Goal: Task Accomplishment & Management: Use online tool/utility

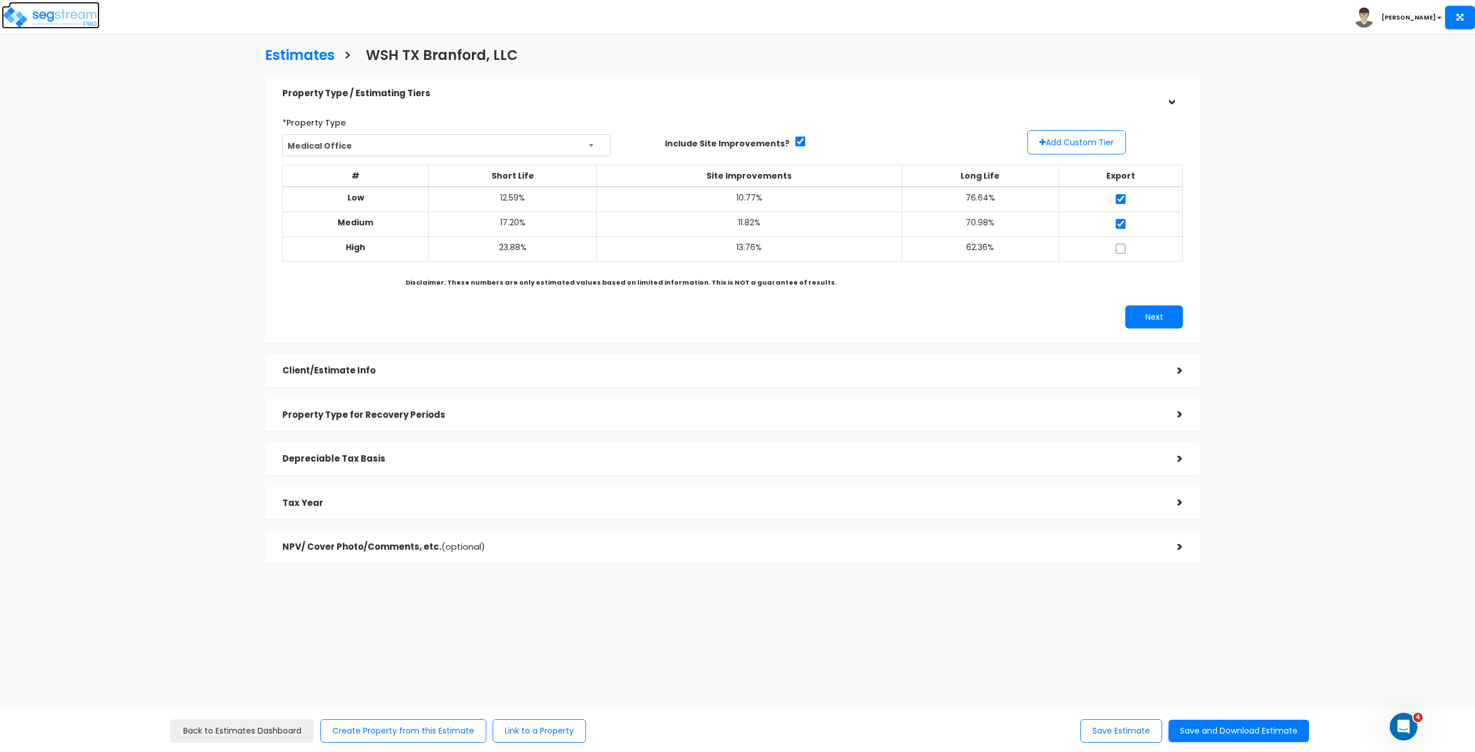
click at [64, 15] on img at bounding box center [51, 17] width 98 height 23
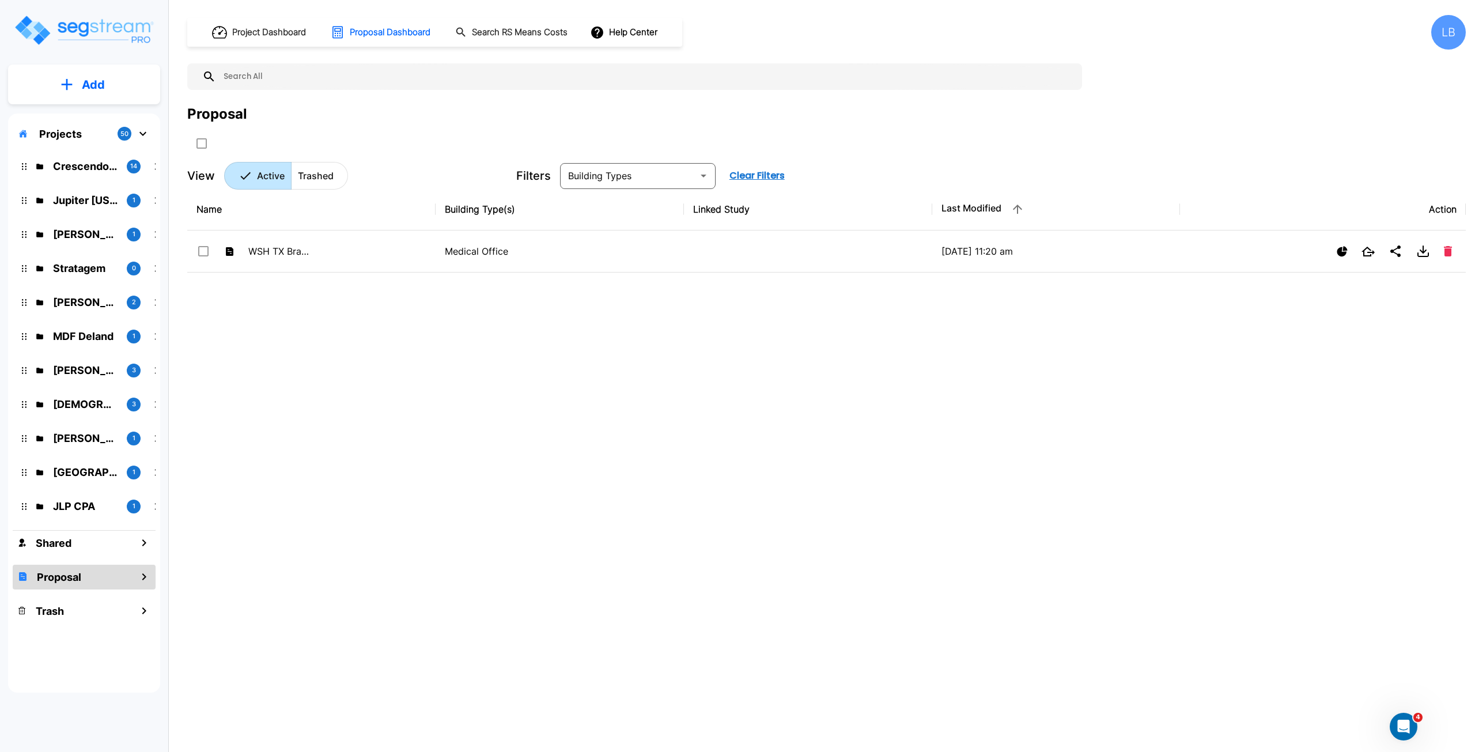
click at [55, 133] on p "Projects" at bounding box center [60, 134] width 43 height 16
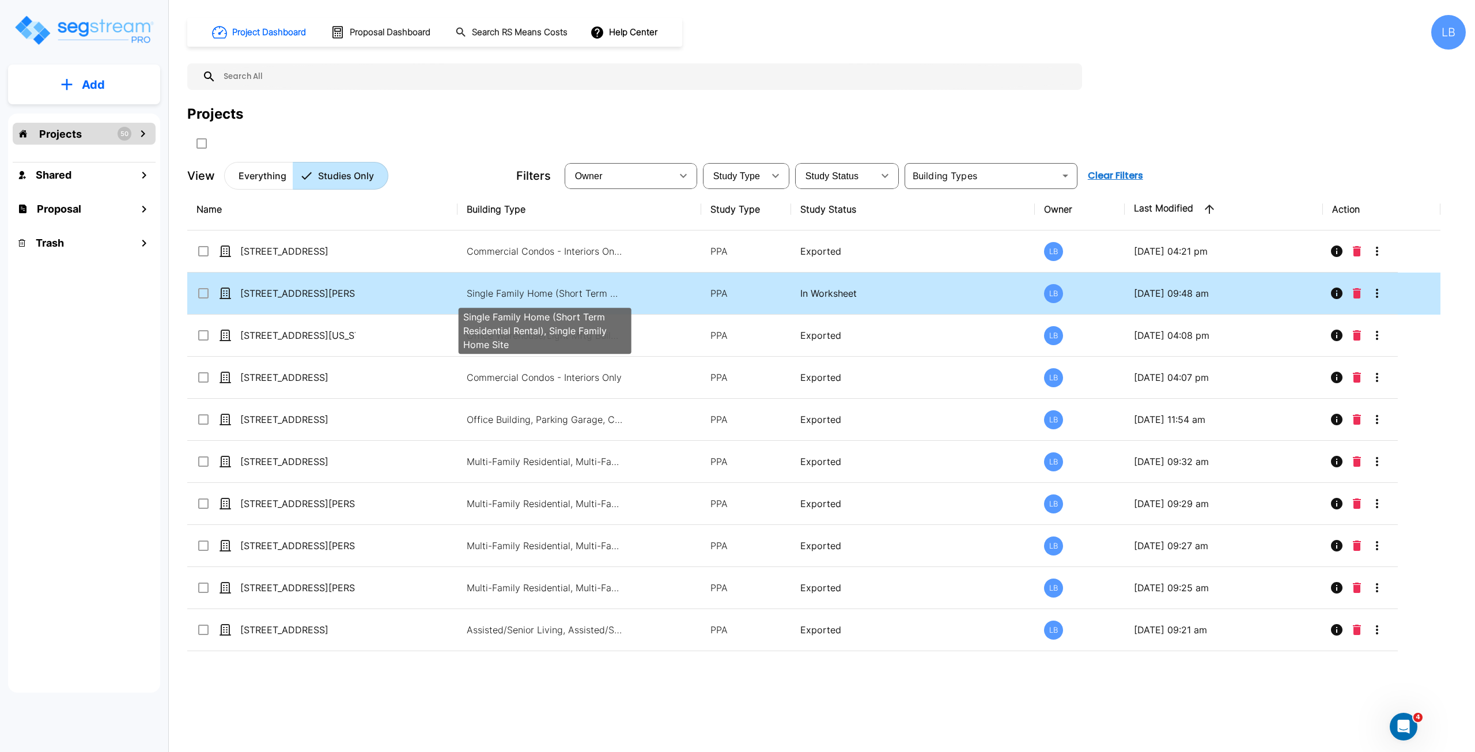
click at [507, 289] on p "Single Family Home (Short Term Residential Rental), Single Family Home Site" at bounding box center [545, 293] width 156 height 14
checkbox input "true"
click at [545, 289] on p "Single Family Home (Short Term Residential Rental), Single Family Home Site" at bounding box center [545, 293] width 156 height 14
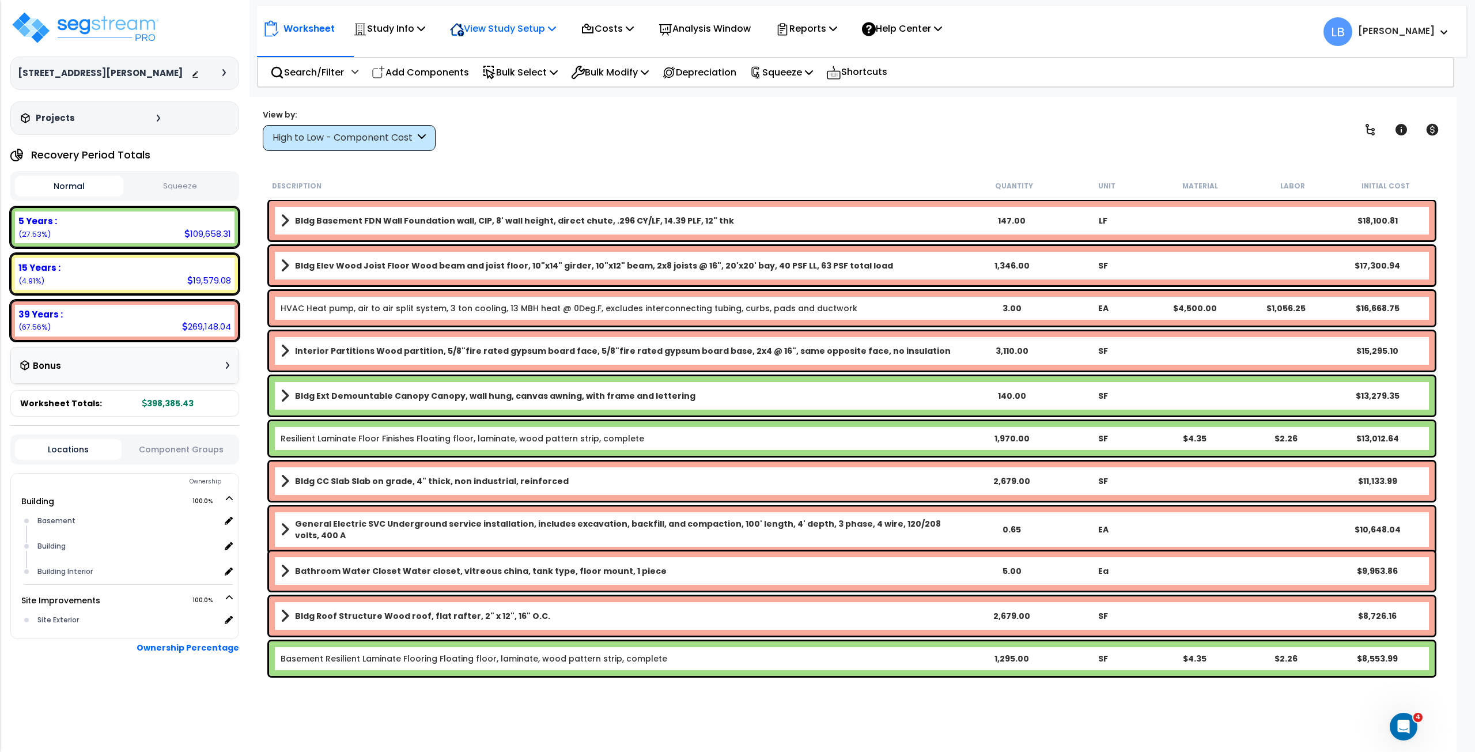
click at [508, 29] on p "View Study Setup" at bounding box center [503, 29] width 106 height 16
click at [510, 74] on link "View Questionnaire" at bounding box center [501, 78] width 114 height 23
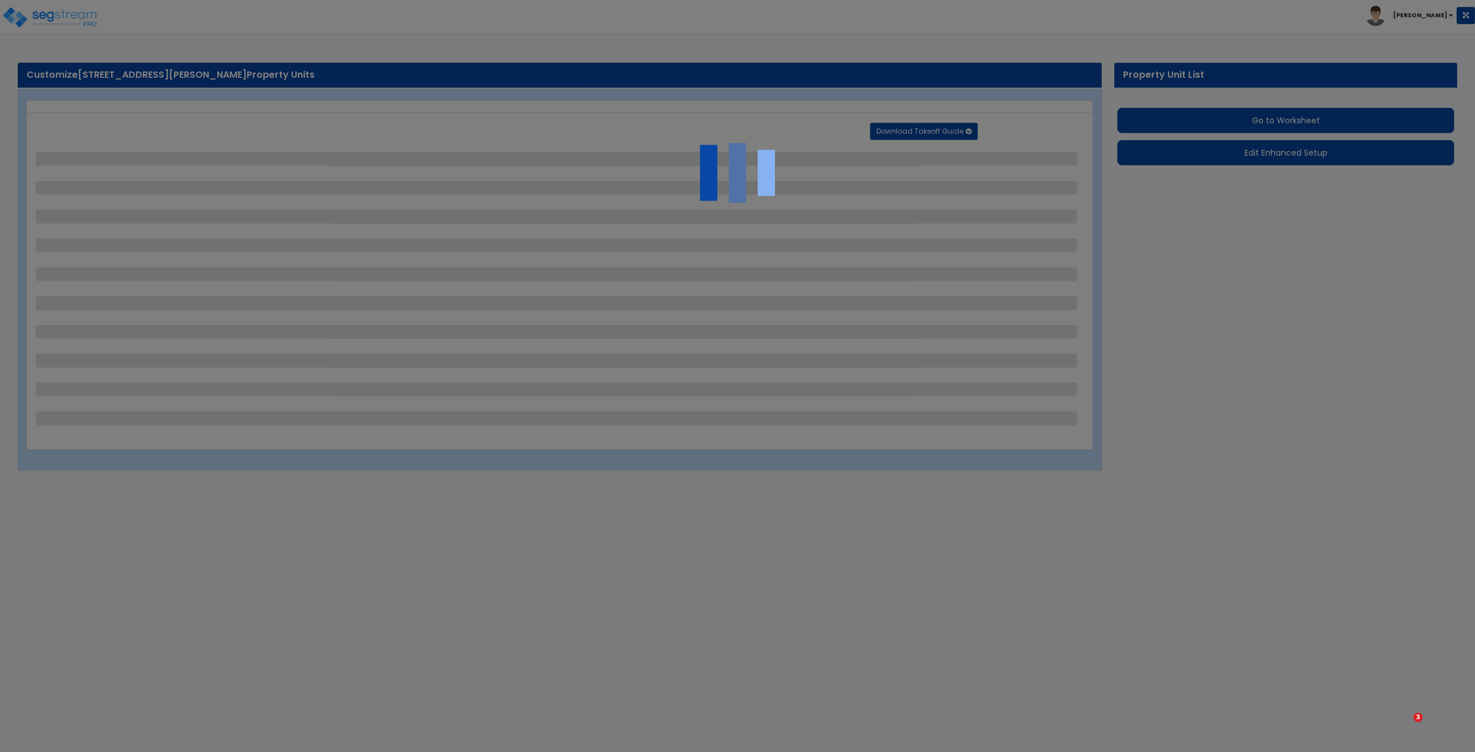
select select "2"
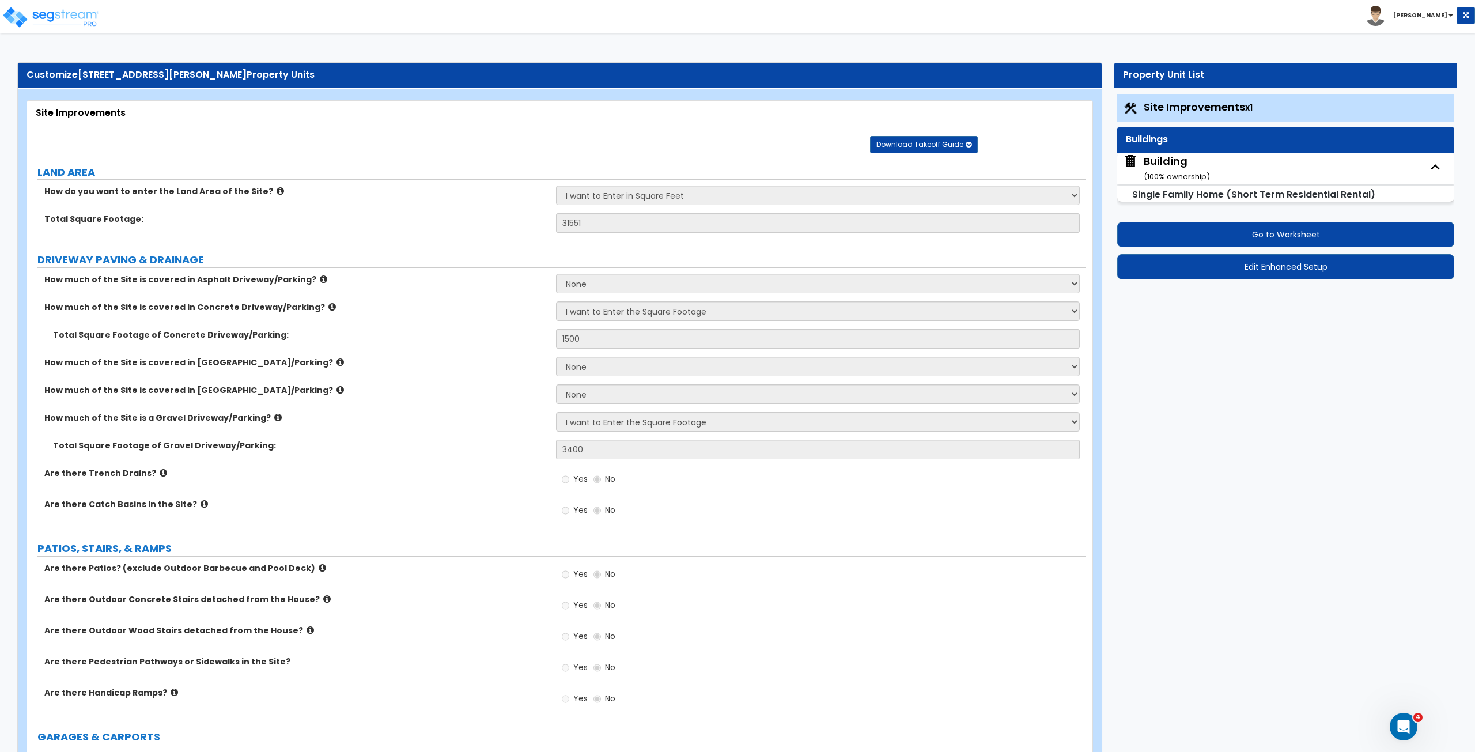
click at [1178, 162] on div "Building ( 100 % ownership)" at bounding box center [1177, 168] width 66 height 29
select select "2"
select select "7"
select select "3"
select select "4"
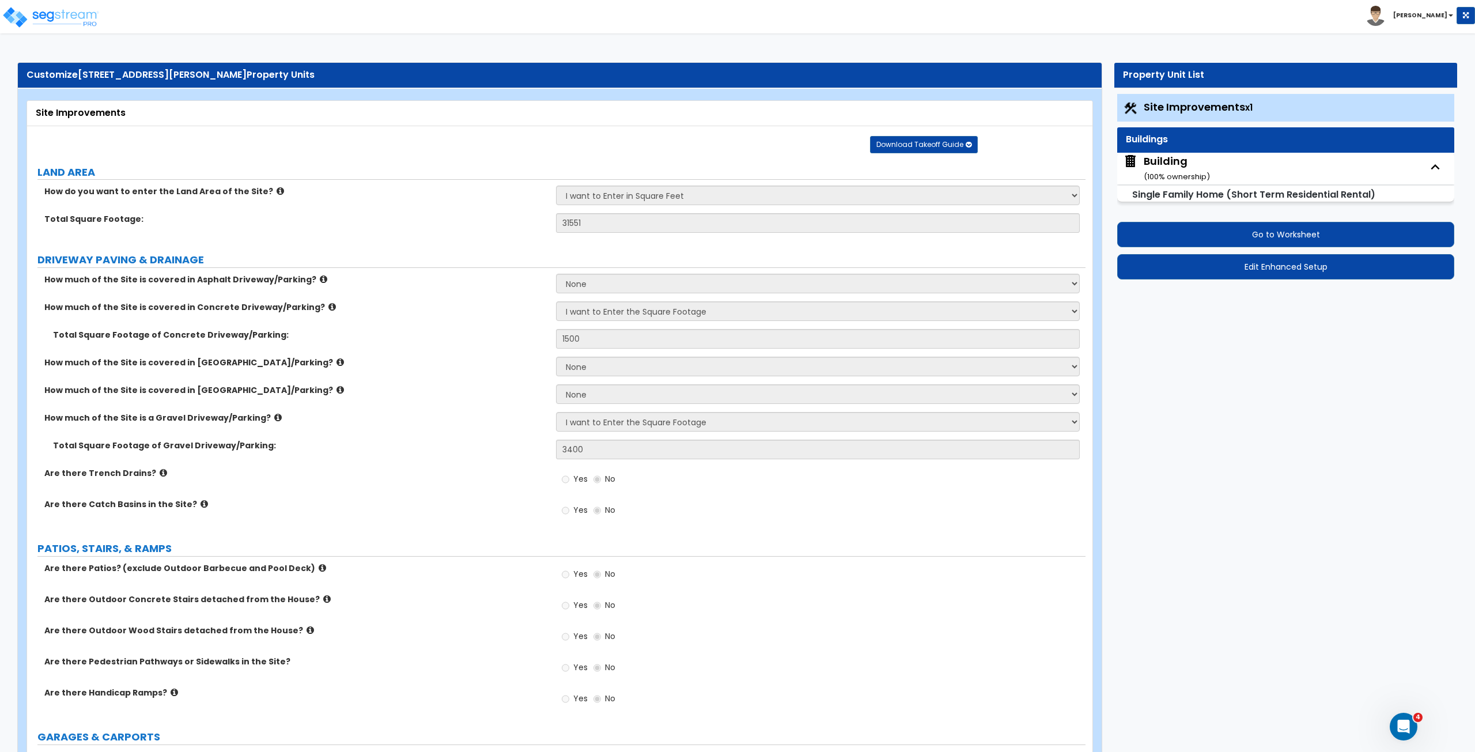
select select "1"
select select "4"
select select "2"
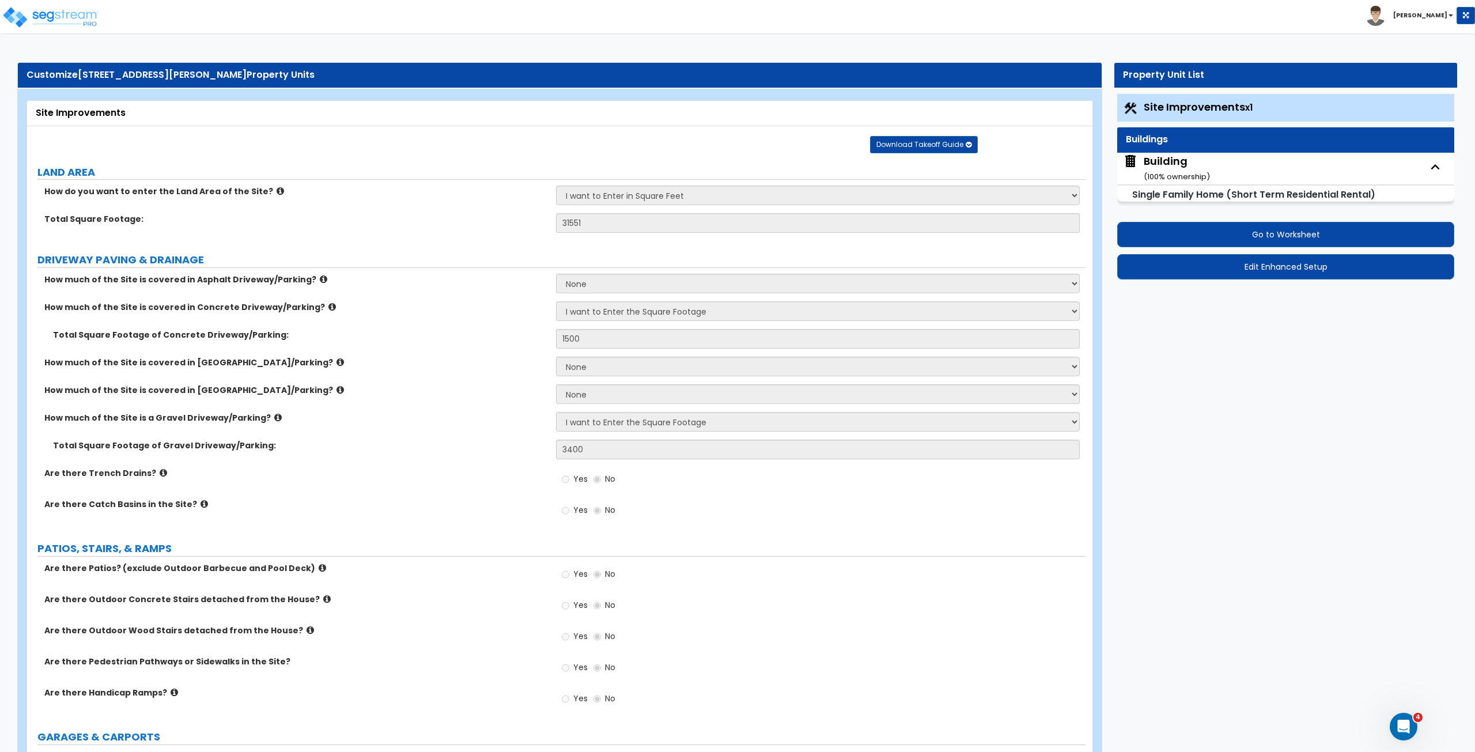
select select "3"
select select "4"
select select "3"
select select "1"
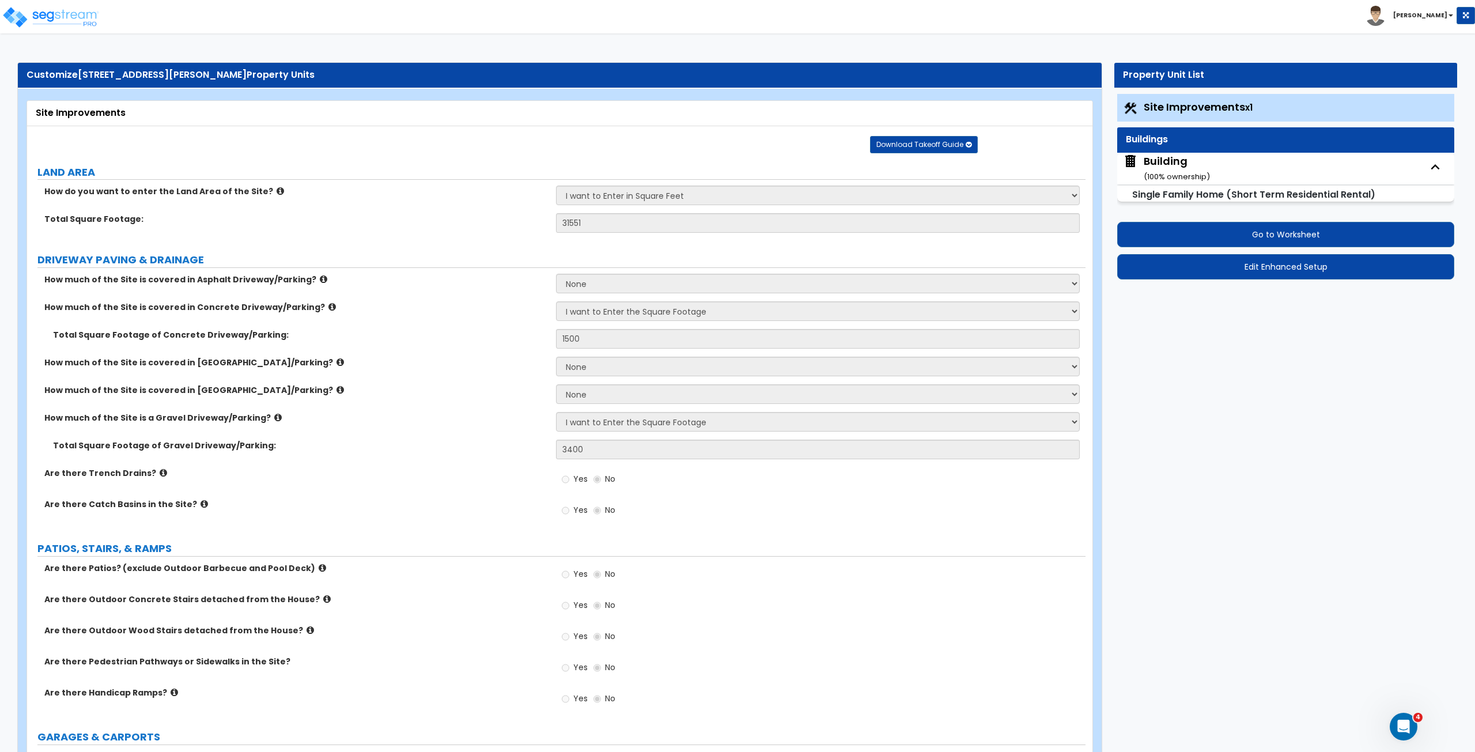
select select "3"
select select "1"
select select "6"
select select "1"
select select "2"
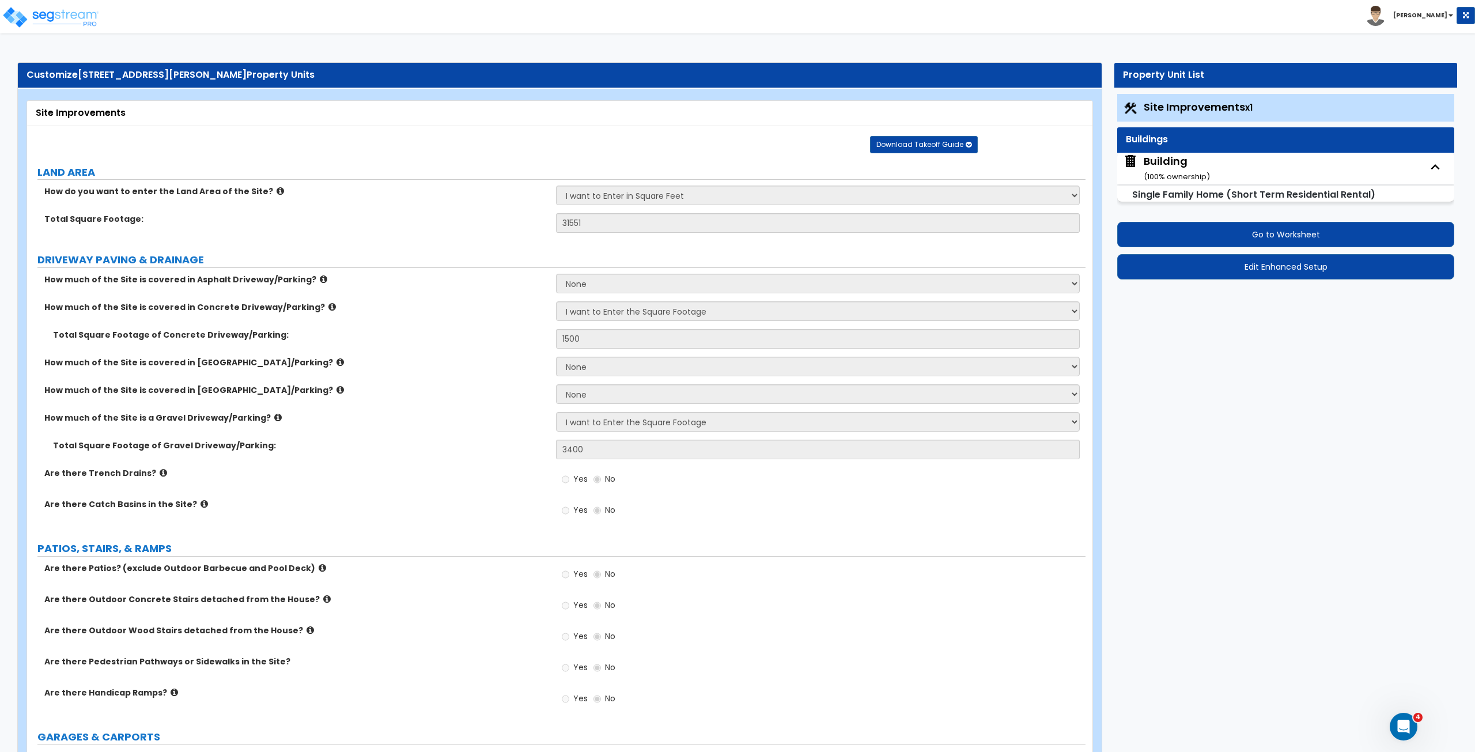
select select "2"
select select "3"
select select "1"
select select "3"
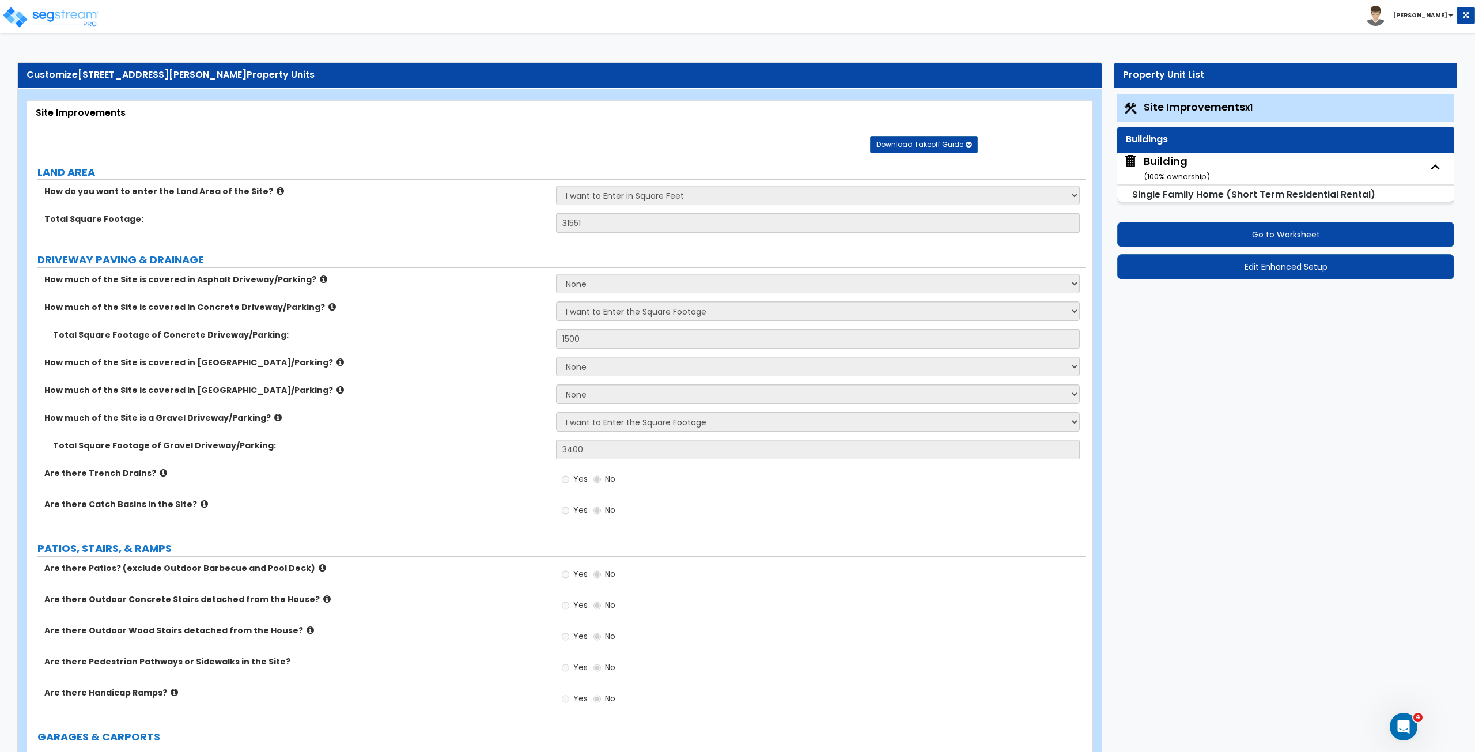
select select "3"
select select "1"
select select "5"
select select "3"
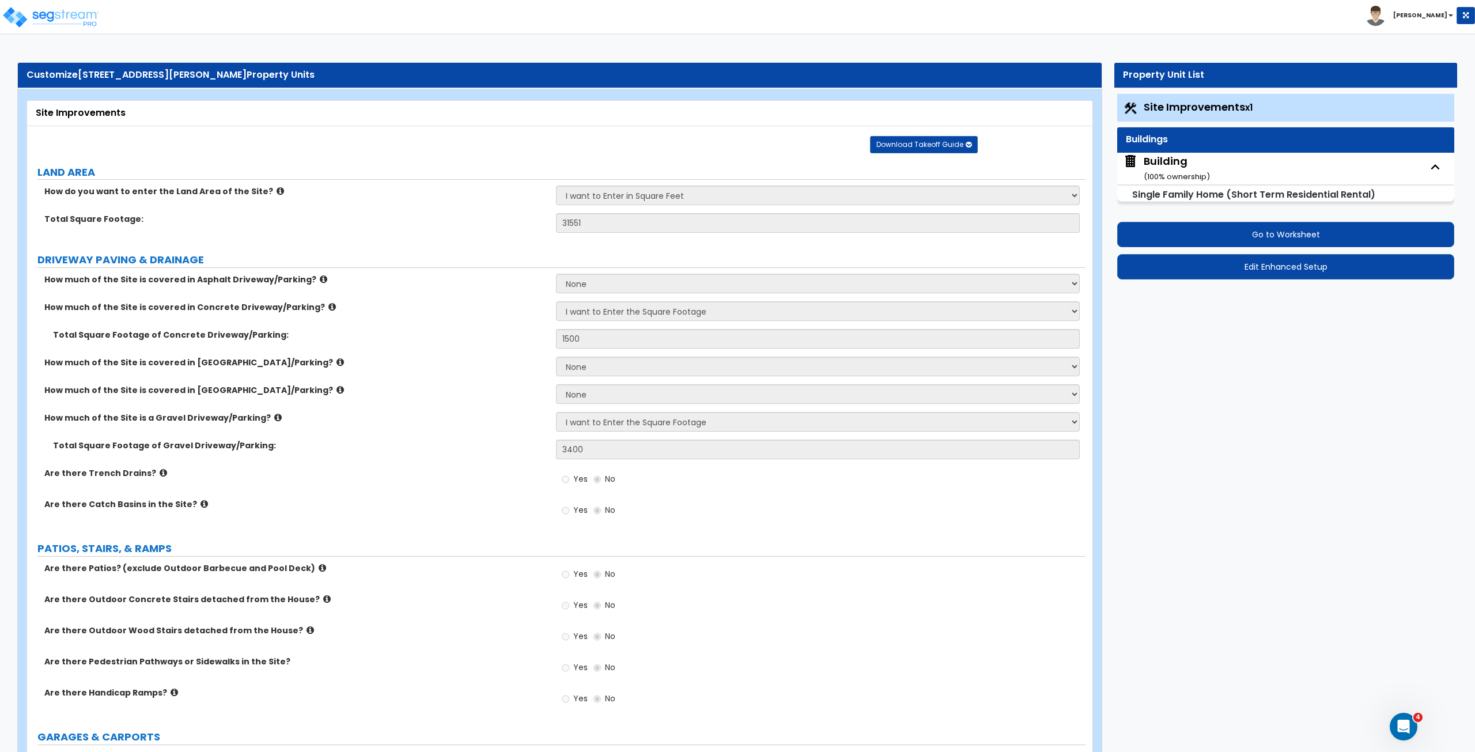
select select "4"
select select "1"
select select "3"
select select "5"
select select "1"
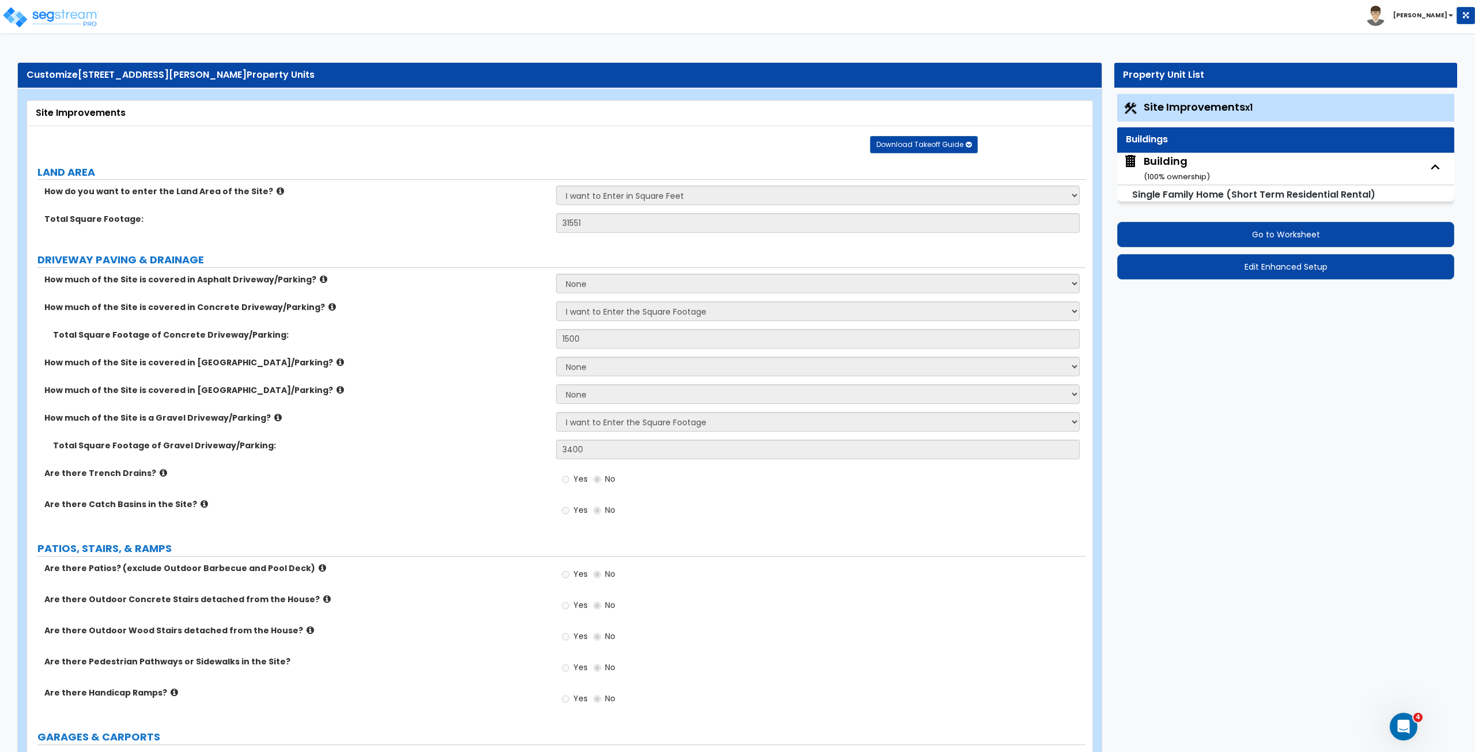
select select "3"
select select "2"
select select "3"
select select "5"
select select "1"
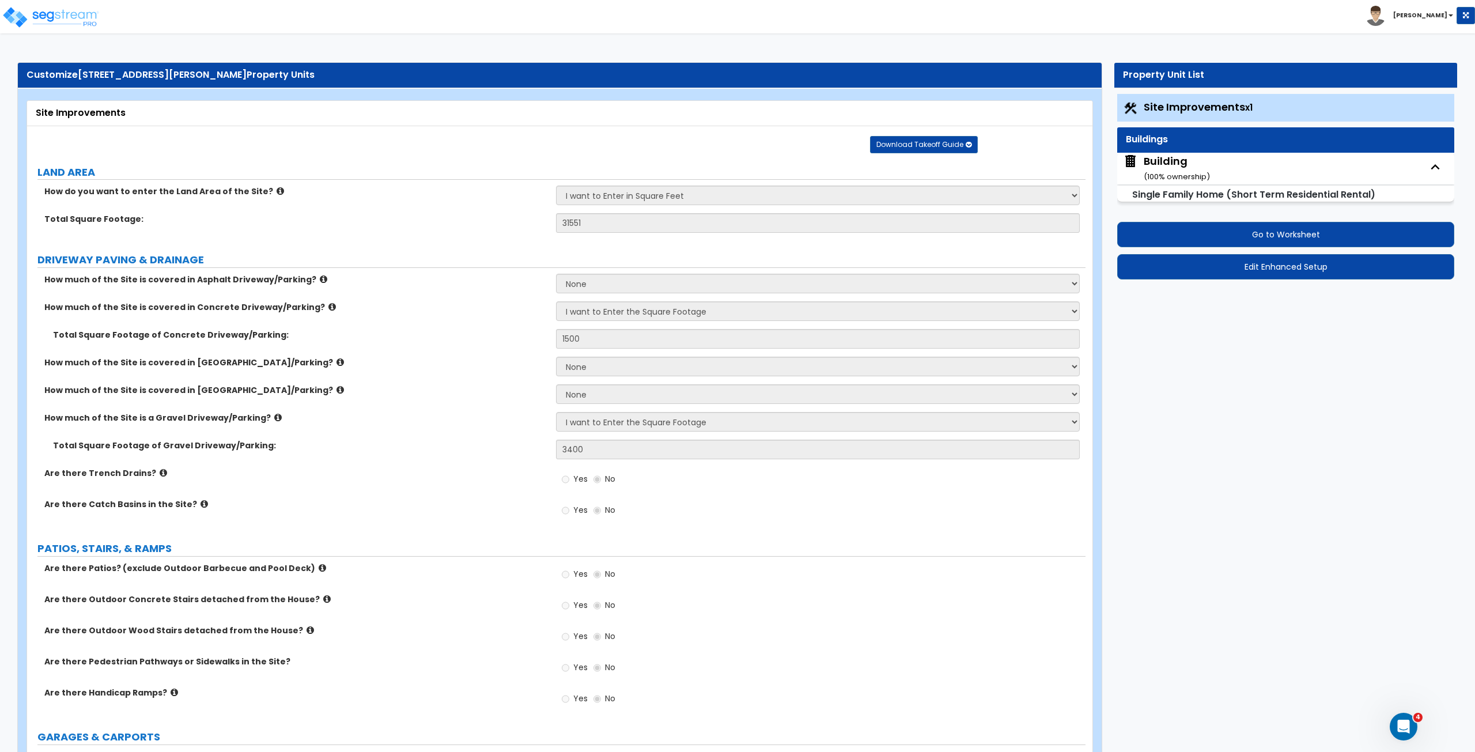
select select "2"
select select "1"
select select "2"
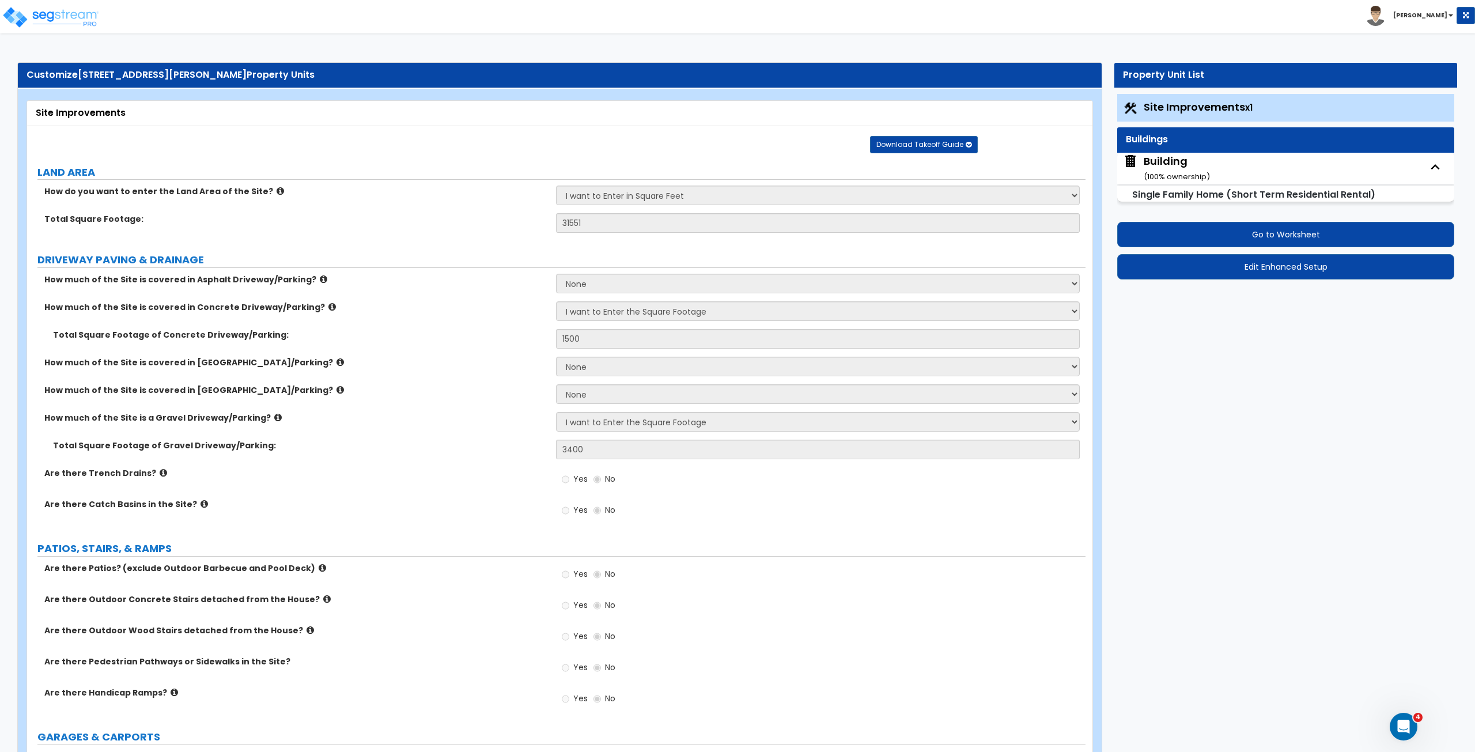
select select "5"
select select "2"
select select "1"
select select "2"
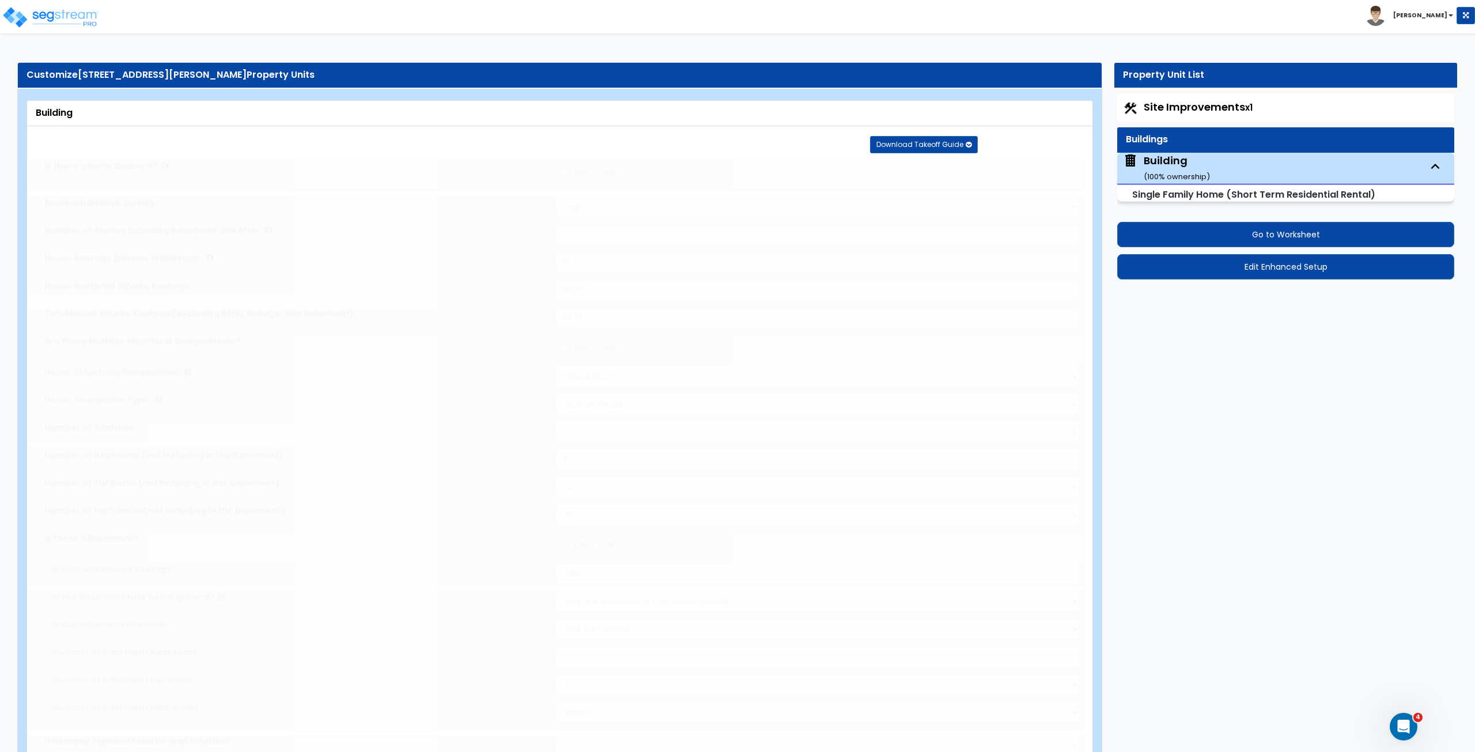
type input "4"
select select "2"
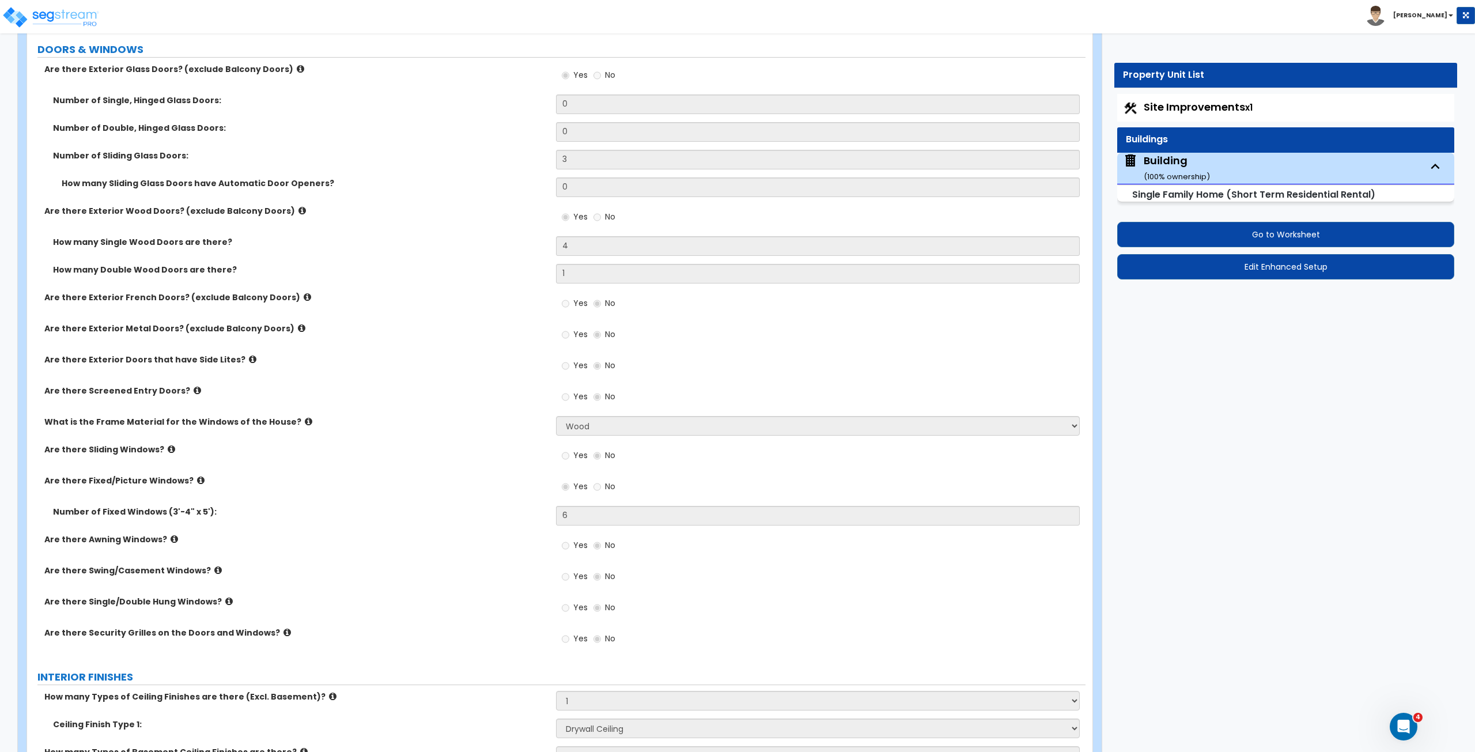
scroll to position [1755, 0]
click at [1212, 231] on button "Go to Worksheet" at bounding box center [1285, 234] width 337 height 25
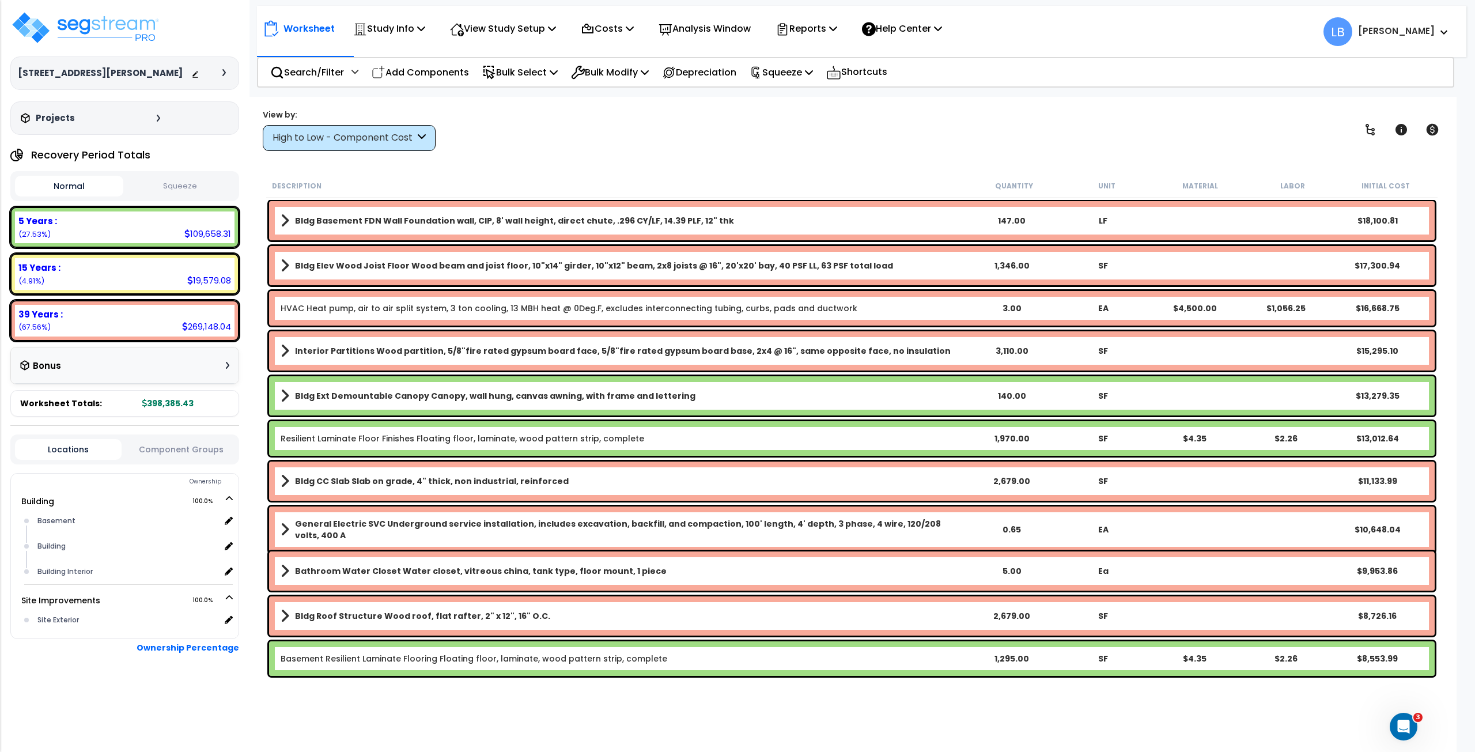
click at [399, 133] on div "High to Low - Component Cost" at bounding box center [344, 137] width 142 height 13
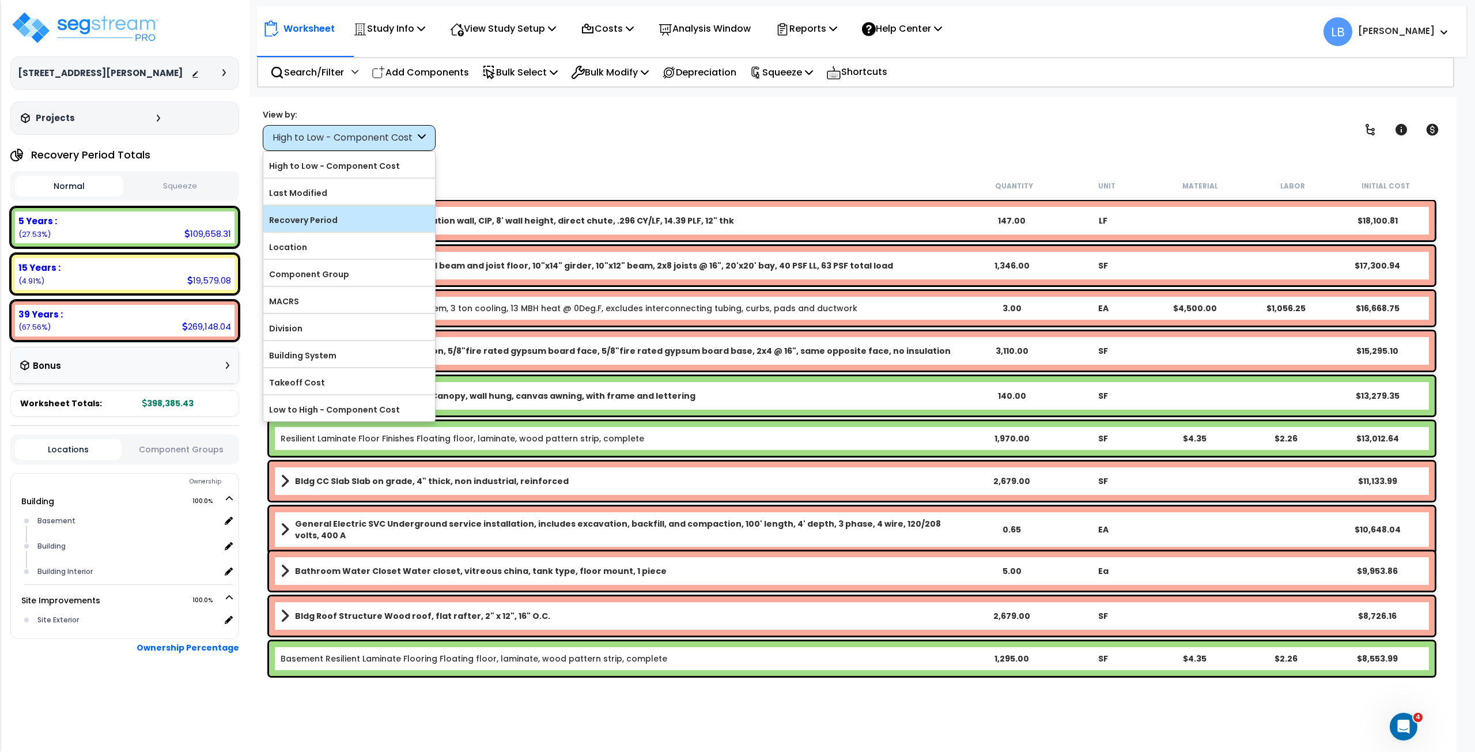
click at [337, 219] on label "Recovery Period" at bounding box center [349, 219] width 172 height 17
click at [0, 0] on input "Recovery Period" at bounding box center [0, 0] width 0 height 0
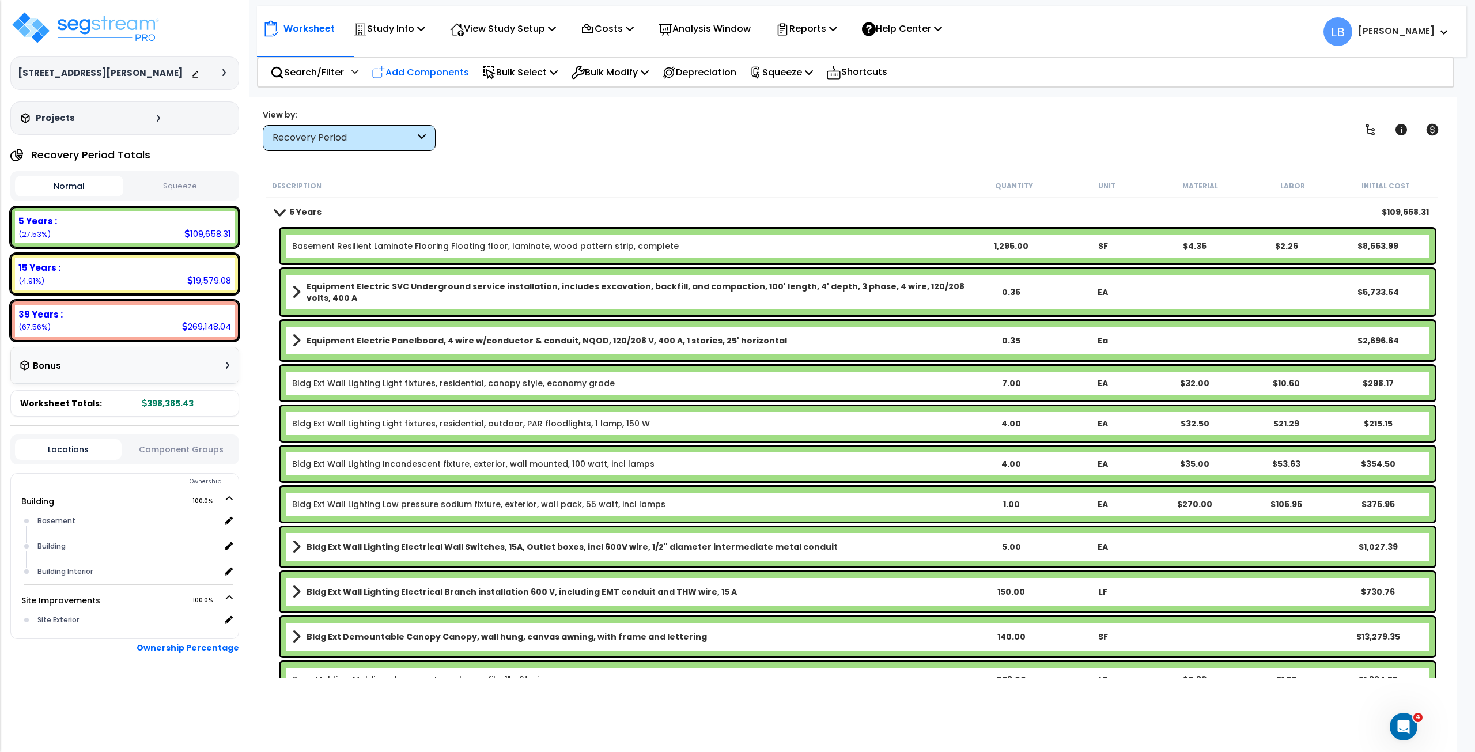
click at [426, 70] on p "Add Components" at bounding box center [420, 73] width 97 height 16
select select
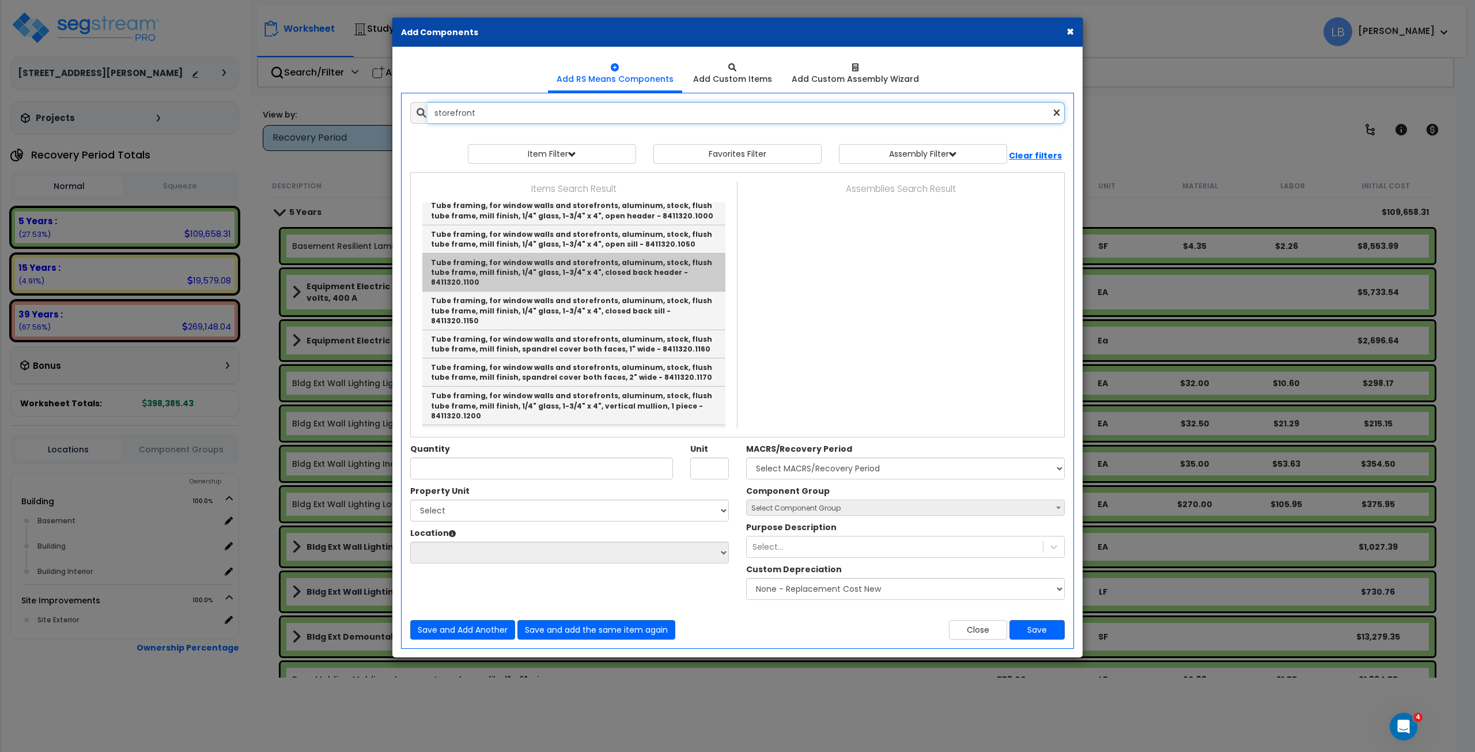
scroll to position [237, 0]
type input "storefront"
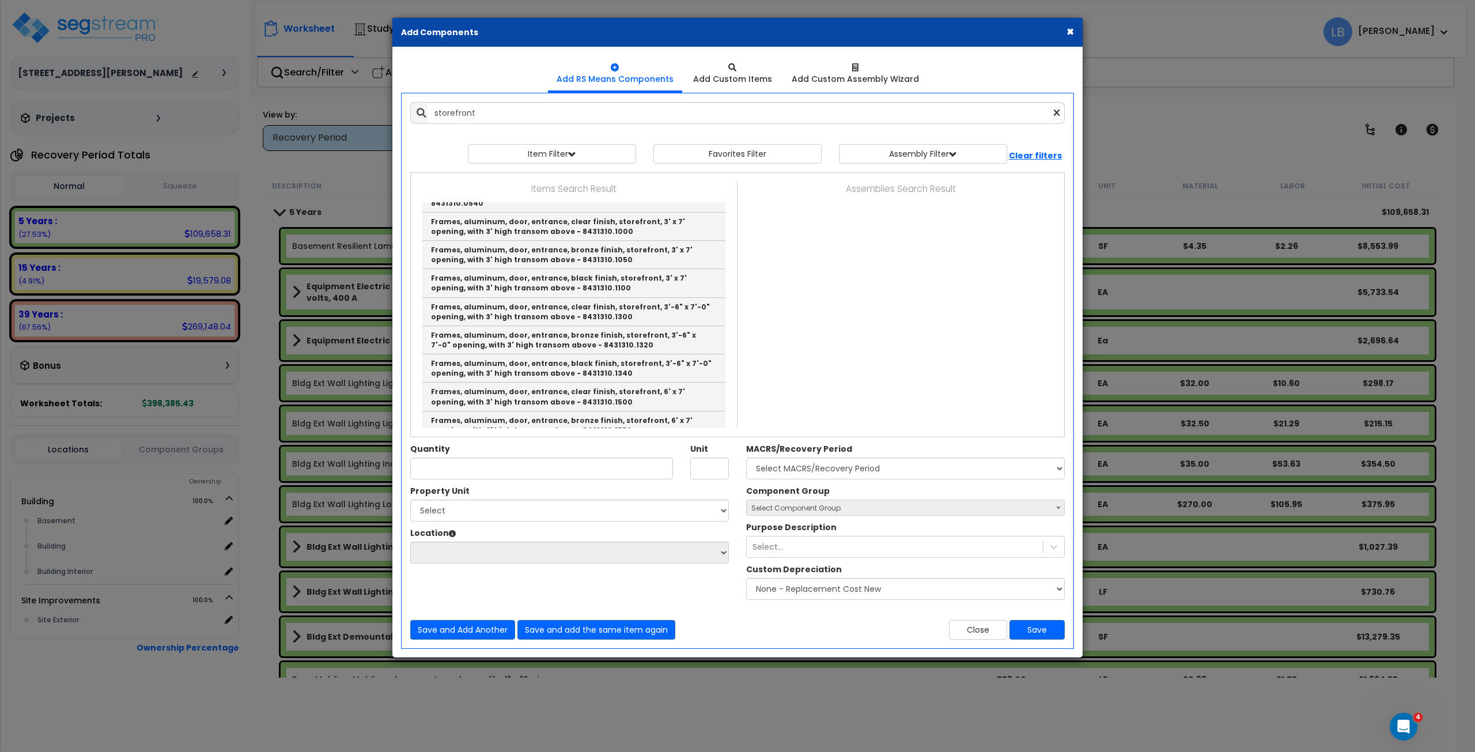
scroll to position [1600, 0]
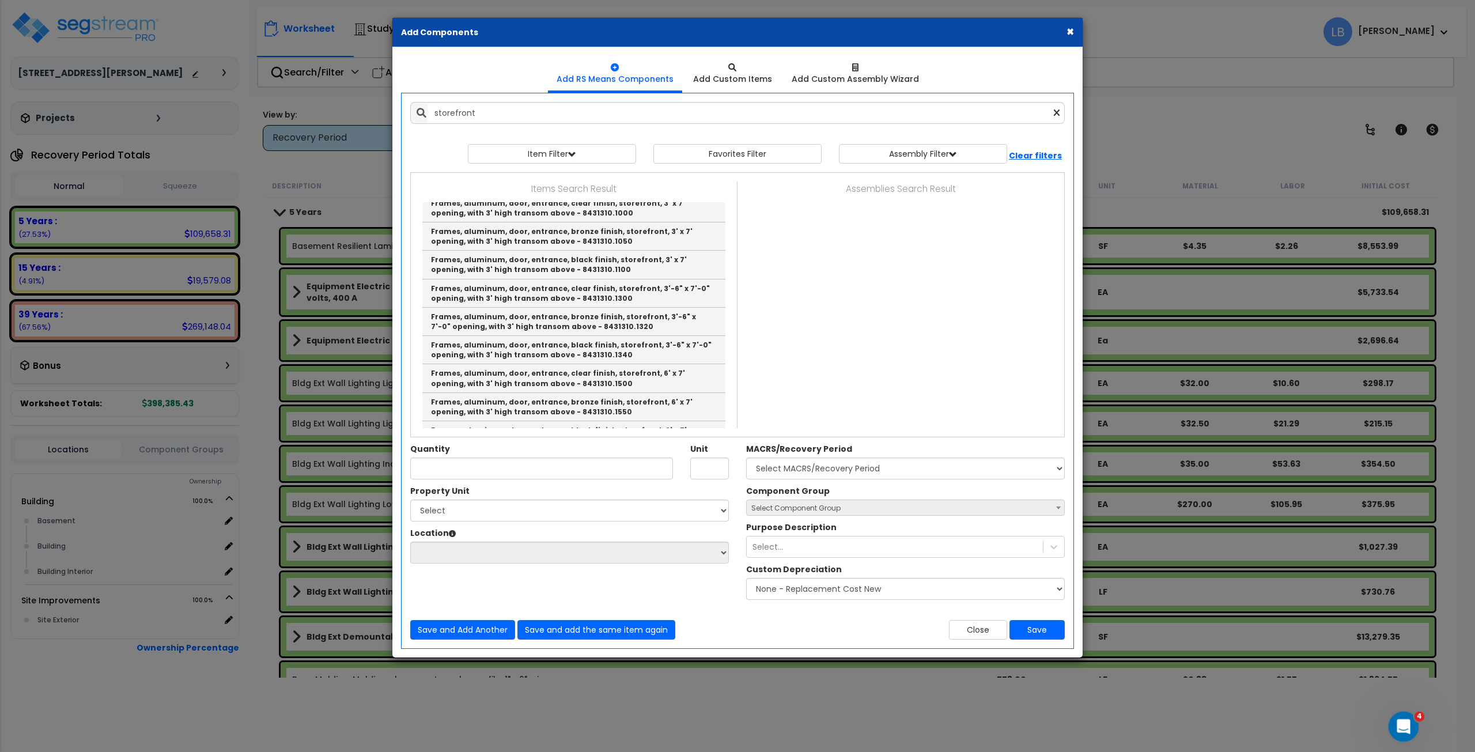
click at [1402, 721] on icon "Open Intercom Messenger" at bounding box center [1402, 724] width 8 height 9
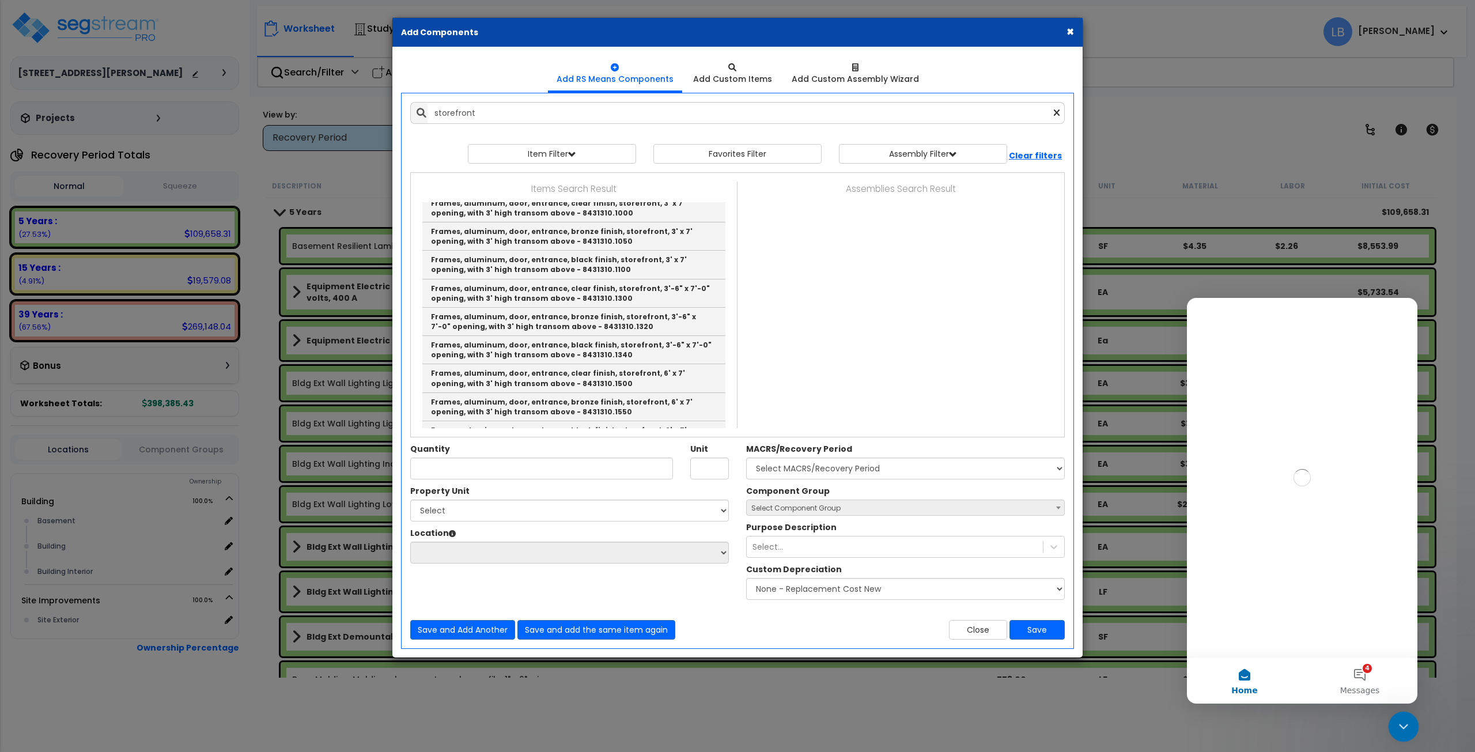
scroll to position [0, 0]
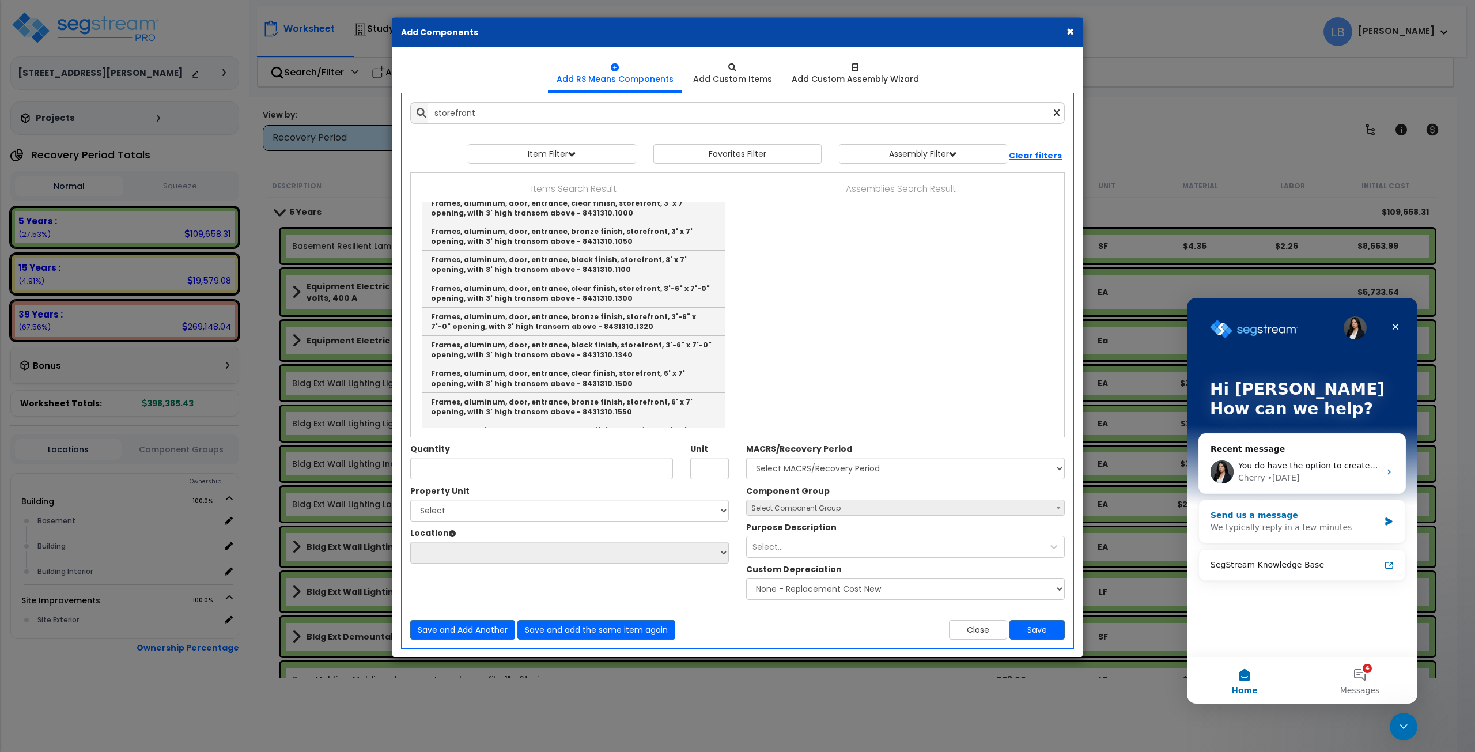
click at [1296, 512] on div "Send us a message" at bounding box center [1294, 515] width 169 height 12
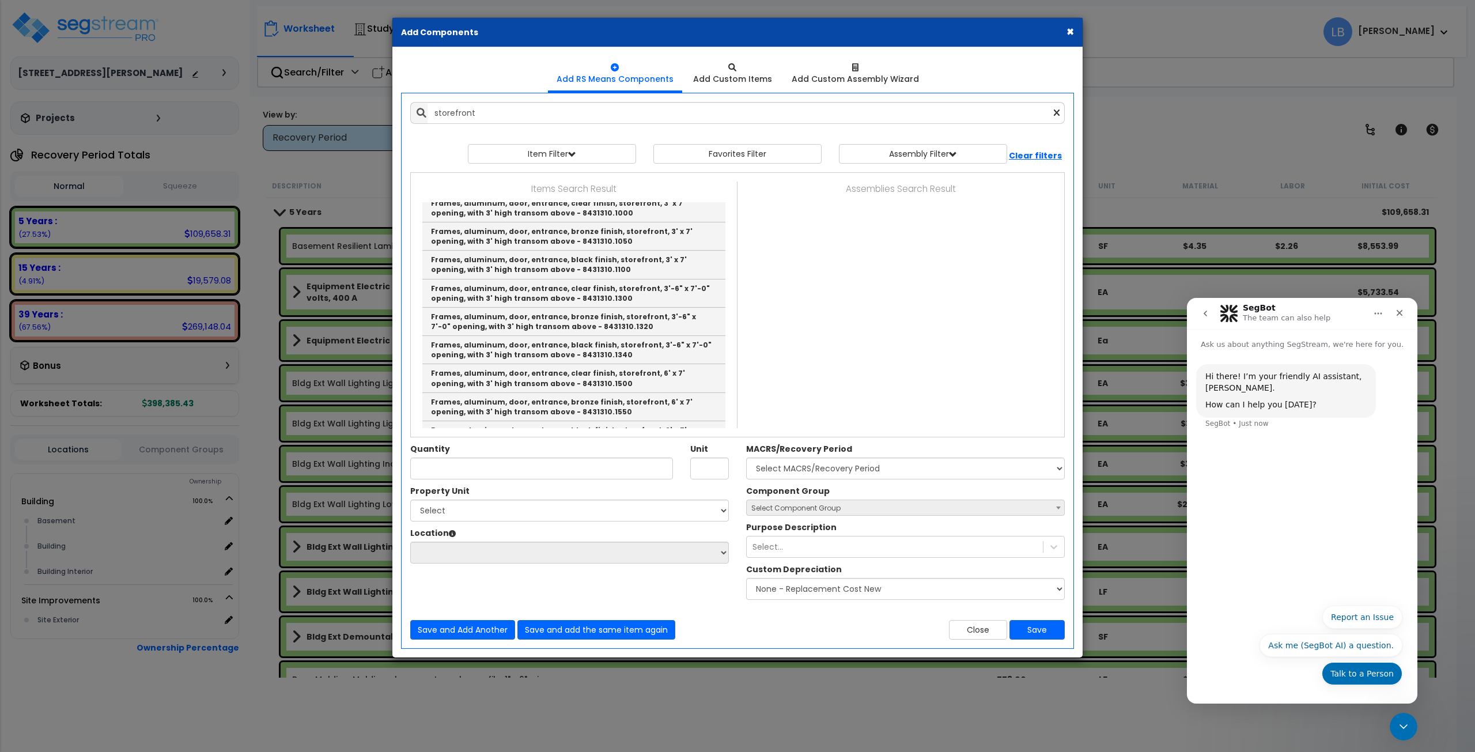
click at [1357, 673] on button "Talk to a Person" at bounding box center [1362, 673] width 81 height 23
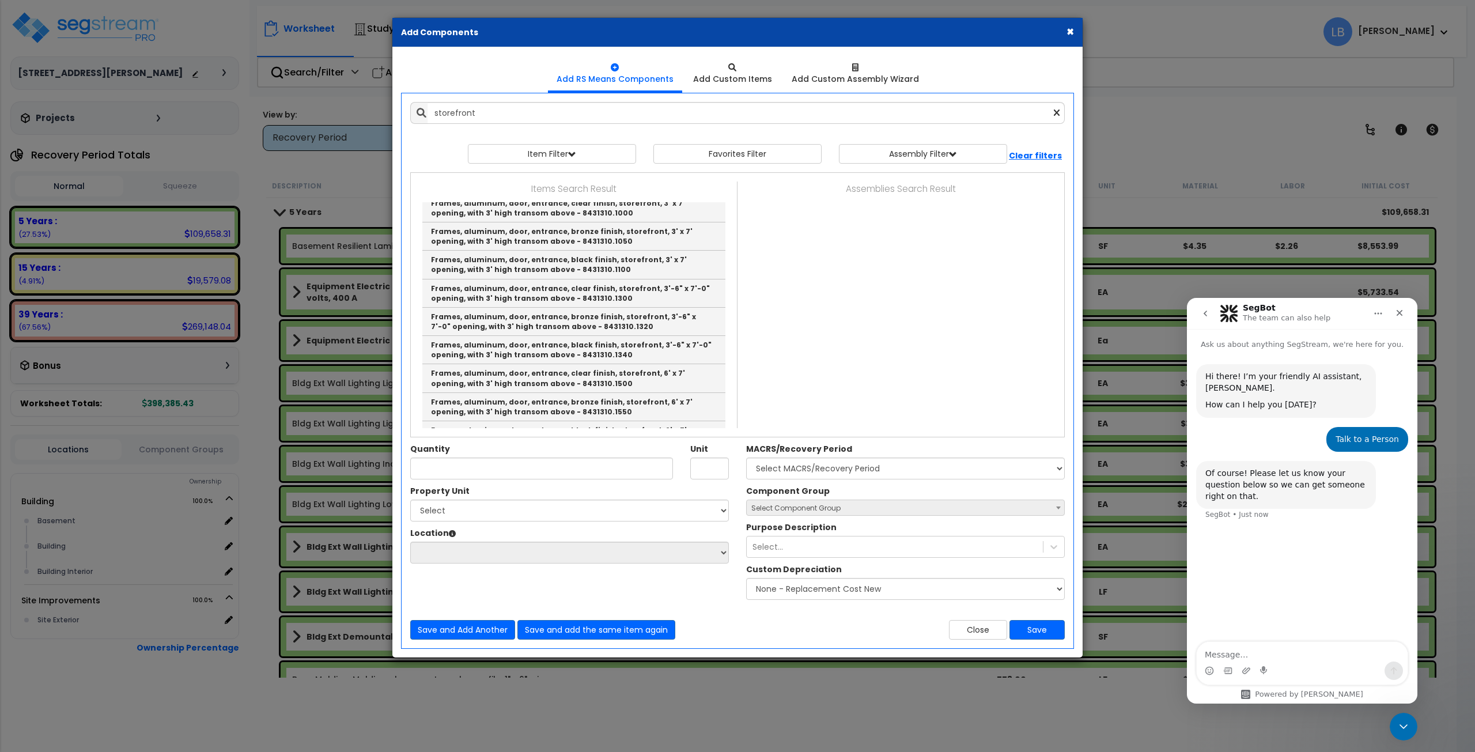
click at [1239, 653] on textarea "Message…" at bounding box center [1302, 652] width 211 height 20
type textarea "i have this really fancy house its a short term rental and has a storefront sty…"
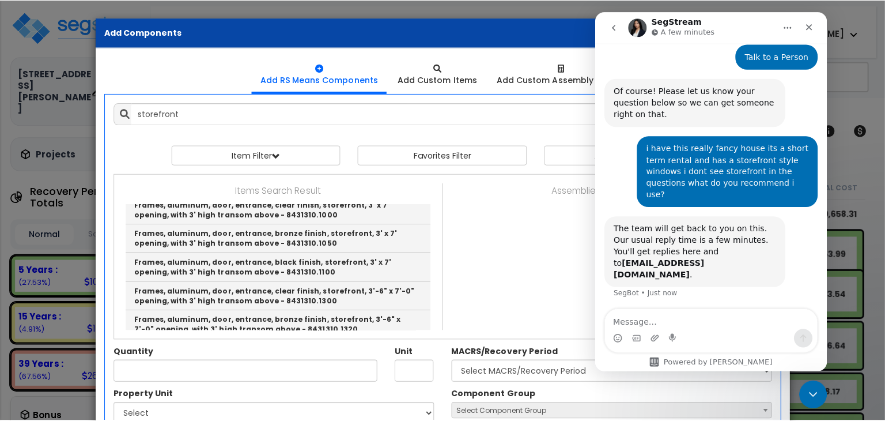
scroll to position [93, 0]
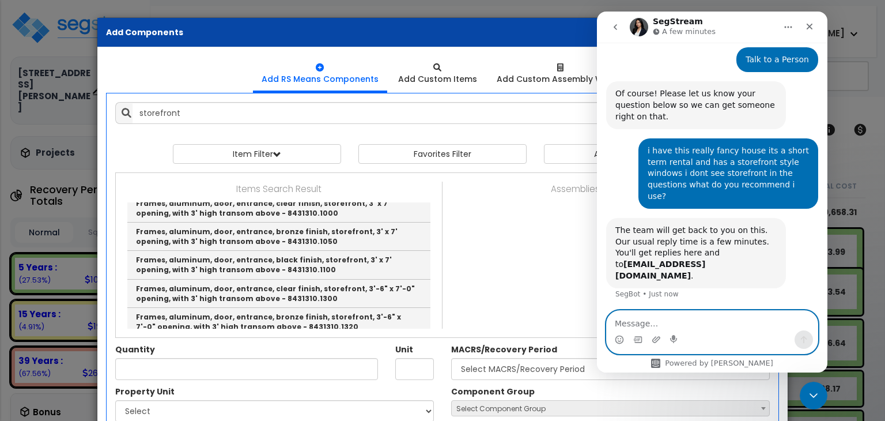
click at [645, 321] on textarea "Message…" at bounding box center [712, 321] width 211 height 20
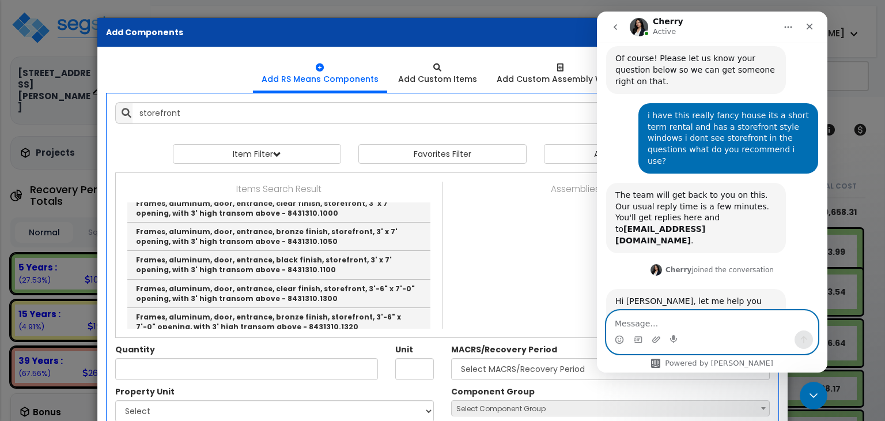
scroll to position [134, 0]
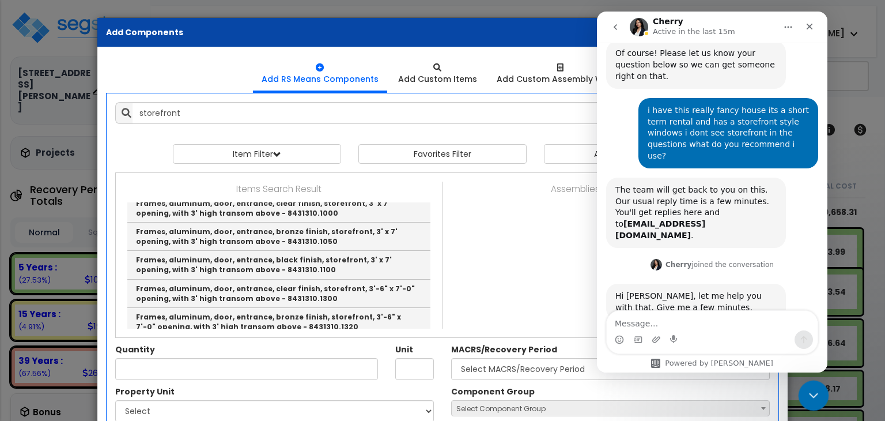
click at [811, 391] on icon "Close Intercom Messenger" at bounding box center [812, 394] width 14 height 14
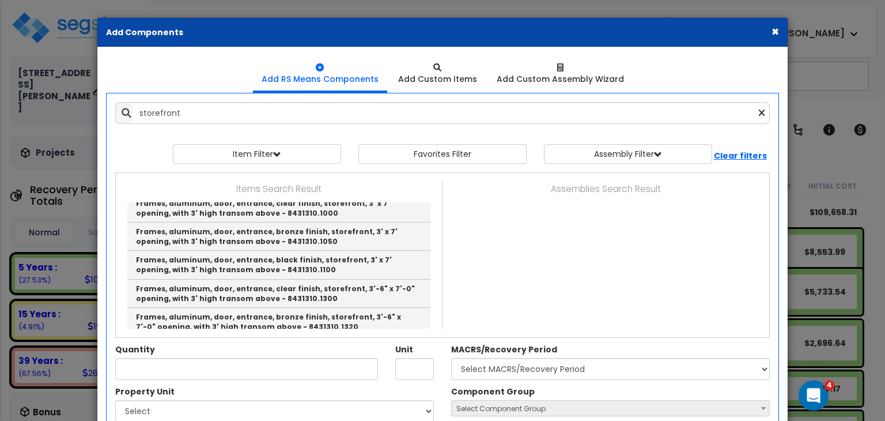
scroll to position [133, 0]
click at [774, 31] on button "×" at bounding box center [774, 31] width 7 height 12
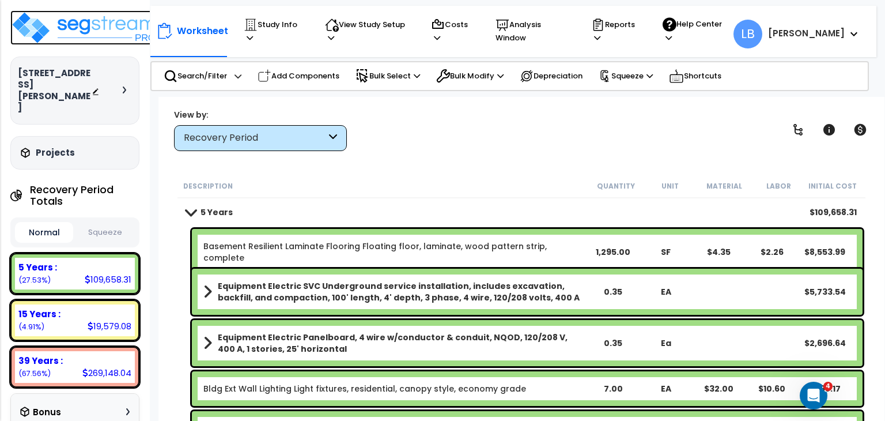
click at [102, 26] on img at bounding box center [85, 27] width 150 height 35
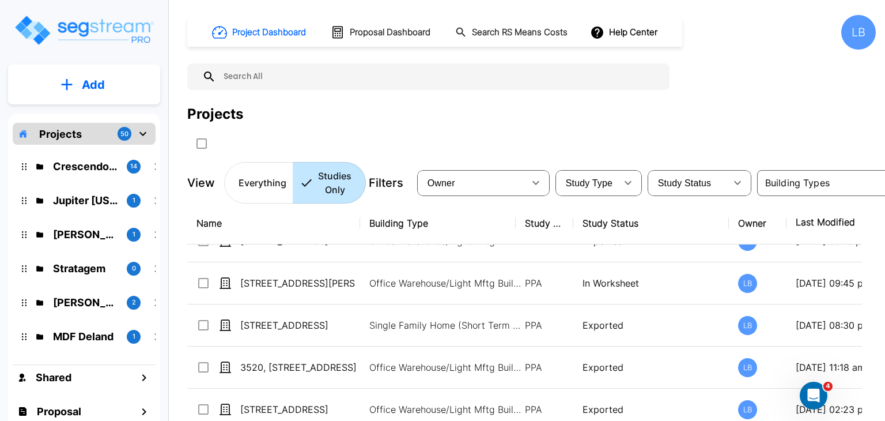
scroll to position [782, 0]
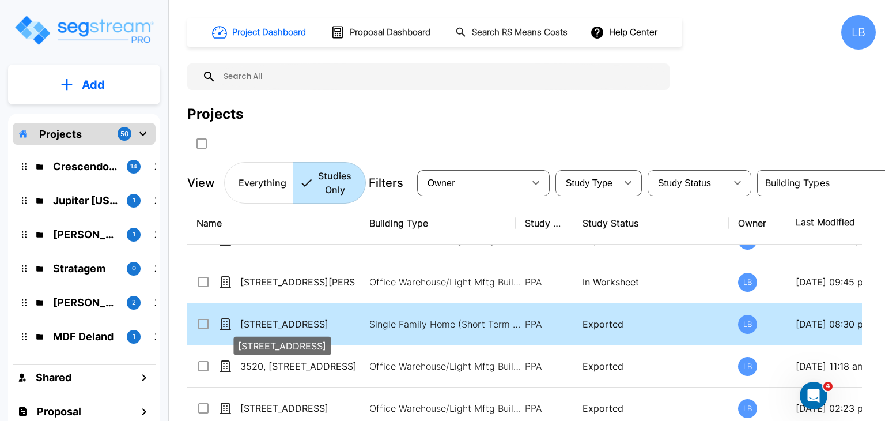
click at [336, 319] on p "[STREET_ADDRESS]" at bounding box center [297, 324] width 115 height 14
click at [336, 319] on p "202376 Wolf Meadow Lane" at bounding box center [297, 324] width 115 height 14
checkbox input "true"
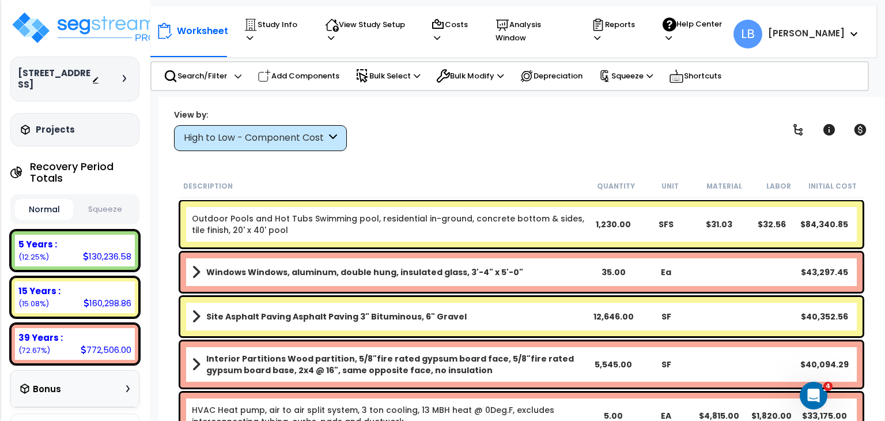
click at [271, 145] on div "High to Low - Component Cost" at bounding box center [260, 138] width 173 height 26
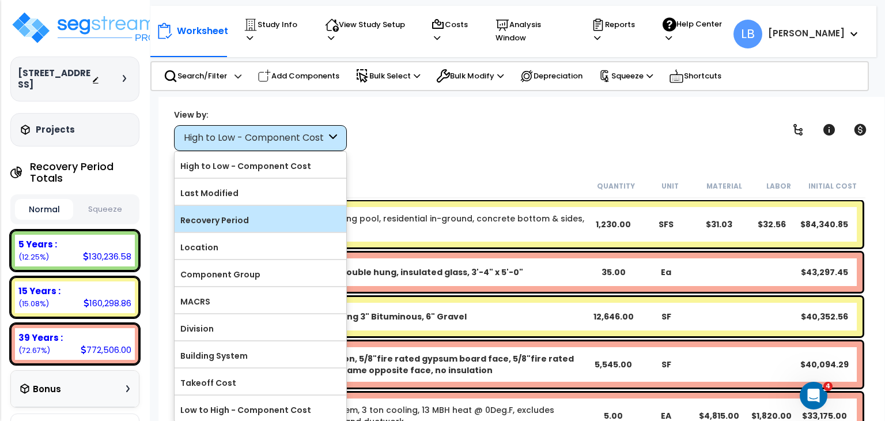
click at [252, 217] on label "Recovery Period" at bounding box center [261, 219] width 172 height 17
click at [0, 0] on input "Recovery Period" at bounding box center [0, 0] width 0 height 0
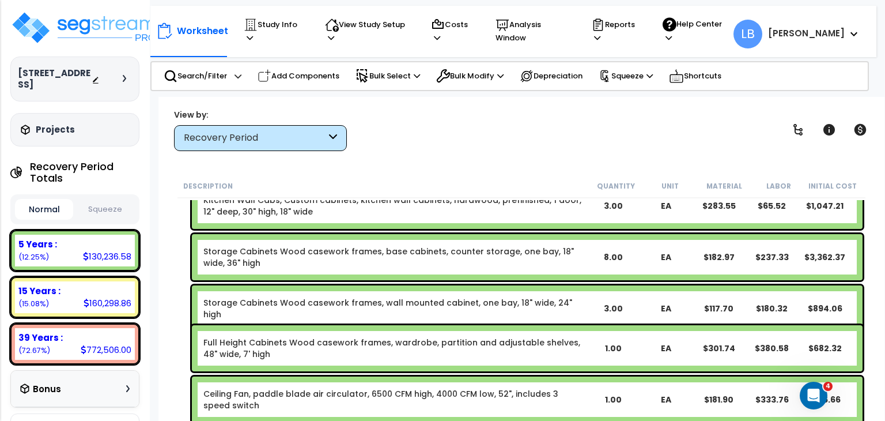
scroll to position [1848, 0]
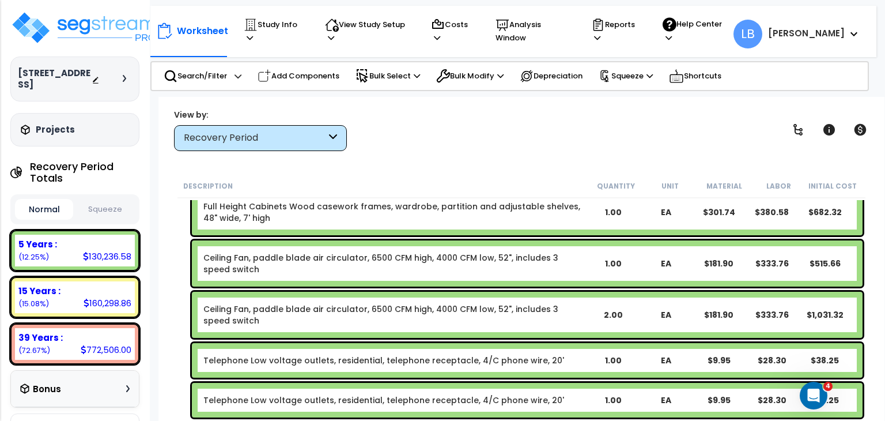
click at [116, 207] on button "Squeeze" at bounding box center [105, 209] width 58 height 20
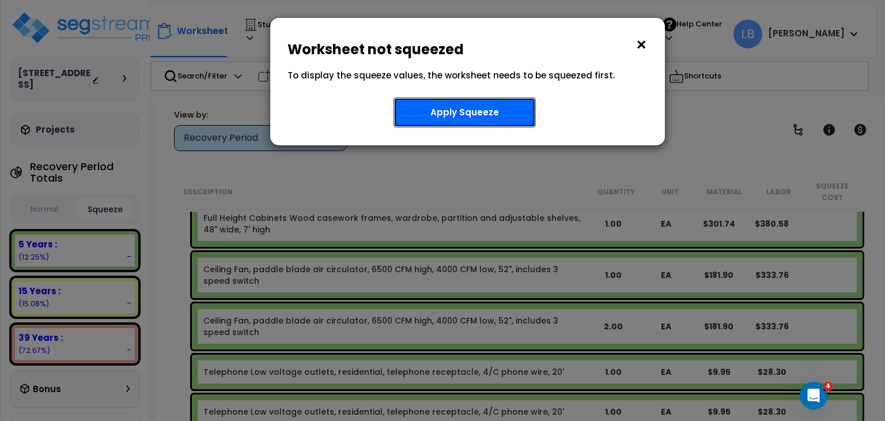
click at [484, 100] on button "Apply Squeeze" at bounding box center [464, 112] width 142 height 30
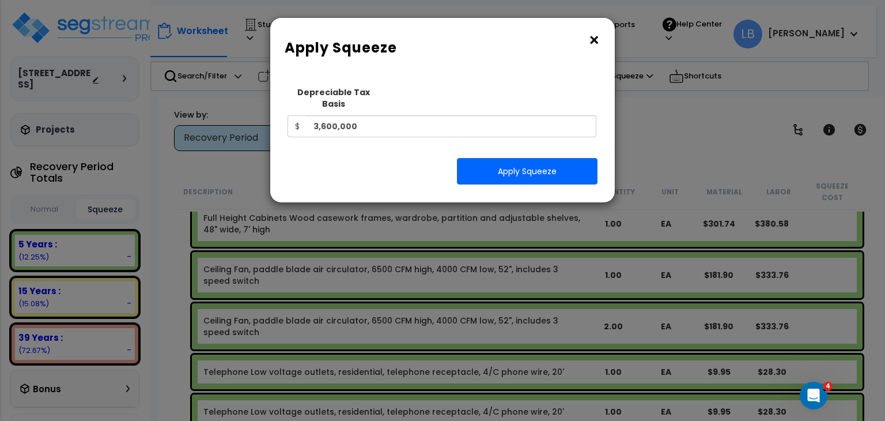
click at [484, 100] on div "Depreciable Tax Basis $ 3,600,000" at bounding box center [441, 109] width 309 height 56
click at [595, 37] on button "×" at bounding box center [594, 40] width 13 height 18
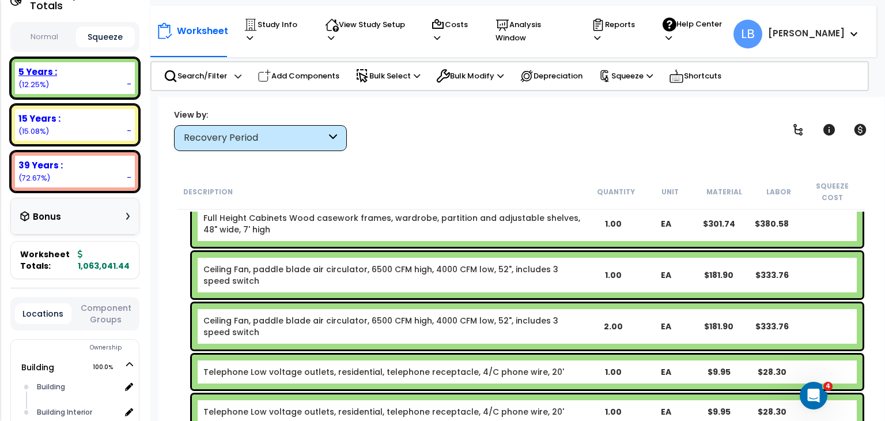
scroll to position [175, 0]
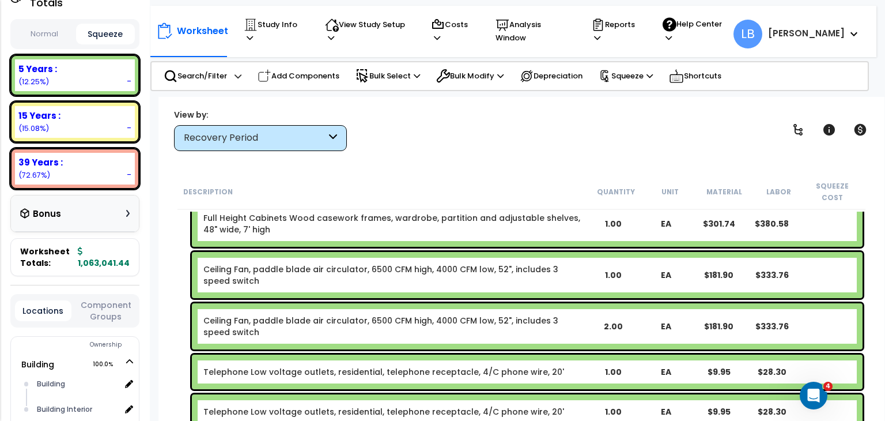
click at [767, 104] on div "Worksheet Study Info Study Setup Add Property Unit Template study Clone study LB" at bounding box center [521, 307] width 726 height 421
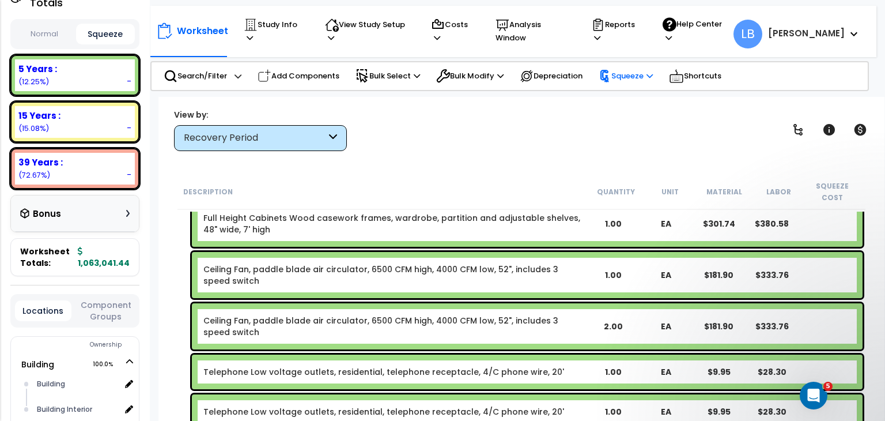
scroll to position [0, 0]
click at [633, 72] on p "Squeeze" at bounding box center [626, 76] width 54 height 13
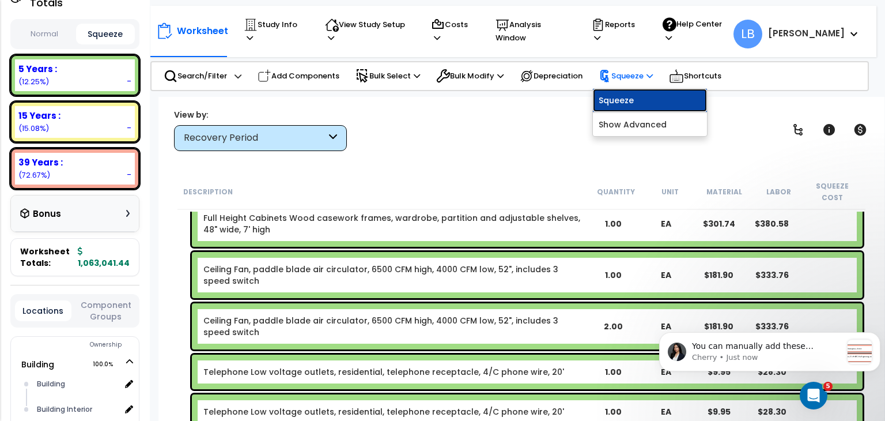
click at [631, 94] on link "Squeeze" at bounding box center [650, 100] width 114 height 23
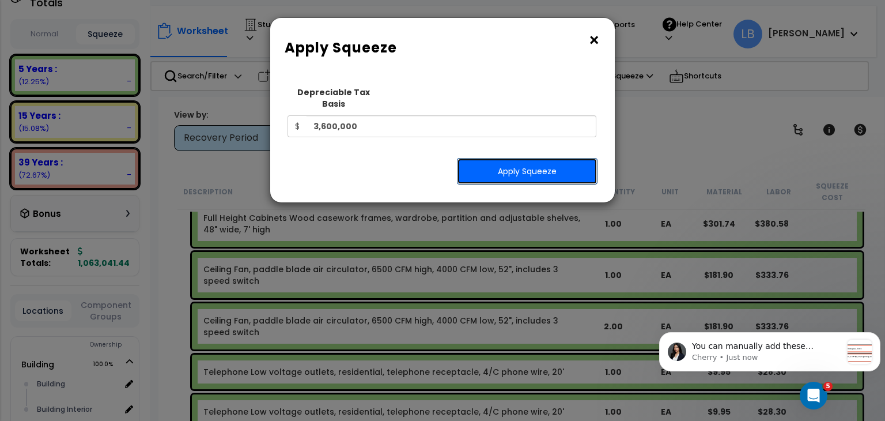
click at [520, 158] on button "Apply Squeeze" at bounding box center [527, 171] width 141 height 27
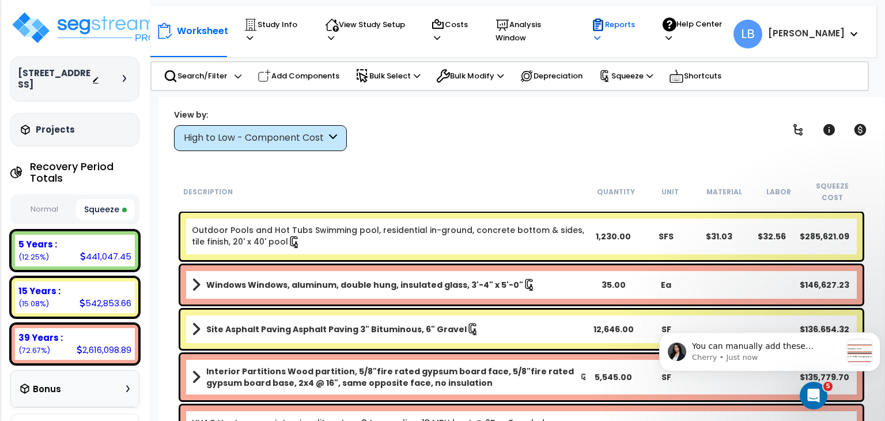
click at [641, 26] on p "Reports" at bounding box center [616, 31] width 50 height 27
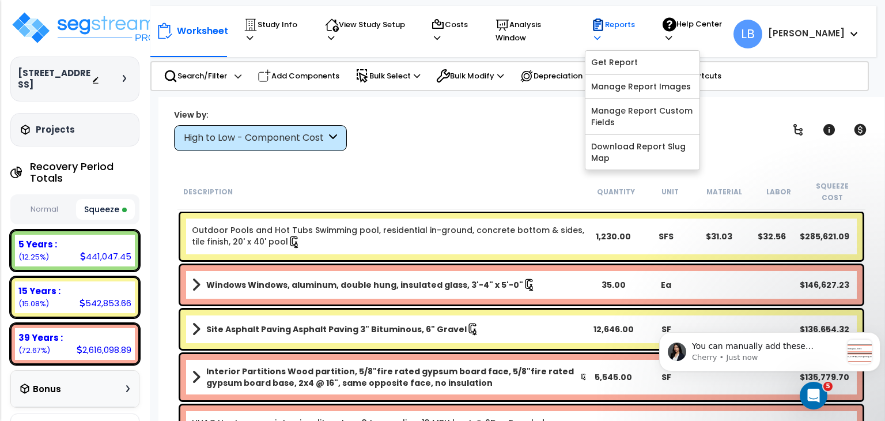
click at [641, 26] on p "Reports" at bounding box center [616, 31] width 50 height 27
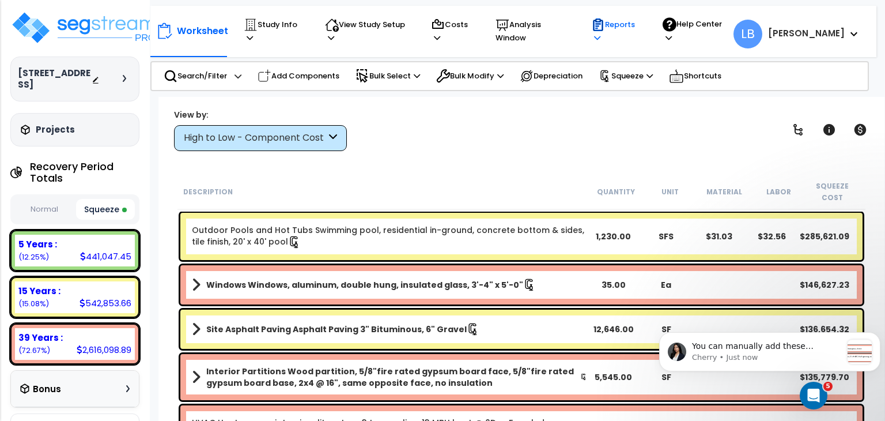
click at [641, 28] on p "Reports" at bounding box center [616, 31] width 50 height 27
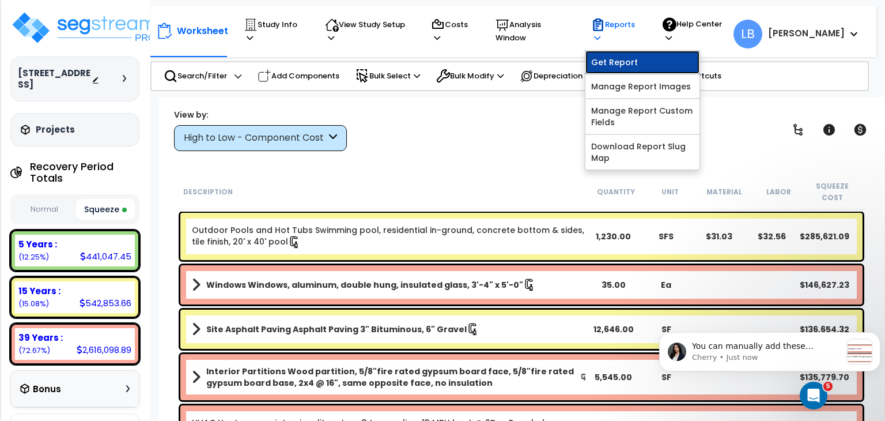
click at [647, 53] on link "Get Report" at bounding box center [642, 62] width 114 height 23
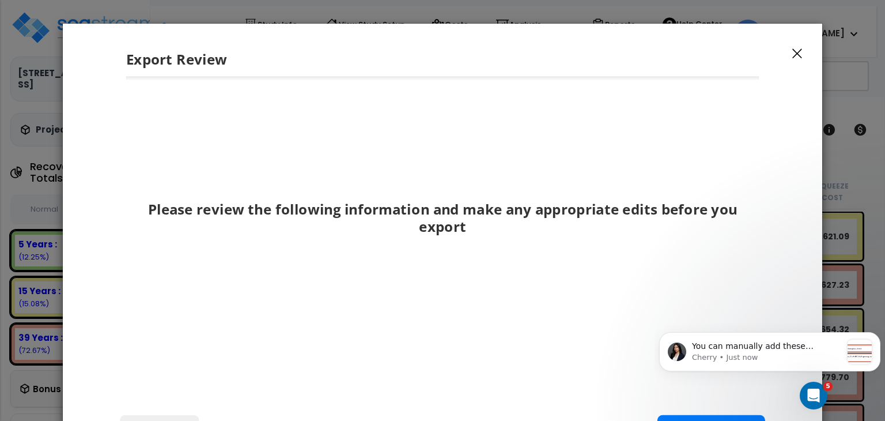
scroll to position [138, 0]
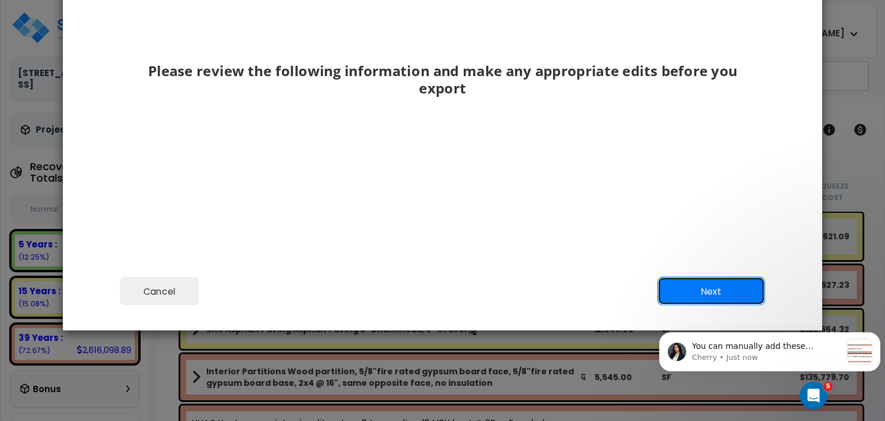
click at [692, 278] on button "Next" at bounding box center [711, 291] width 108 height 29
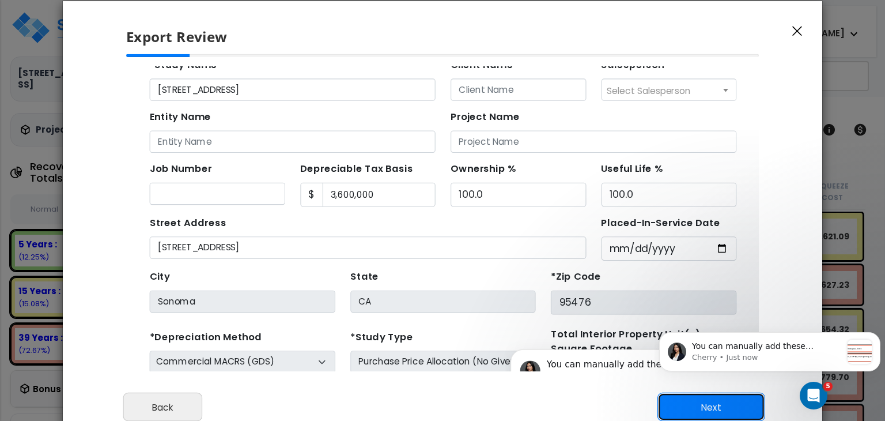
scroll to position [51, 0]
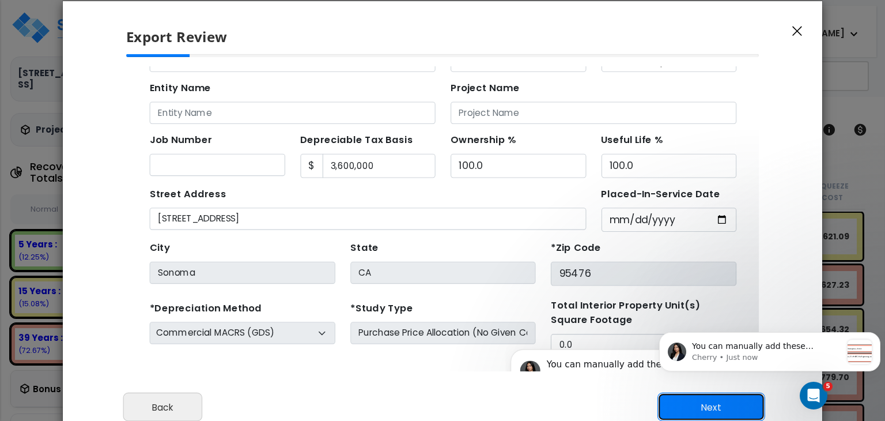
click at [716, 400] on button "Next" at bounding box center [711, 406] width 108 height 29
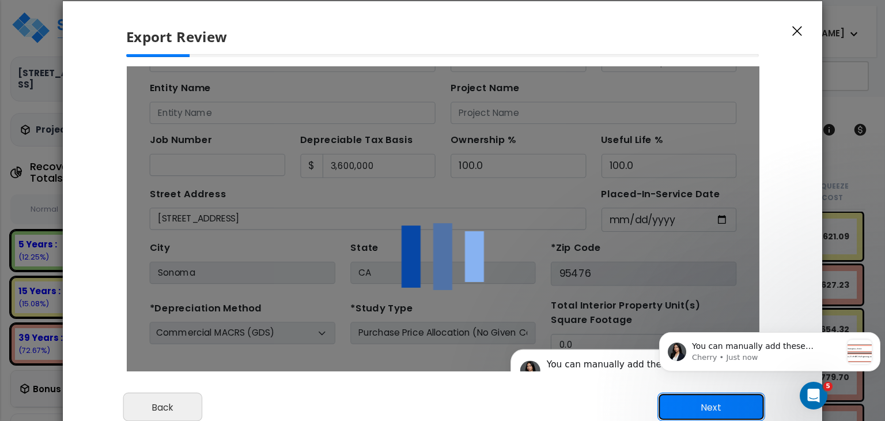
click at [716, 400] on button "Next" at bounding box center [711, 406] width 108 height 29
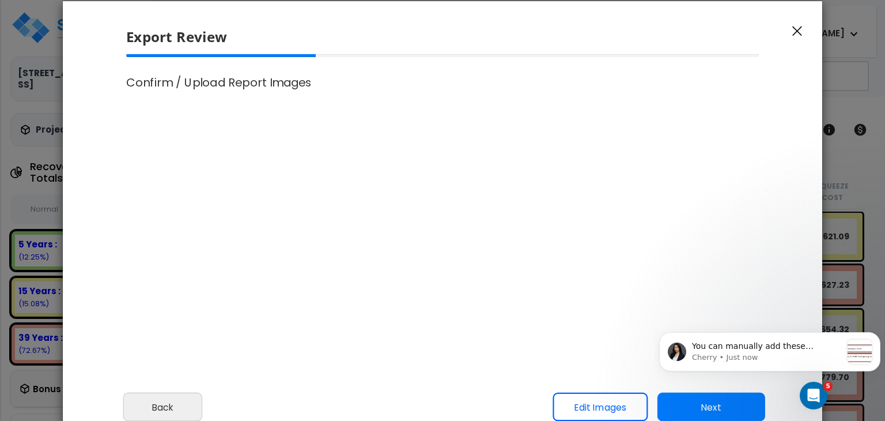
select select "2020"
click at [716, 400] on button "Next" at bounding box center [711, 406] width 108 height 29
click at [0, 0] on div at bounding box center [0, 0] width 0 height 0
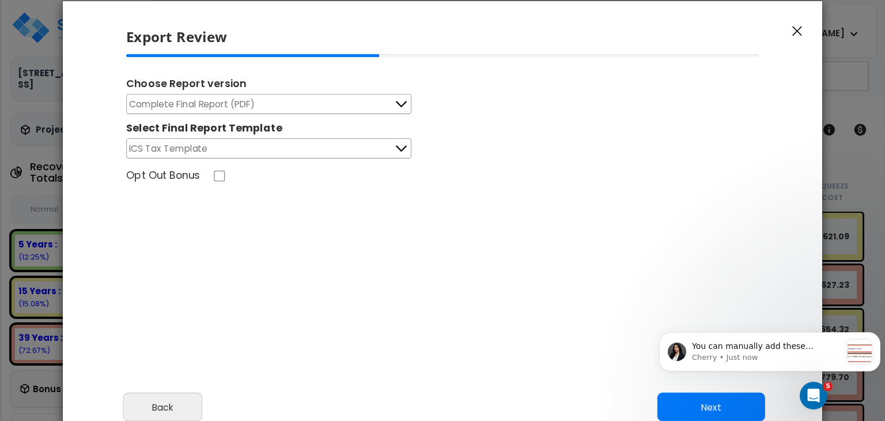
click at [275, 104] on button "Complete Final Report (PDF)" at bounding box center [268, 104] width 285 height 20
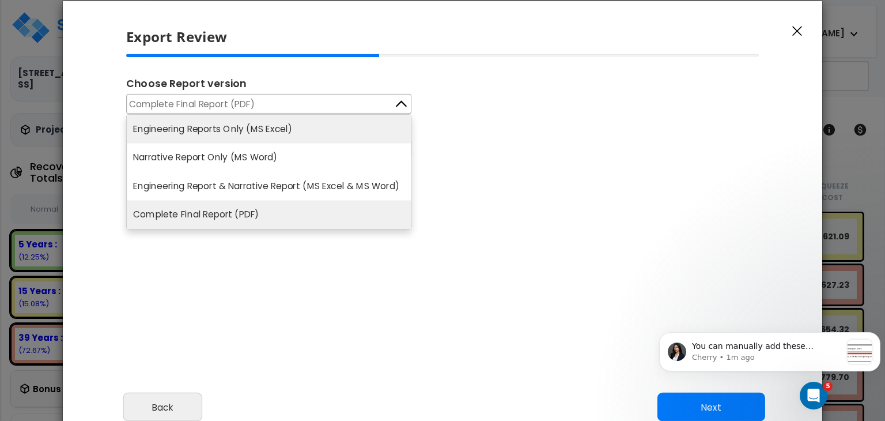
click at [235, 130] on li "Engineering Reports Only (MS Excel)" at bounding box center [269, 129] width 284 height 29
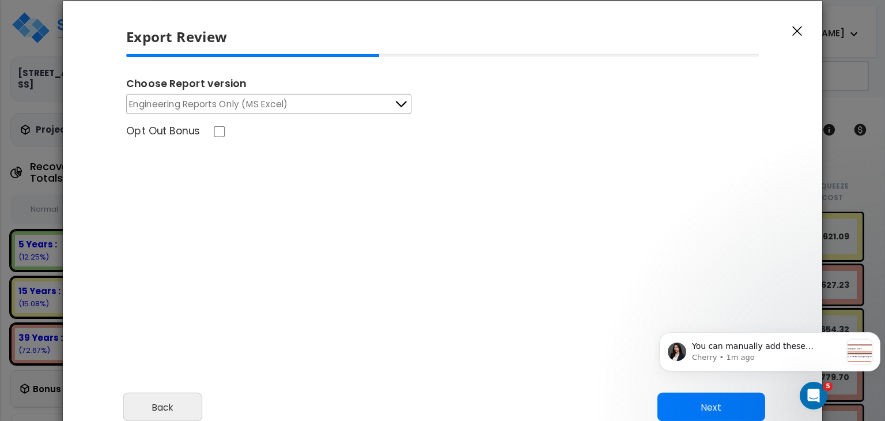
click at [235, 130] on div "Opt Out Bonus" at bounding box center [443, 133] width 652 height 18
click at [694, 403] on button "Next" at bounding box center [711, 406] width 108 height 29
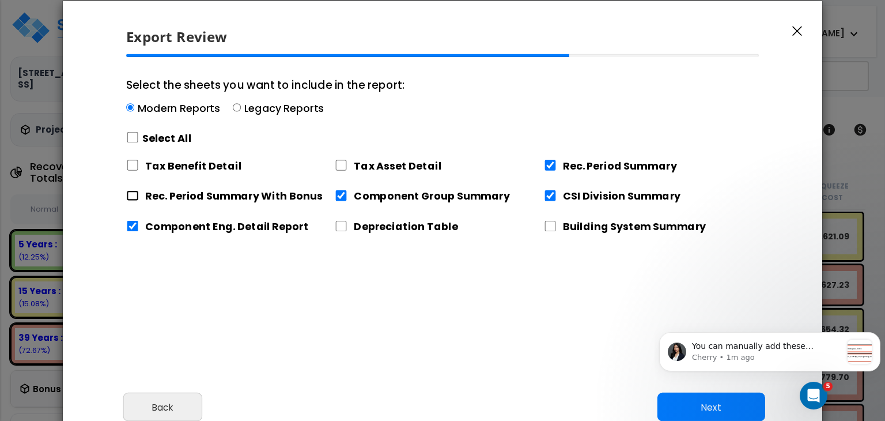
click at [131, 196] on input "Rec. Period Summary With Bonus" at bounding box center [132, 195] width 13 height 11
checkbox input "false"
click at [684, 400] on button "Next" at bounding box center [711, 406] width 108 height 29
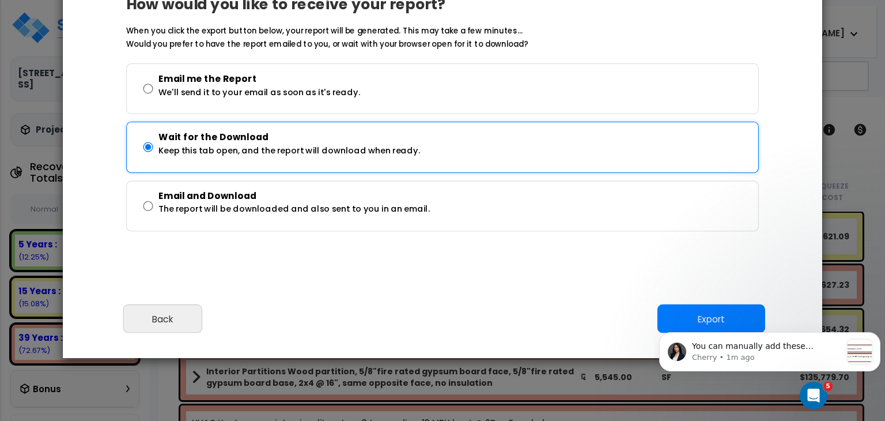
scroll to position [138, 0]
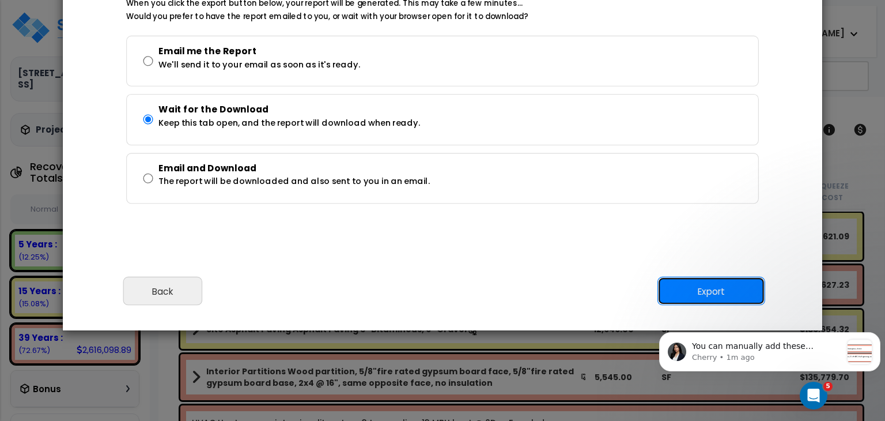
click at [683, 290] on button "Export" at bounding box center [711, 291] width 108 height 29
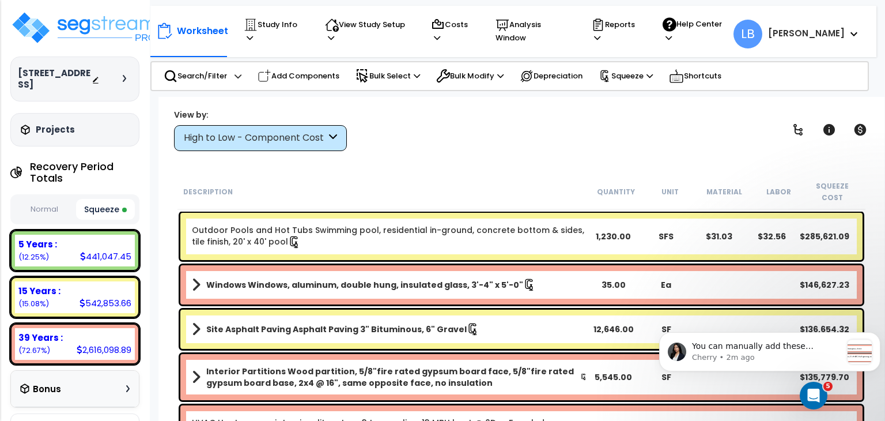
click at [737, 123] on div "View by: High to Low - Component Cost High to Low - Component Cost" at bounding box center [521, 129] width 703 height 43
click at [808, 391] on icon "Open Intercom Messenger" at bounding box center [812, 393] width 19 height 19
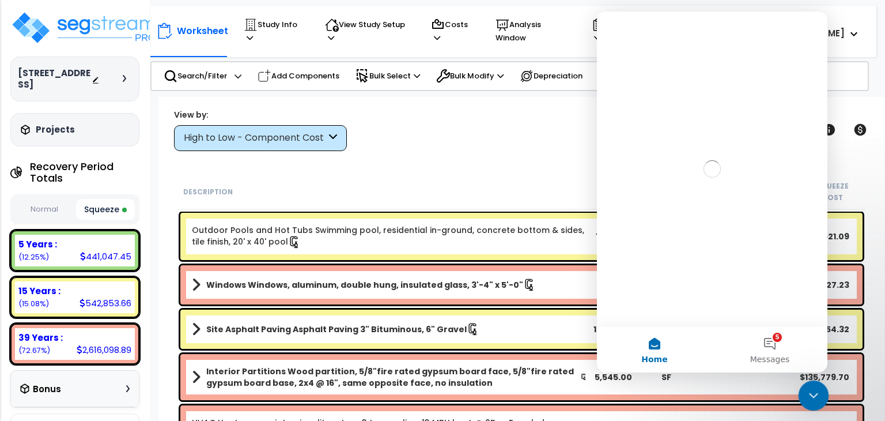
scroll to position [0, 0]
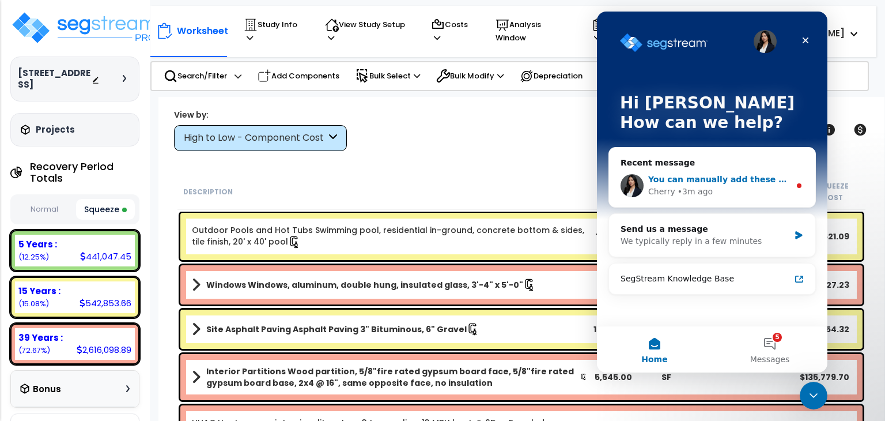
click at [722, 176] on span "You can manually add these assemblies. Use the total square footage of the stor…" at bounding box center [867, 179] width 439 height 9
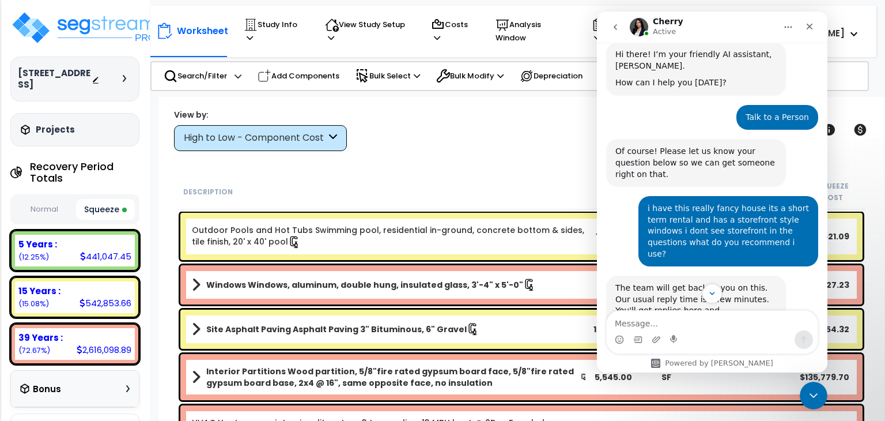
click at [652, 323] on textarea "Message…" at bounding box center [712, 321] width 211 height 20
type textarea "are we not able to export the legacy reports anymore?"
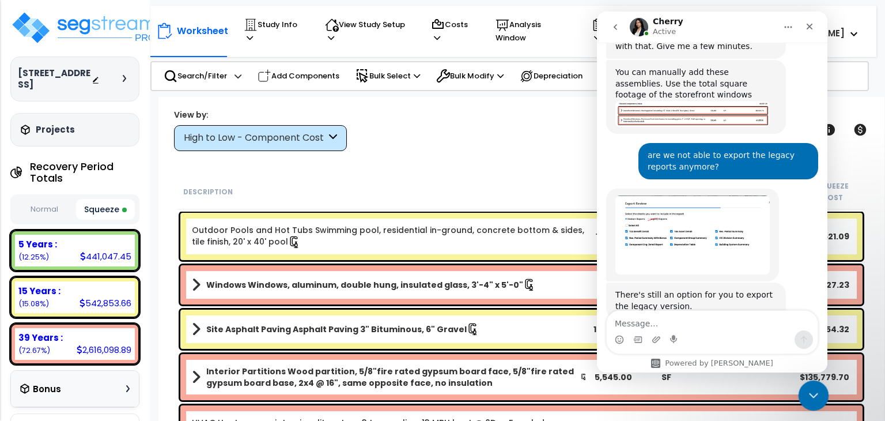
click at [811, 389] on icon "Close Intercom Messenger" at bounding box center [812, 394] width 14 height 14
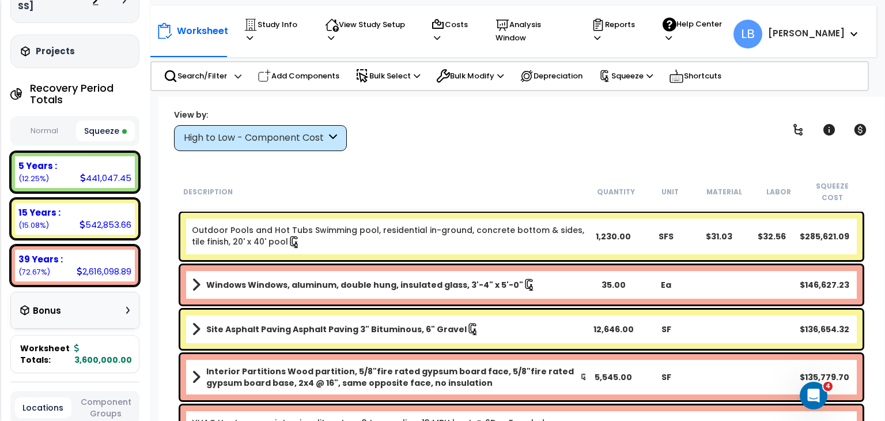
scroll to position [82, 0]
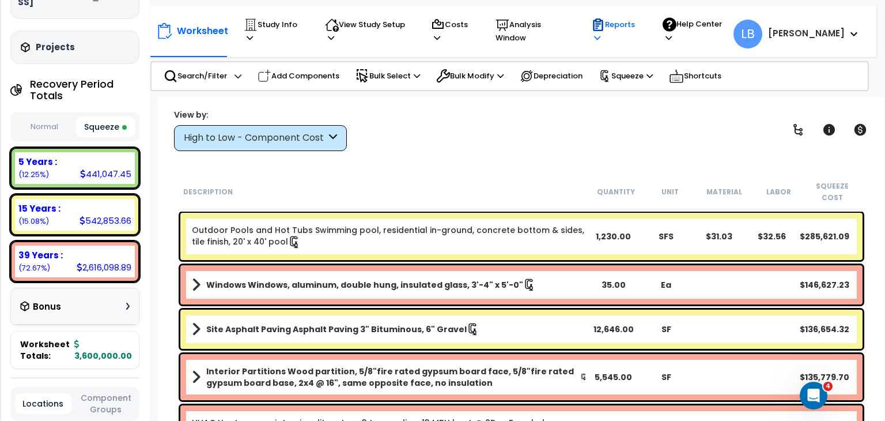
click at [641, 26] on p "Reports" at bounding box center [616, 31] width 50 height 27
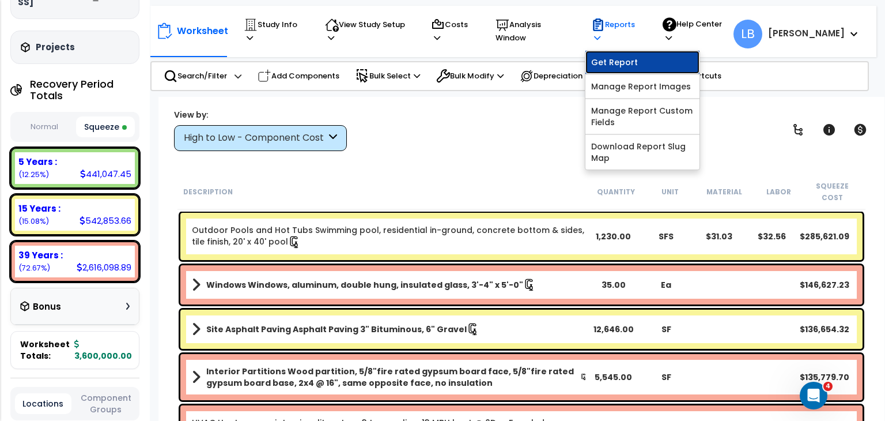
click at [652, 54] on link "Get Report" at bounding box center [642, 62] width 114 height 23
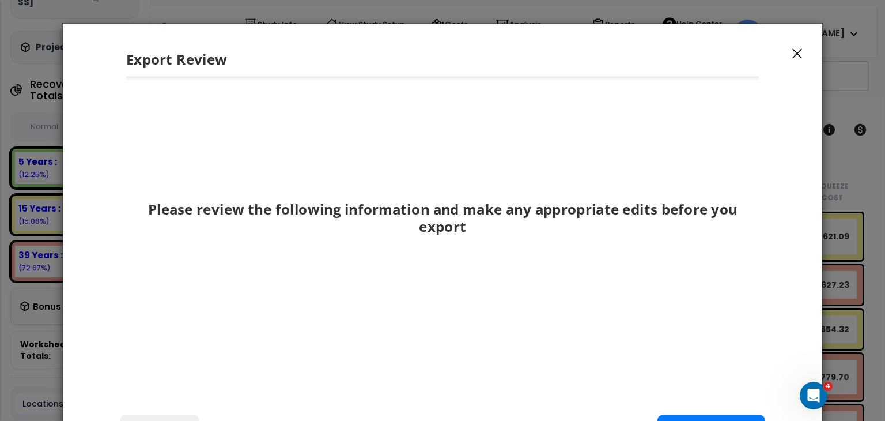
scroll to position [138, 0]
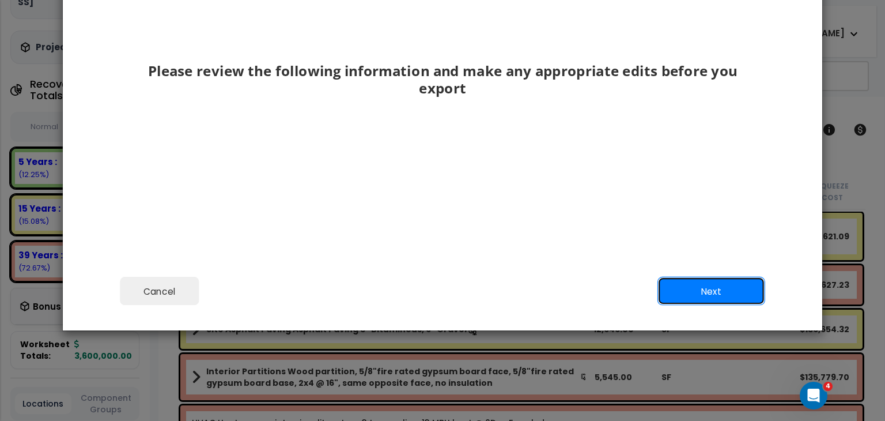
click at [712, 287] on button "Next" at bounding box center [711, 291] width 108 height 29
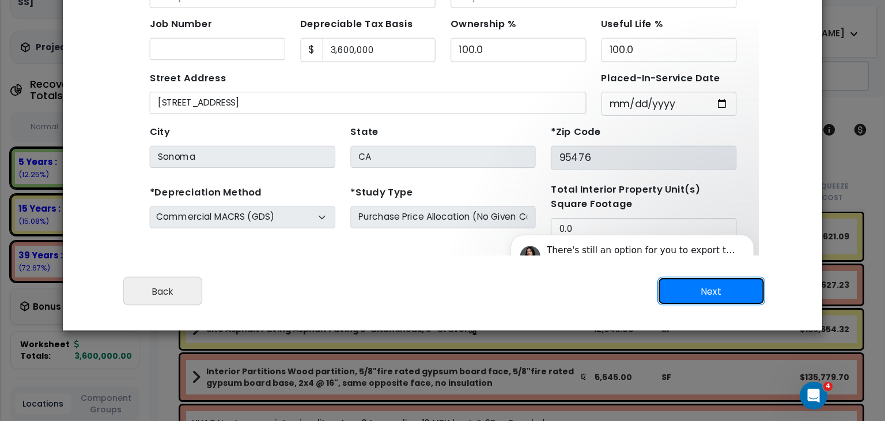
scroll to position [0, 0]
click at [712, 287] on button "Next" at bounding box center [711, 291] width 108 height 29
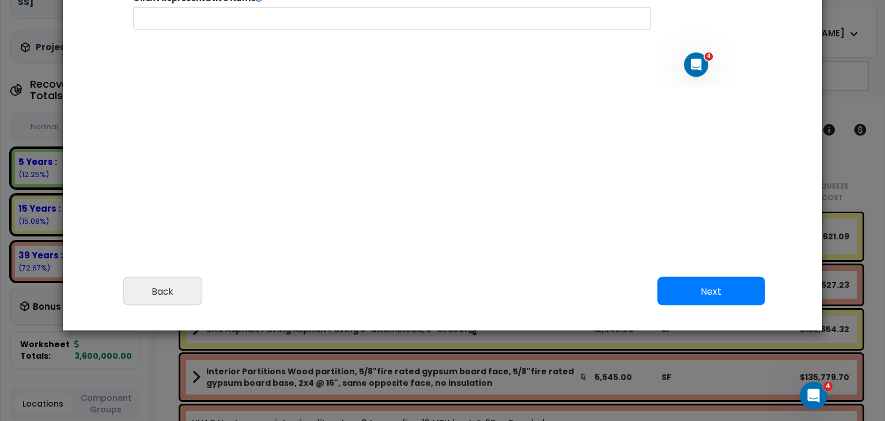
select select "2020"
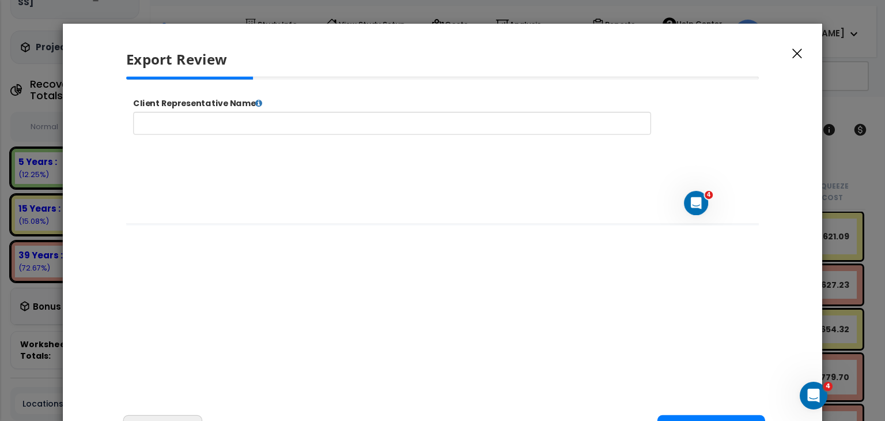
scroll to position [138, 0]
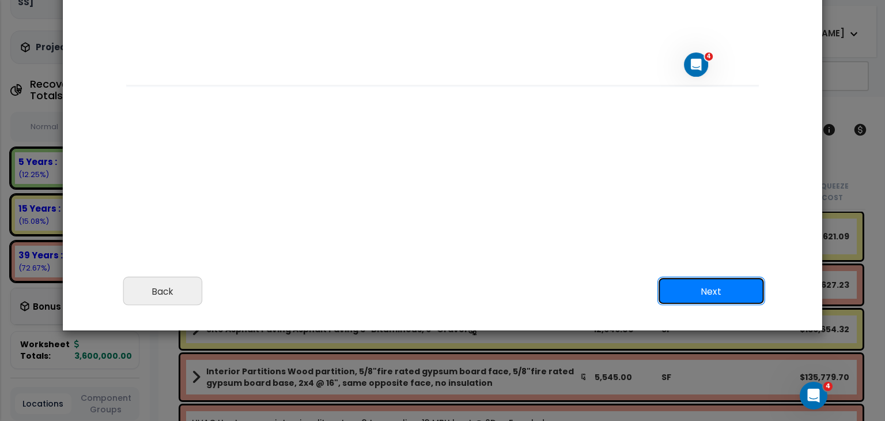
click at [687, 293] on button "Next" at bounding box center [711, 291] width 108 height 29
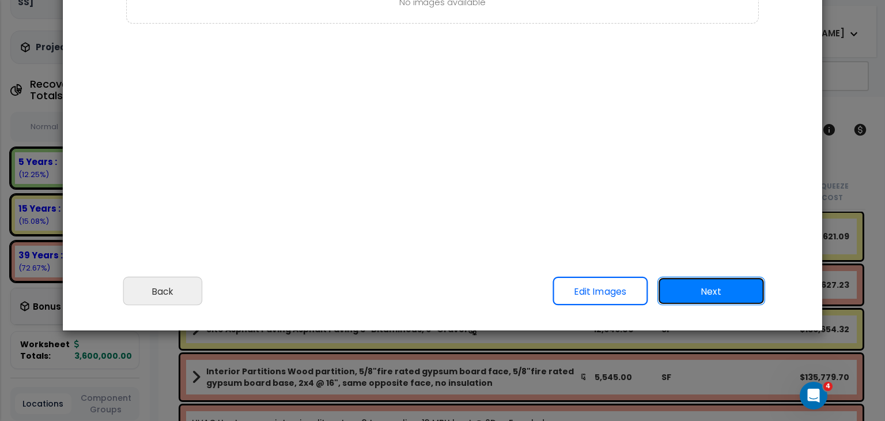
click at [691, 286] on button "Next" at bounding box center [711, 291] width 108 height 29
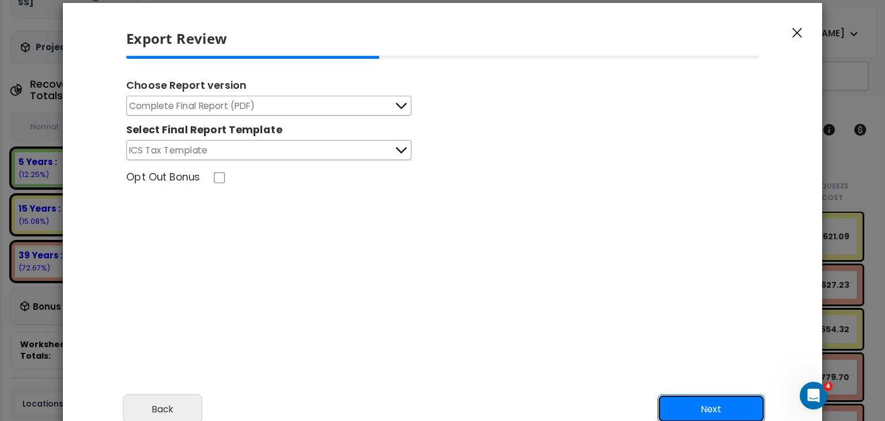
scroll to position [20, 0]
click at [320, 104] on button "Complete Final Report (PDF)" at bounding box center [268, 106] width 285 height 20
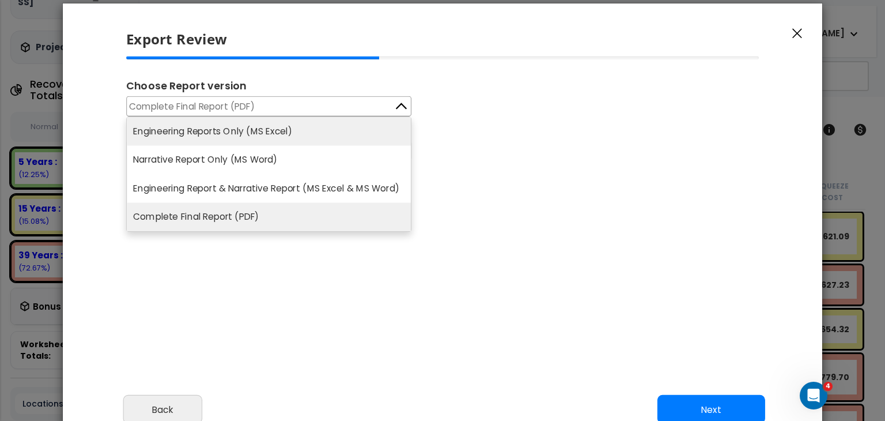
click at [262, 133] on li "Engineering Reports Only (MS Excel)" at bounding box center [269, 131] width 284 height 29
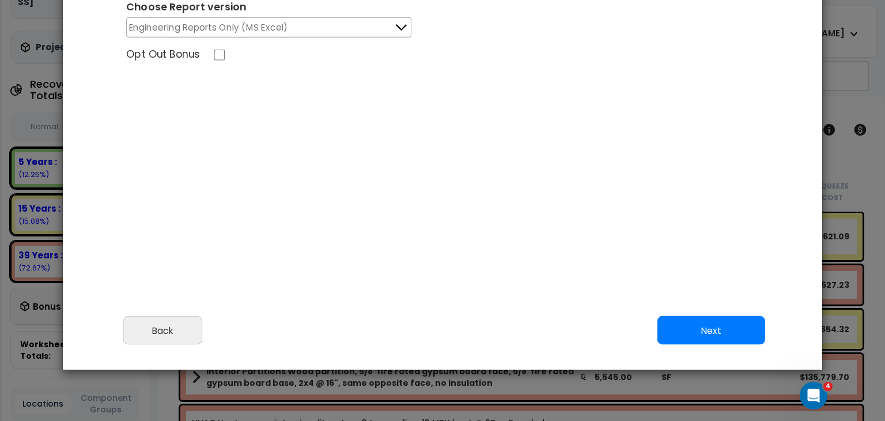
scroll to position [103, 0]
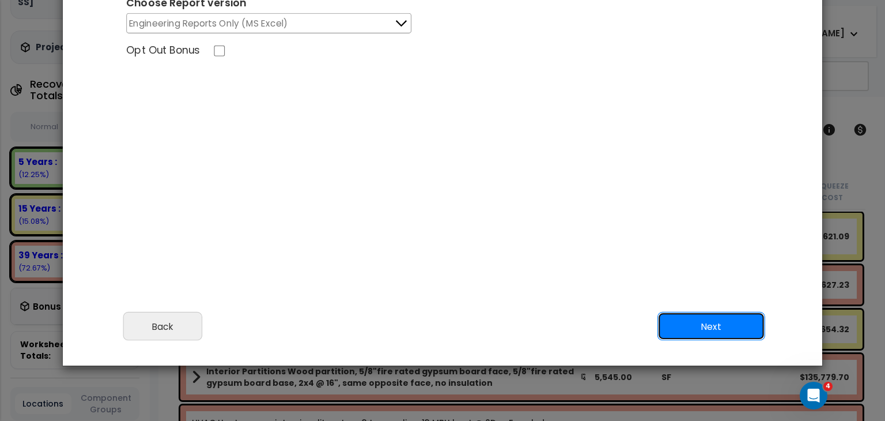
click at [703, 320] on button "Next" at bounding box center [711, 326] width 108 height 29
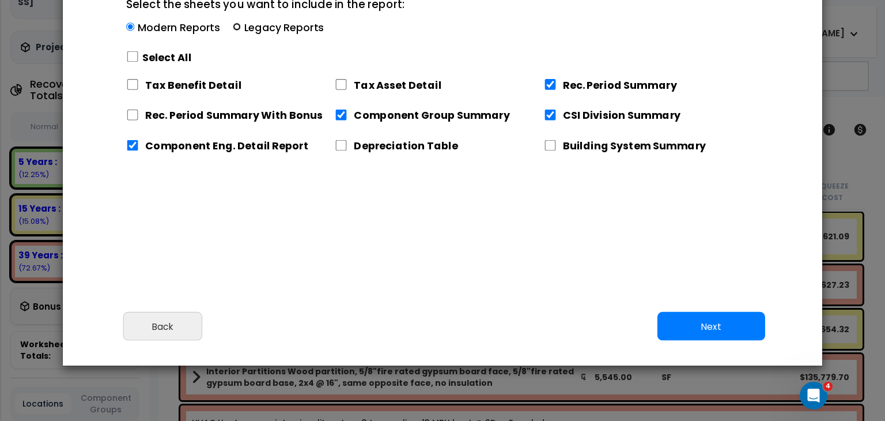
click at [235, 26] on input "Select the sheets you want to include in the report: Modern Reports Legacy Repo…" at bounding box center [237, 27] width 8 height 8
radio input "true"
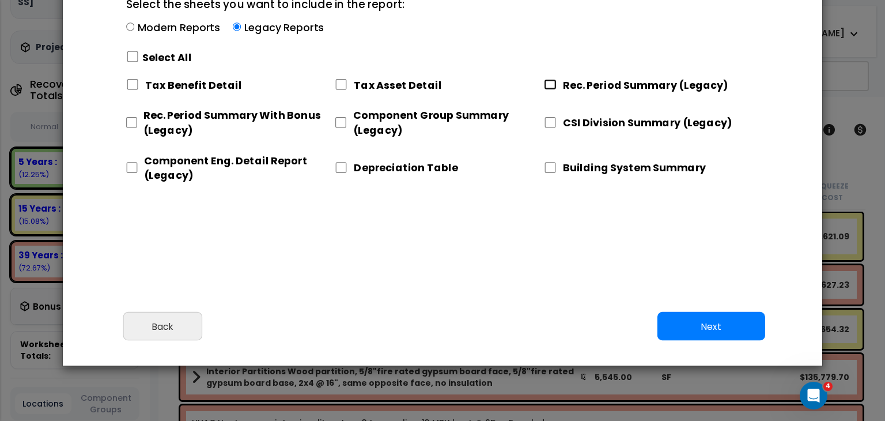
click at [551, 84] on input "Rec. Period Summary (Legacy)" at bounding box center [550, 84] width 13 height 11
checkbox input "true"
click at [551, 120] on input "CSI Division Summary (Legacy)" at bounding box center [550, 122] width 13 height 11
checkbox input "true"
click at [340, 119] on input "Component Group Summary (Legacy)" at bounding box center [341, 122] width 12 height 11
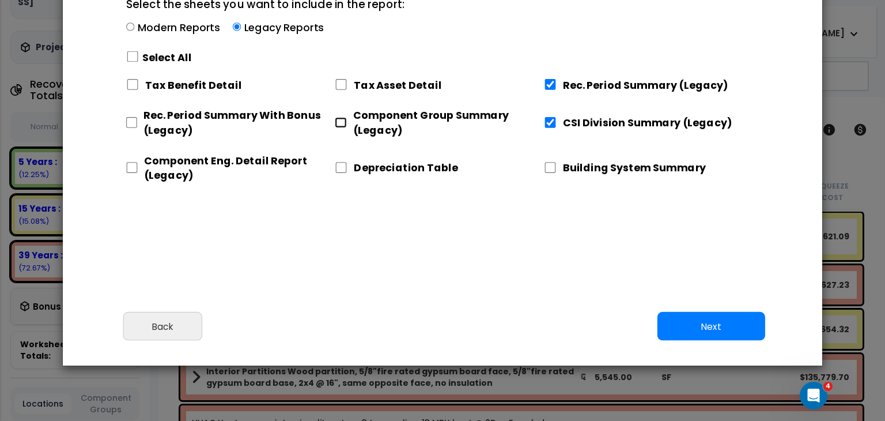
checkbox input "true"
click at [131, 167] on input "Component Eng. Detail Report (Legacy)" at bounding box center [132, 167] width 12 height 11
click at [133, 164] on input "Component Eng. Detail Report (Legacy)" at bounding box center [132, 167] width 12 height 11
checkbox input "true"
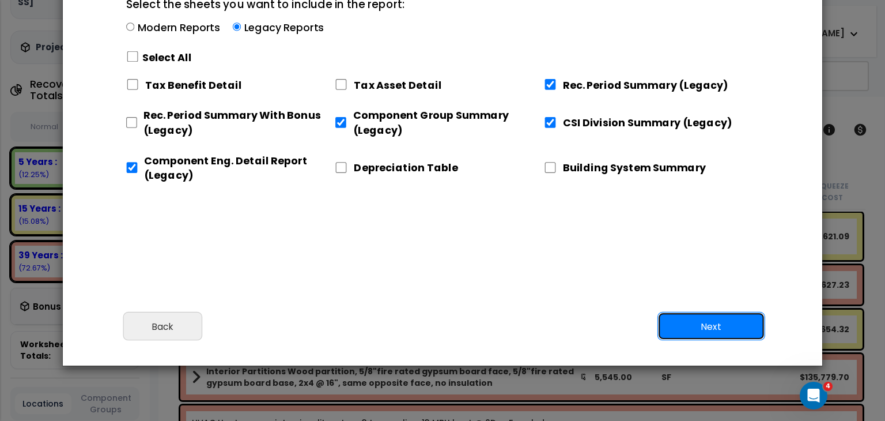
click at [702, 328] on button "Next" at bounding box center [711, 326] width 108 height 29
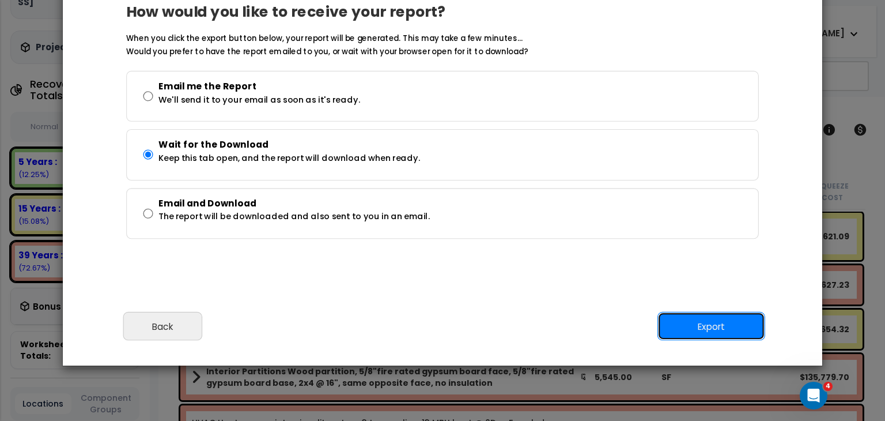
click at [699, 323] on button "Export" at bounding box center [711, 326] width 108 height 29
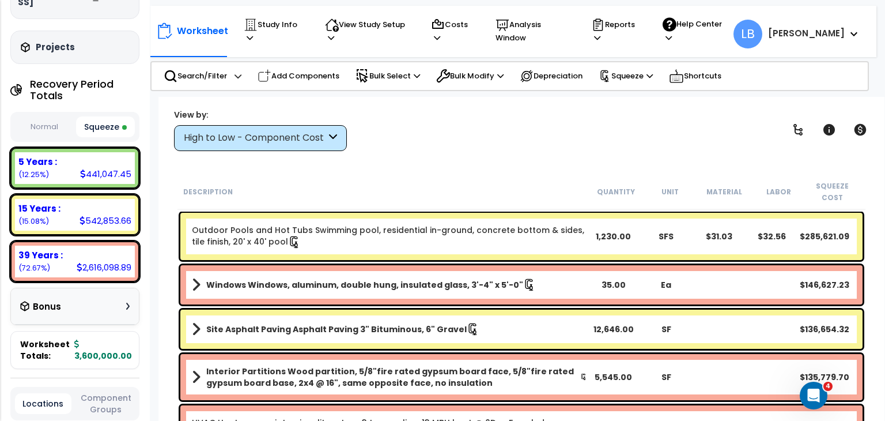
scroll to position [0, 0]
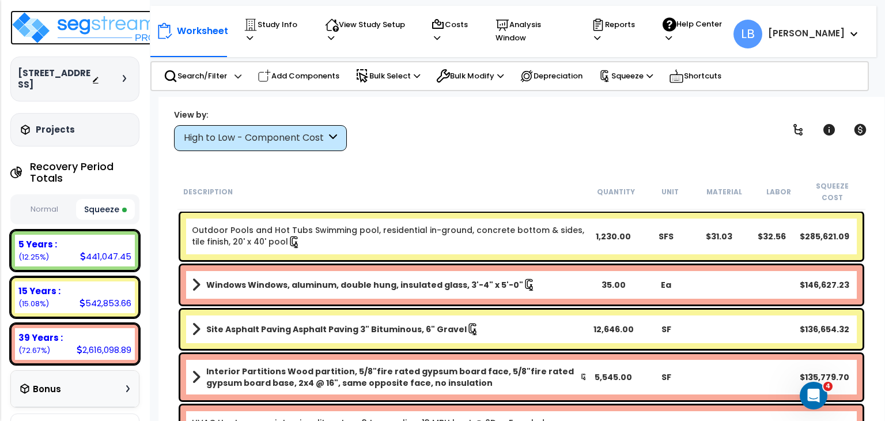
click at [82, 24] on img at bounding box center [85, 27] width 150 height 35
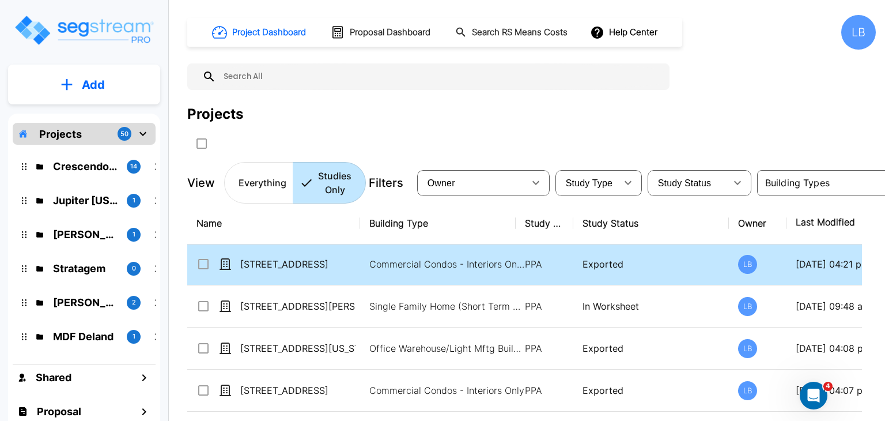
scroll to position [44, 0]
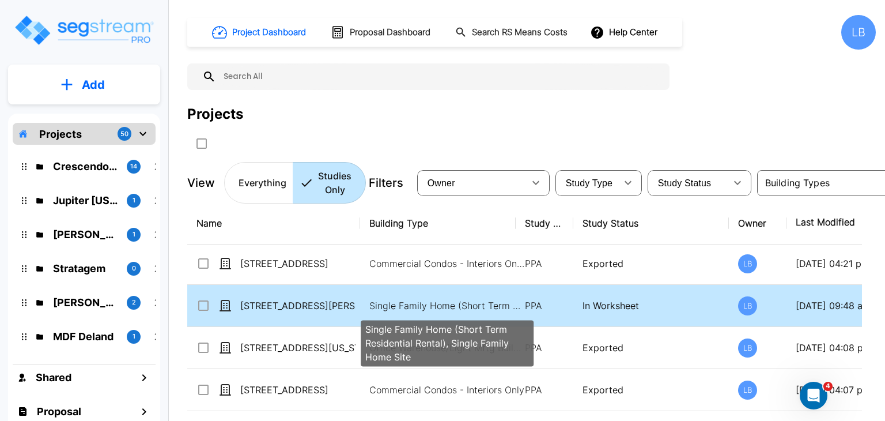
click at [391, 304] on p "Single Family Home (Short Term Residential Rental), Single Family Home Site" at bounding box center [447, 305] width 156 height 14
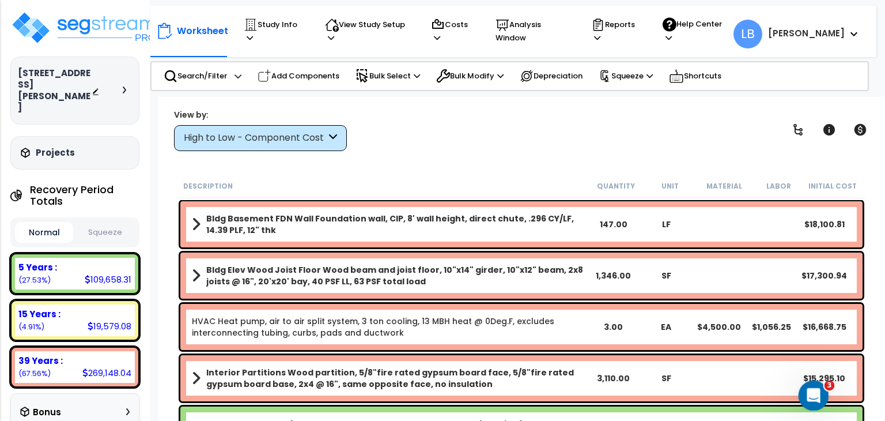
click at [812, 389] on icon "Open Intercom Messenger" at bounding box center [812, 393] width 19 height 19
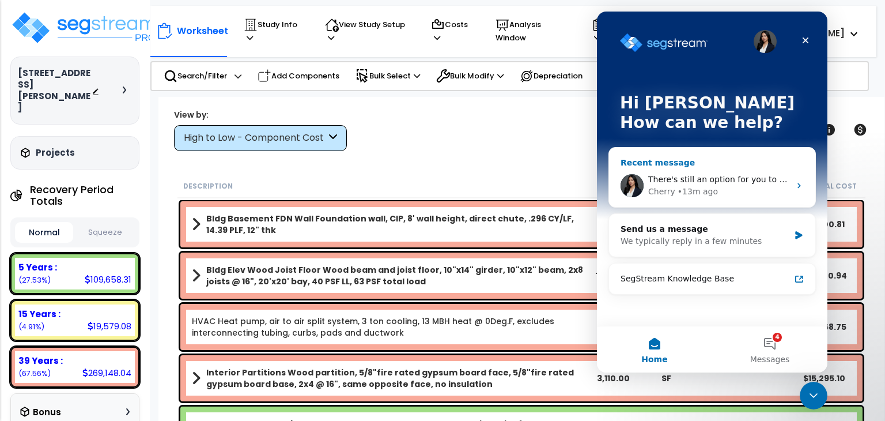
click at [724, 181] on span "There's still an option for you to export the legacy version." at bounding box center [766, 179] width 237 height 9
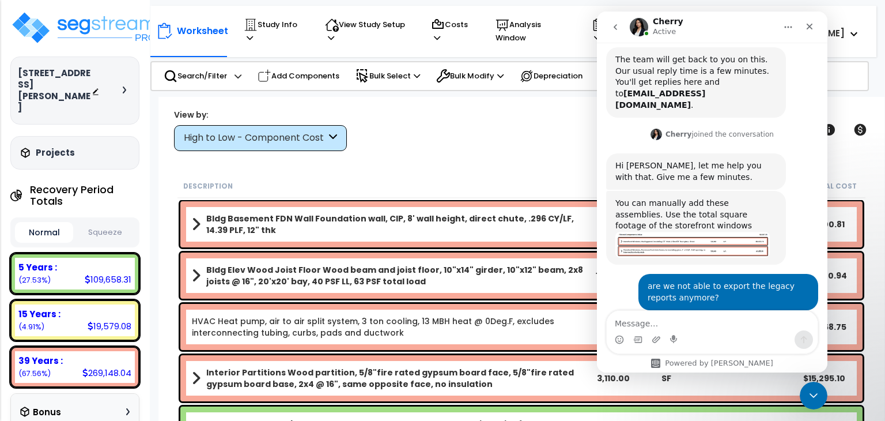
scroll to position [255, 0]
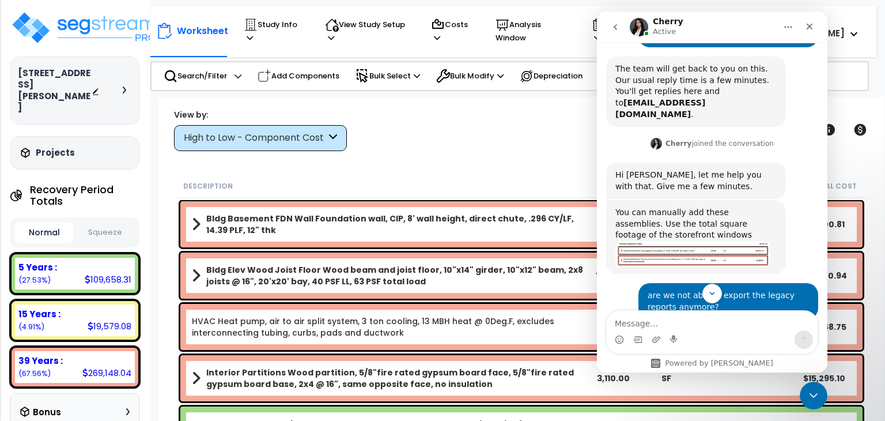
click at [702, 241] on img "Cherry says…" at bounding box center [692, 254] width 154 height 26
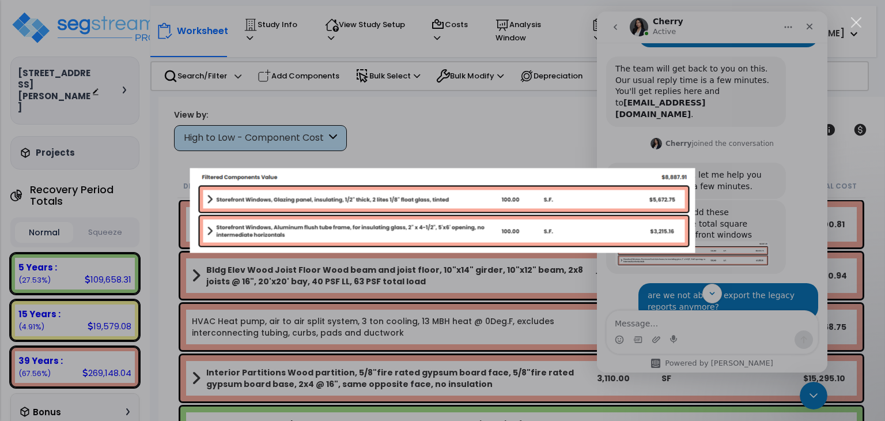
click at [441, 122] on div "Intercom messenger" at bounding box center [442, 210] width 885 height 421
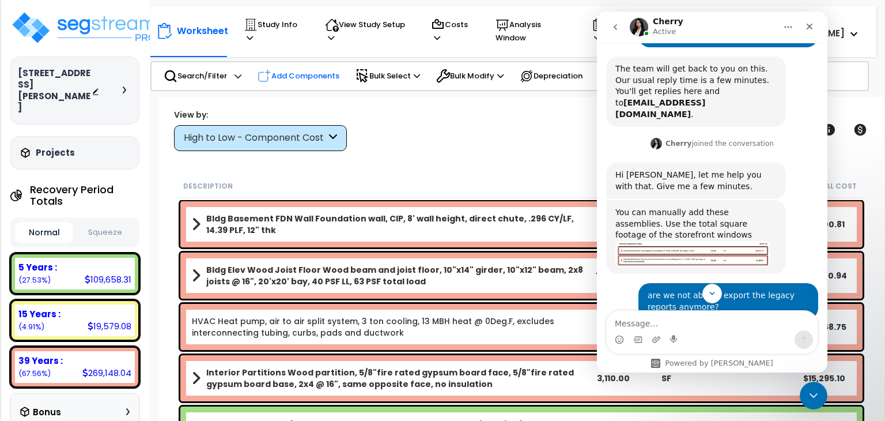
click at [287, 71] on p "Add Components" at bounding box center [299, 76] width 82 height 14
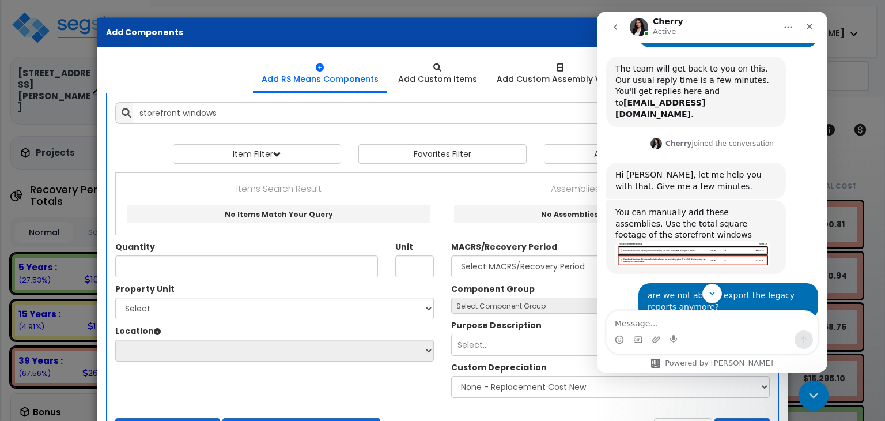
click at [815, 387] on icon "Close Intercom Messenger" at bounding box center [812, 394] width 14 height 14
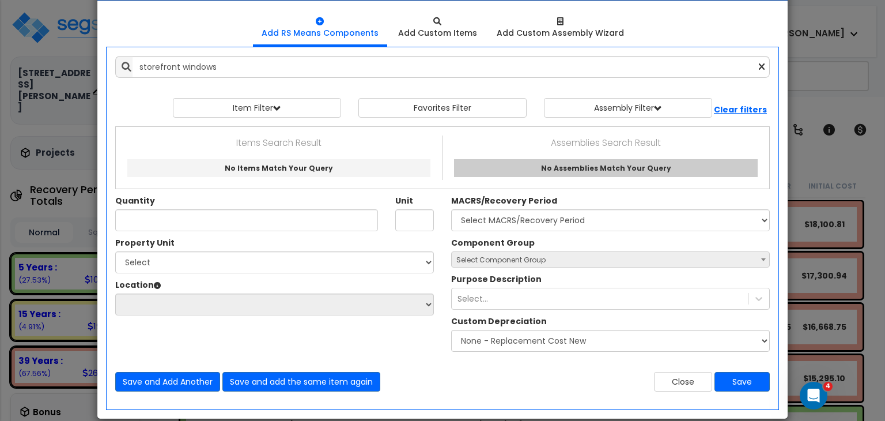
scroll to position [51, 0]
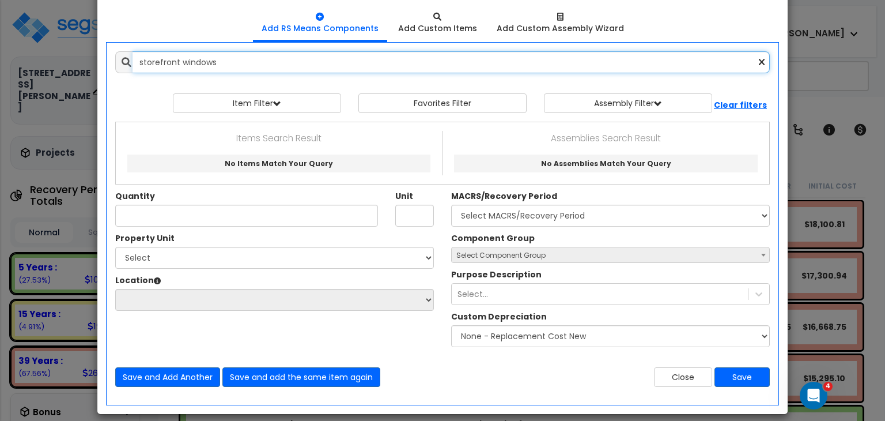
click at [222, 63] on input "storefront windows" at bounding box center [451, 62] width 637 height 22
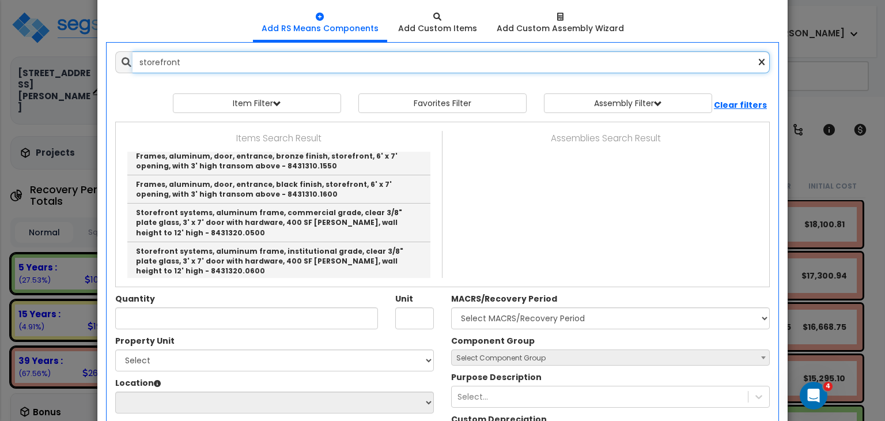
scroll to position [1837, 0]
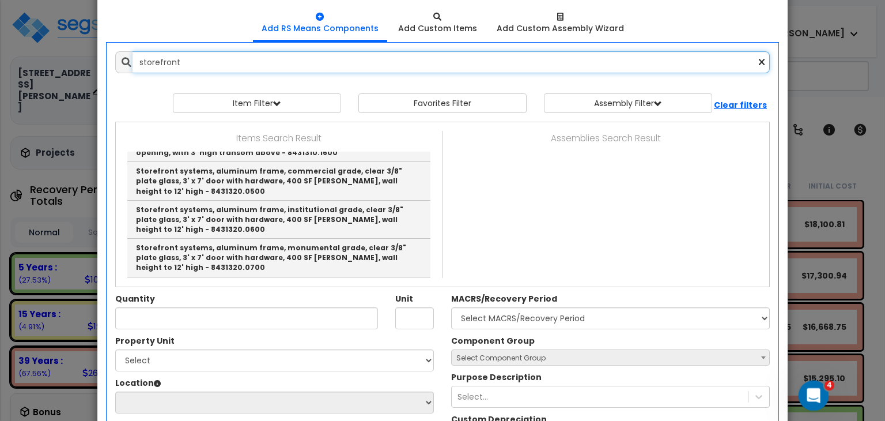
type input "storefront"
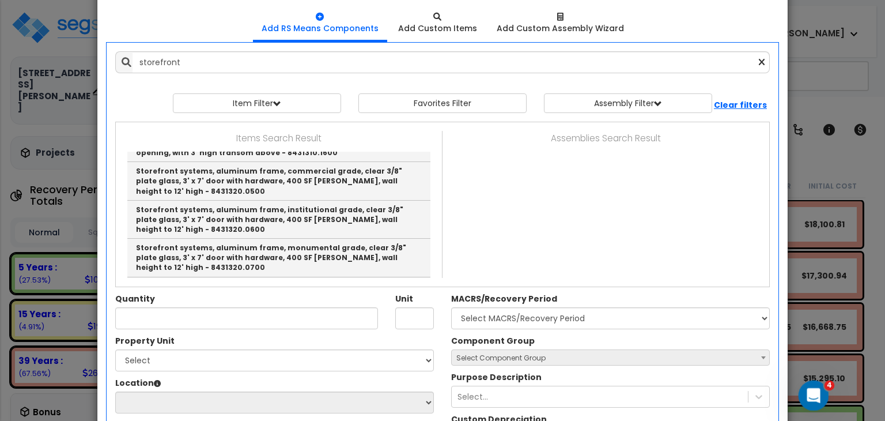
click at [807, 392] on icon "Open Intercom Messenger" at bounding box center [812, 393] width 19 height 19
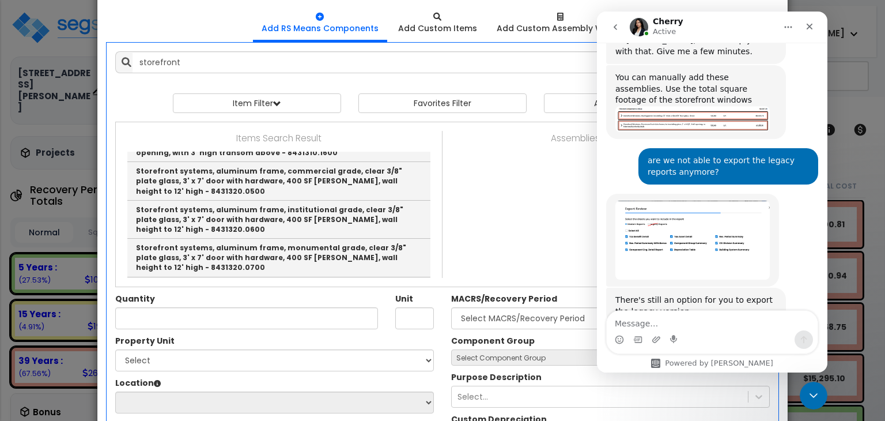
scroll to position [393, 0]
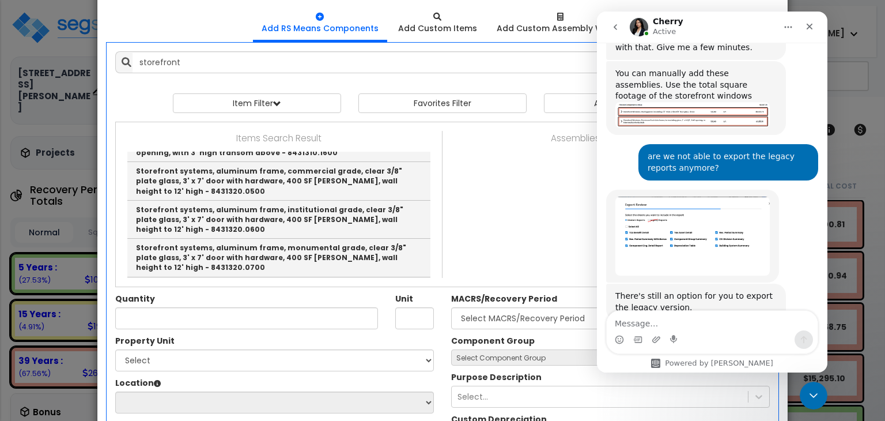
click at [678, 320] on textarea "Message…" at bounding box center [712, 321] width 211 height 20
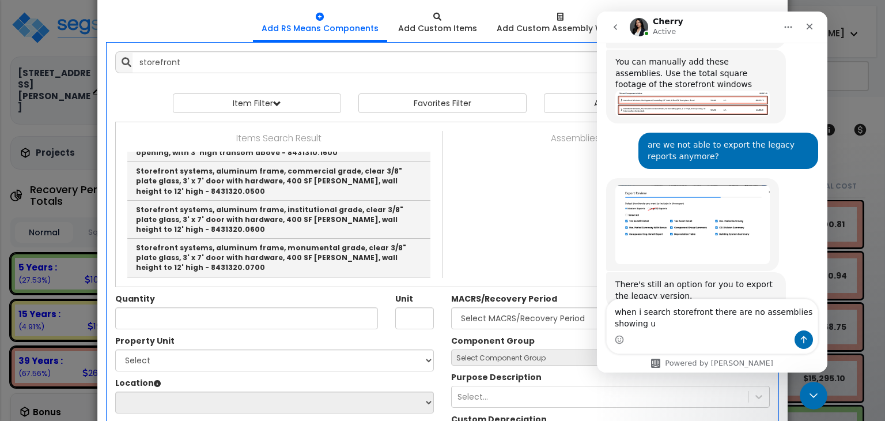
type textarea "when i search storefront there are no assemblies showing up"
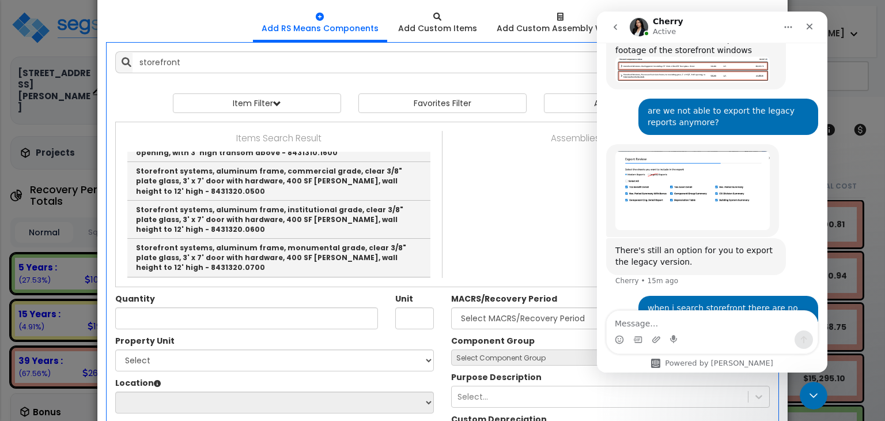
click at [527, 187] on div "Items Search Result Door demolition, special doors, storefront swing door, remo…" at bounding box center [442, 204] width 653 height 147
click at [810, 391] on icon "Close Intercom Messenger" at bounding box center [812, 394] width 14 height 14
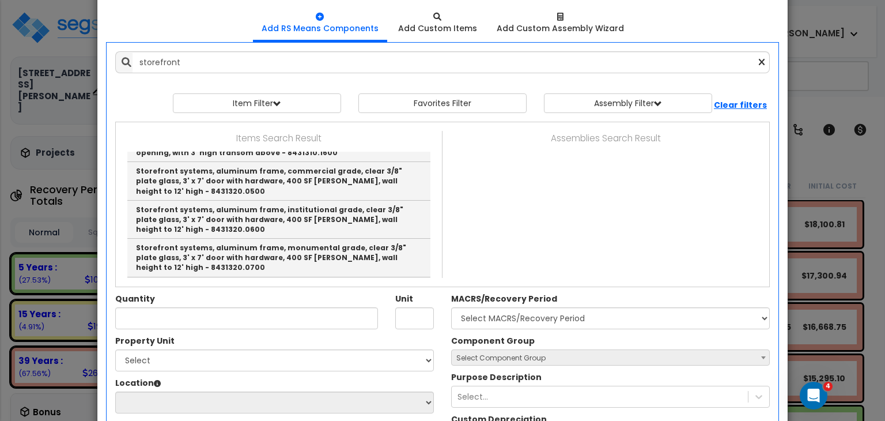
click at [652, 166] on div "Items Search Result Door demolition, special doors, storefront swing door, remo…" at bounding box center [442, 204] width 653 height 147
click at [626, 139] on p "Assemblies Search Result" at bounding box center [605, 138] width 309 height 15
click at [729, 106] on b "Clear filters" at bounding box center [740, 105] width 53 height 12
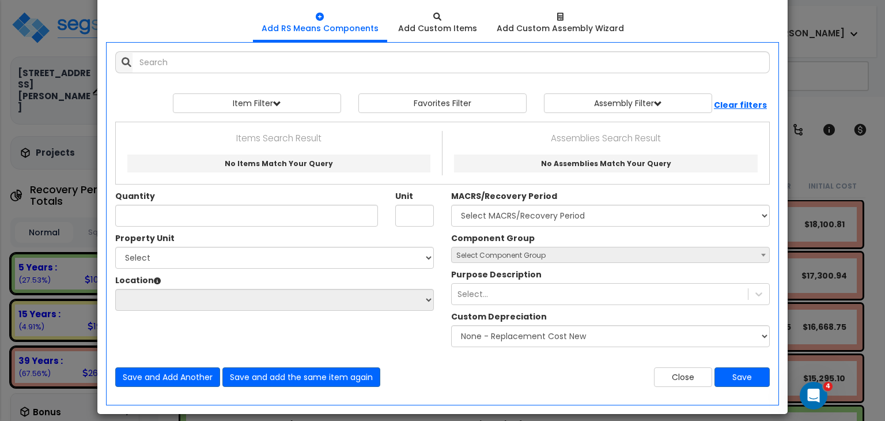
scroll to position [0, 0]
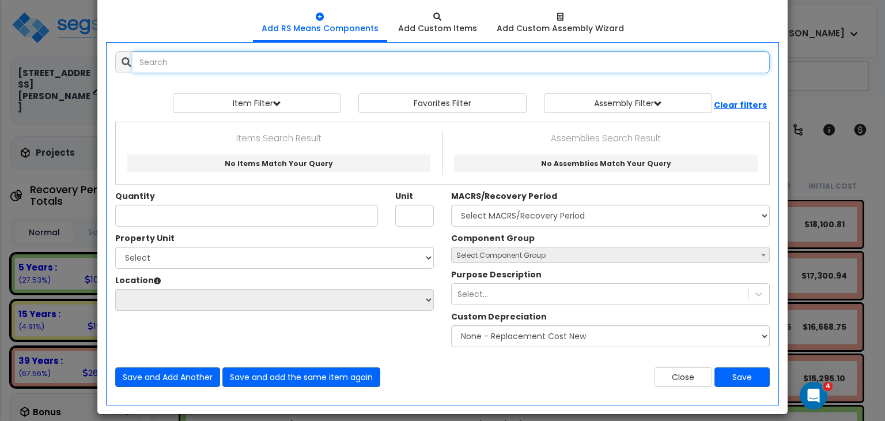
click at [216, 62] on input "text" at bounding box center [451, 62] width 637 height 22
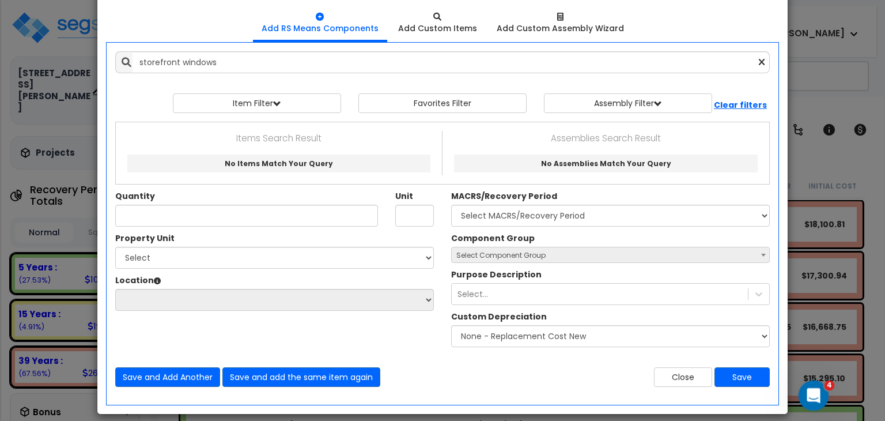
click at [817, 390] on icon "Open Intercom Messenger" at bounding box center [812, 393] width 19 height 19
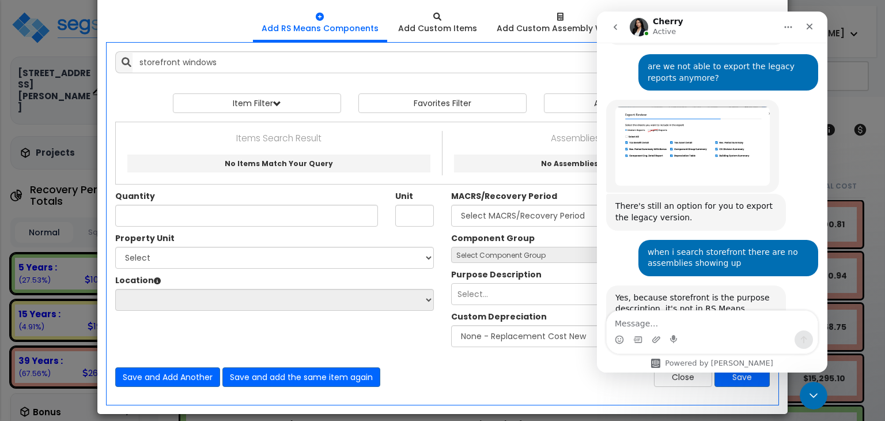
scroll to position [507, 0]
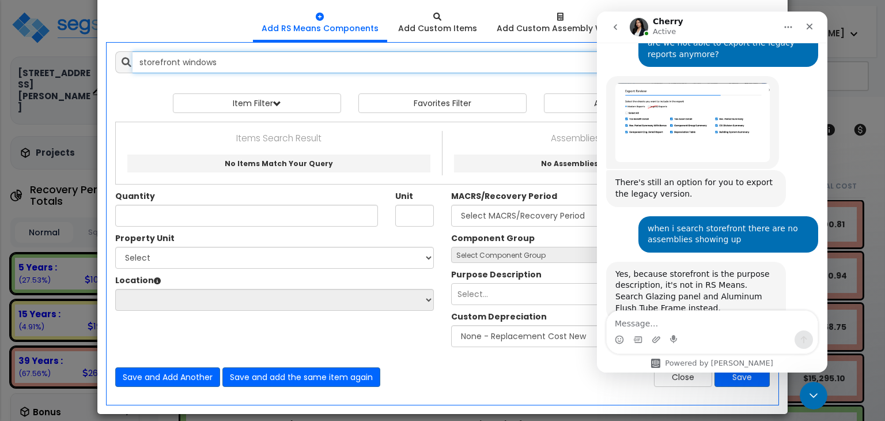
click at [224, 65] on input "storefront windows" at bounding box center [451, 62] width 637 height 22
drag, startPoint x: 224, startPoint y: 60, endPoint x: 119, endPoint y: 65, distance: 105.5
click at [119, 65] on div "storefront windows" at bounding box center [442, 62] width 654 height 22
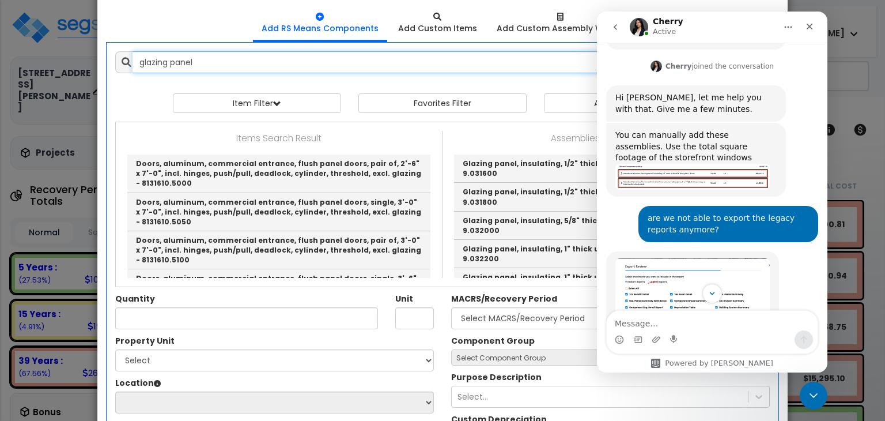
scroll to position [319, 0]
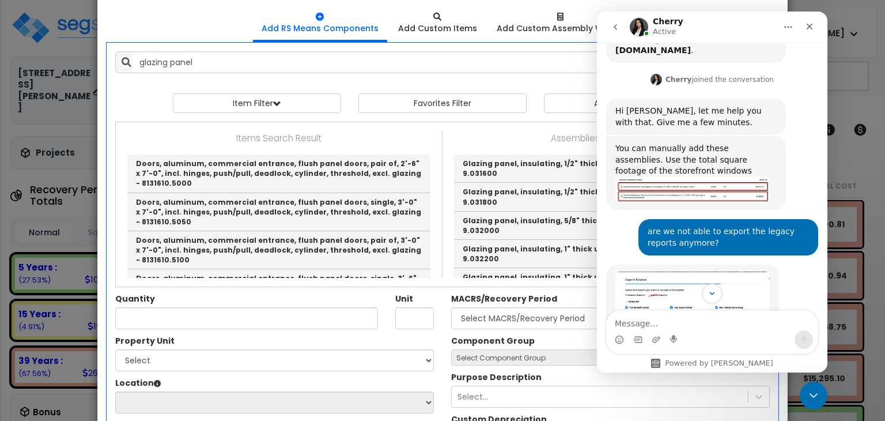
click at [686, 177] on img "Cherry says…" at bounding box center [692, 190] width 154 height 26
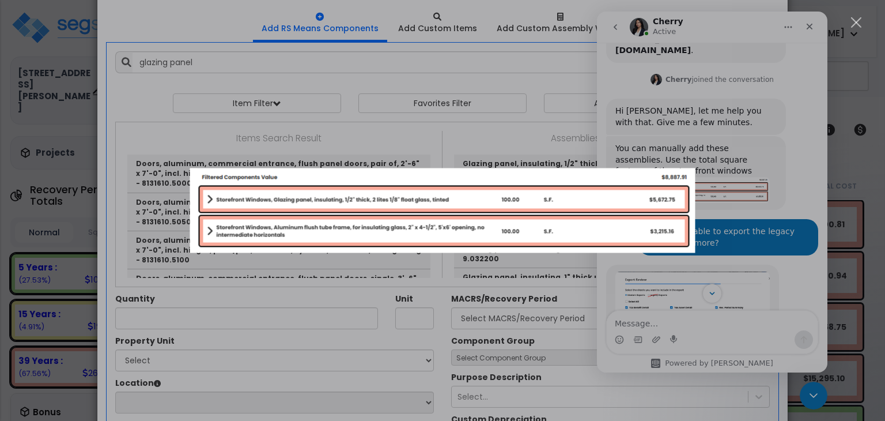
scroll to position [0, 0]
click at [854, 24] on div "Close" at bounding box center [856, 22] width 11 height 11
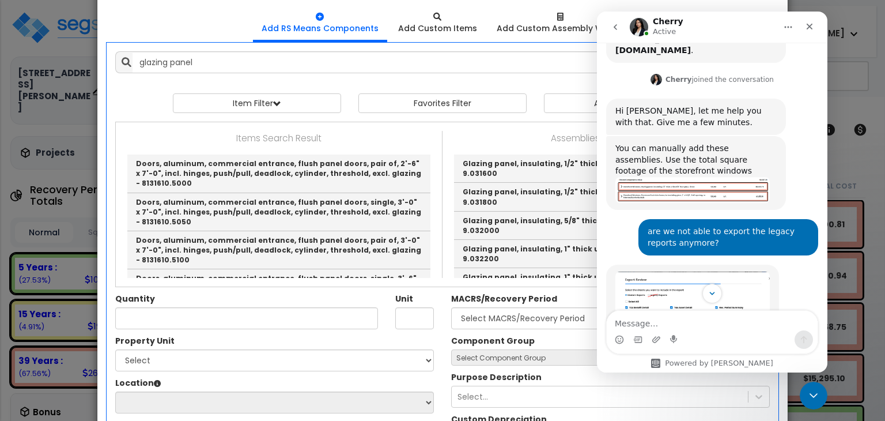
click at [478, 131] on p "Assemblies Search Result" at bounding box center [605, 138] width 309 height 15
click at [808, 387] on icon "Close Intercom Messenger" at bounding box center [812, 394] width 14 height 14
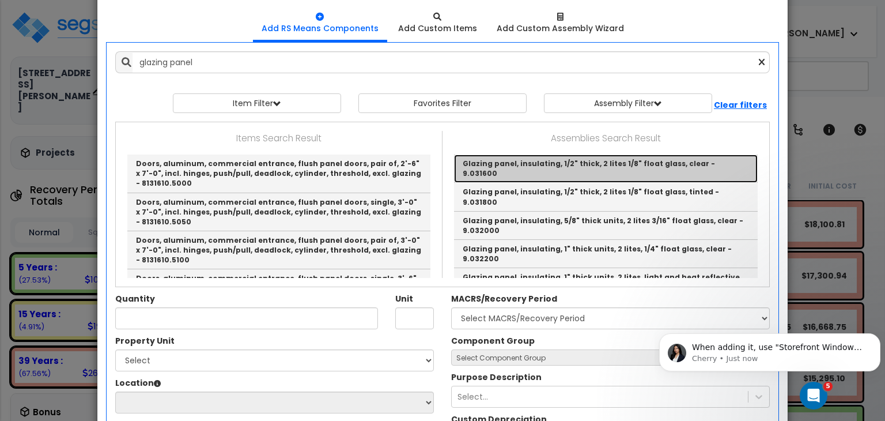
click at [668, 161] on link "Glazing panel, insulating, 1/2" thick, 2 lites 1/8" float glass, clear - 9.0316…" at bounding box center [606, 168] width 304 height 28
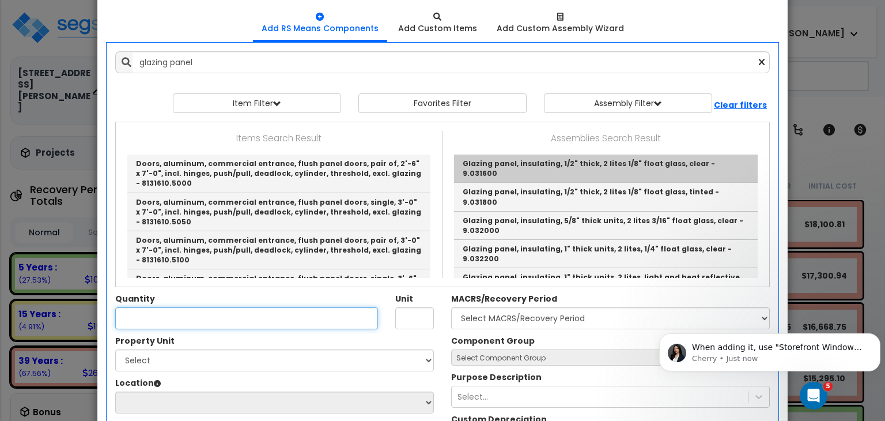
type input "Glazing panel, insulating, 1/2" thick, 2 lites 1/8" float glass, clear - 9.0316…"
type input "SF"
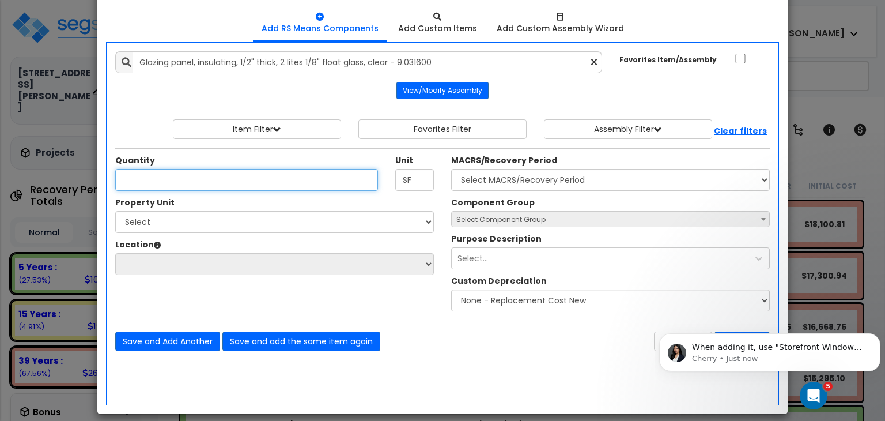
click at [272, 174] on input "Quantity" at bounding box center [246, 180] width 263 height 22
type input "1,027"
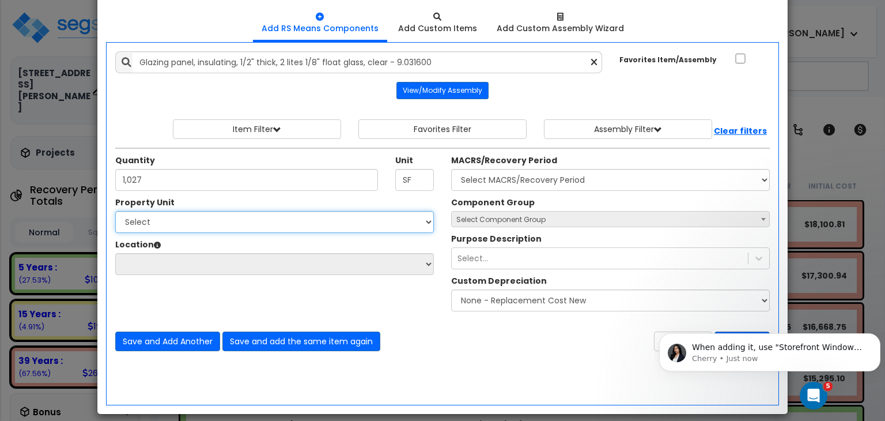
click at [268, 215] on select "Select Building Site Improvements" at bounding box center [274, 222] width 319 height 22
select select "169809"
click at [115, 211] on select "Select Building Site Improvements" at bounding box center [274, 222] width 319 height 22
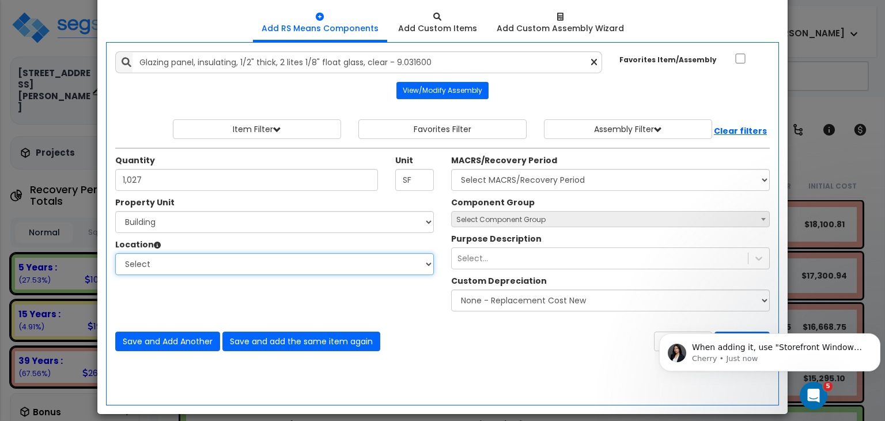
click at [237, 260] on select "Select Basement Building Building Interior Add Additional Location" at bounding box center [274, 264] width 319 height 22
select select "6"
click at [115, 253] on select "Select Basement Building Building Interior Add Additional Location" at bounding box center [274, 264] width 319 height 22
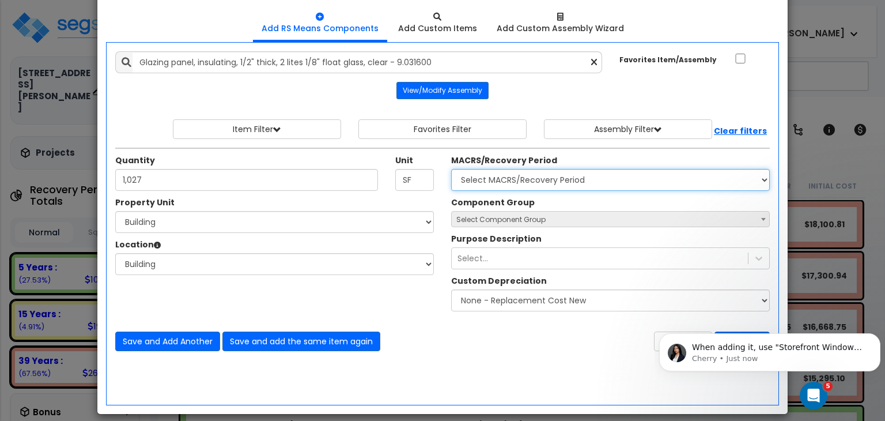
click at [495, 180] on select "Select MACRS/Recovery Period 5 Years - 57.0 - Distributive Trades & Services 5 …" at bounding box center [610, 180] width 319 height 22
select select "3669"
click at [451, 169] on select "Select MACRS/Recovery Period 5 Years - 57.0 - Distributive Trades & Services 5 …" at bounding box center [610, 180] width 319 height 22
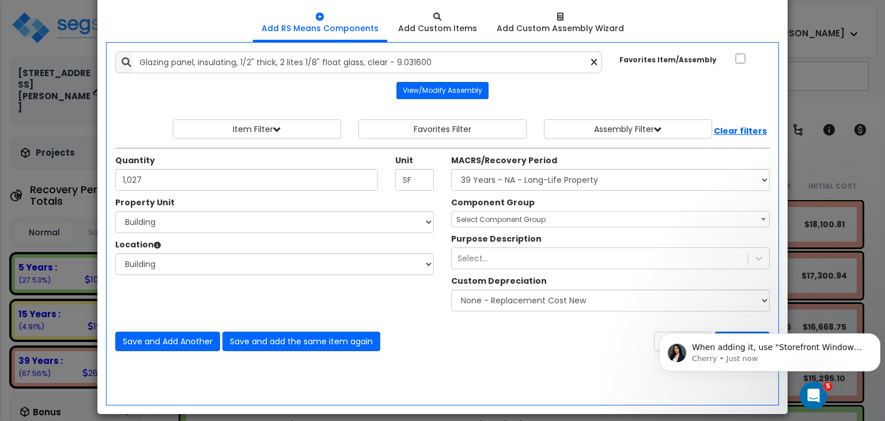
select select "10078"
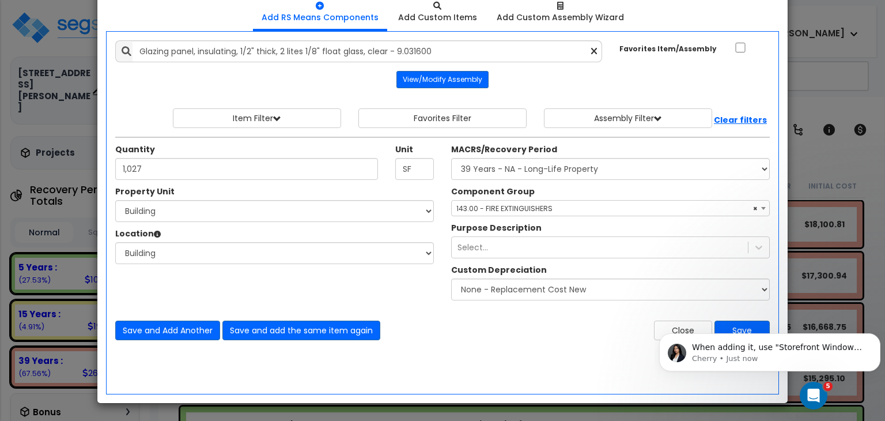
select select "10078"
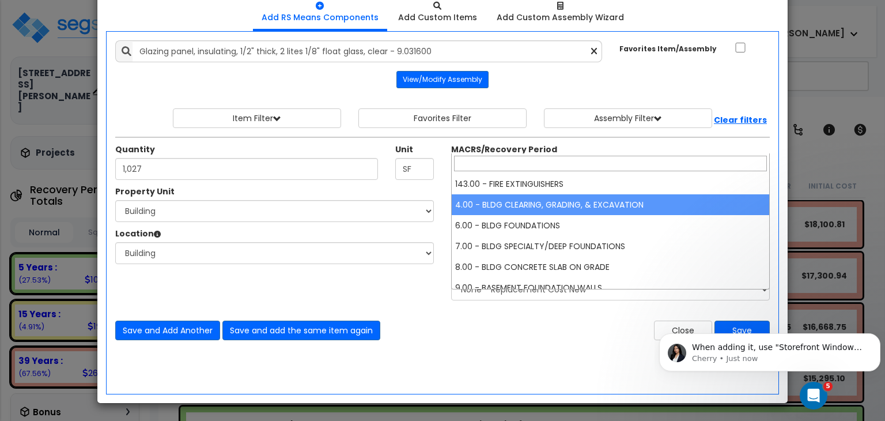
select select "10078"
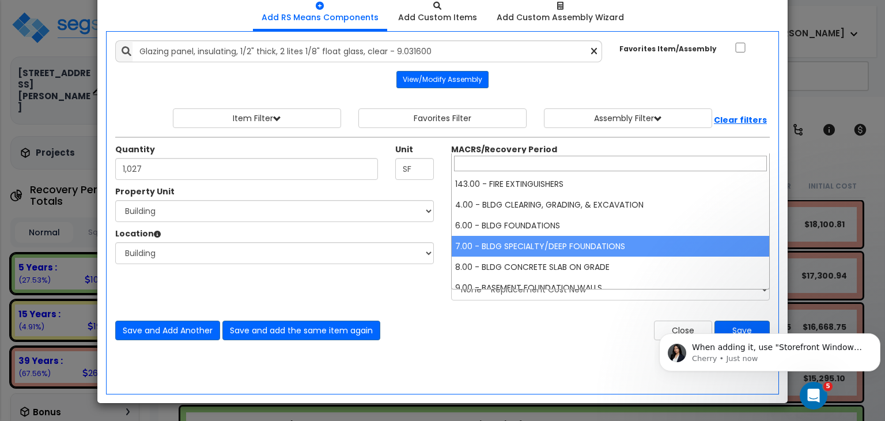
drag, startPoint x: 756, startPoint y: 207, endPoint x: 606, endPoint y: 236, distance: 152.5
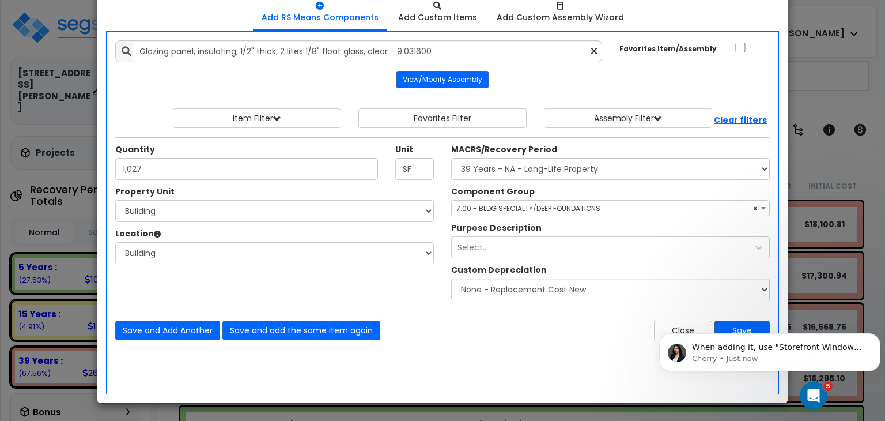
click at [584, 187] on div "Component Group Select Component Group 143.00 - FIRE EXTINGUISHERS 4.00 - BLDG …" at bounding box center [610, 201] width 336 height 31
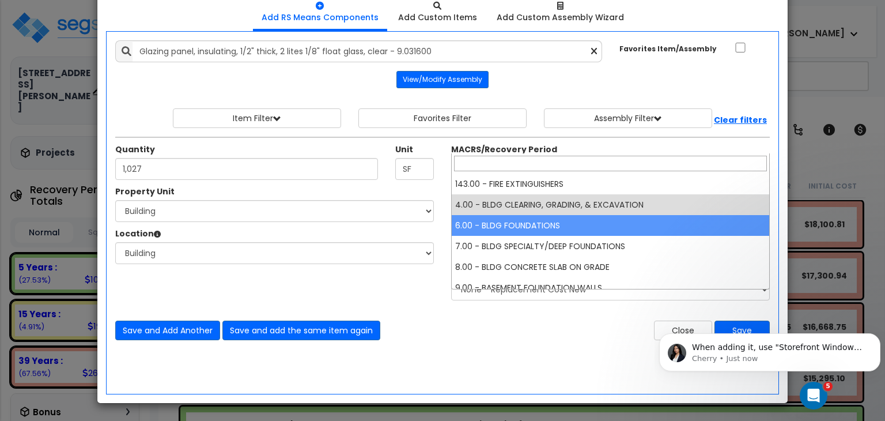
drag, startPoint x: 763, startPoint y: 206, endPoint x: 612, endPoint y: 233, distance: 154.0
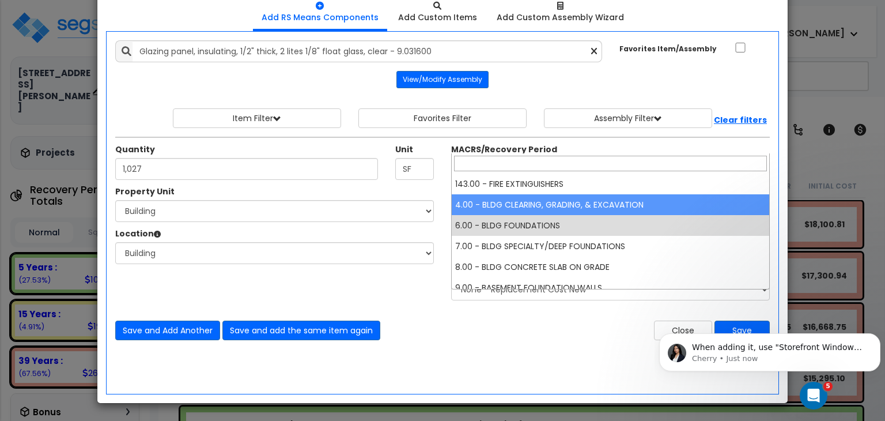
select select "10078"
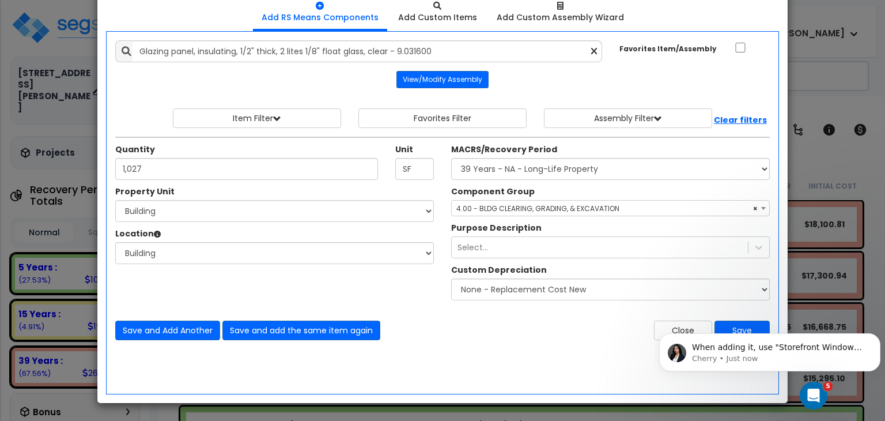
click at [741, 324] on body "When adding it, use "Storefront Windows" for the purpose description Cherry • J…" at bounding box center [769, 348] width 221 height 71
click at [732, 326] on body "When adding it, use "Storefront Windows" for the purpose description Cherry • 1…" at bounding box center [769, 348] width 221 height 71
click at [876, 338] on icon "Dismiss notification" at bounding box center [877, 336] width 6 height 6
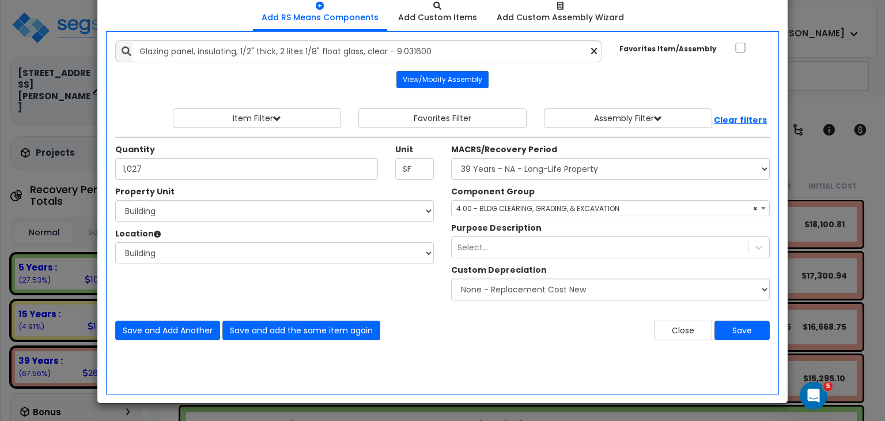
scroll to position [0, 0]
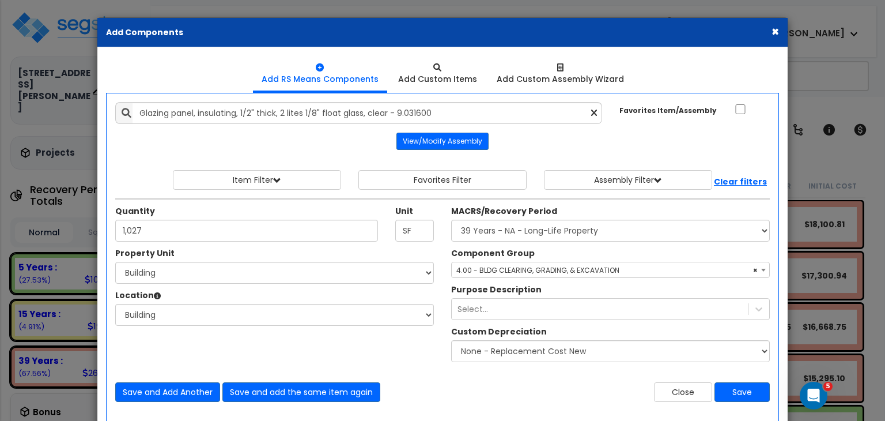
click at [773, 32] on button "×" at bounding box center [774, 31] width 7 height 12
click at [773, 32] on div "Worksheet Study Info Study Setup Add Property Unit Template study Clone study LB" at bounding box center [513, 28] width 726 height 44
